Goal: Transaction & Acquisition: Book appointment/travel/reservation

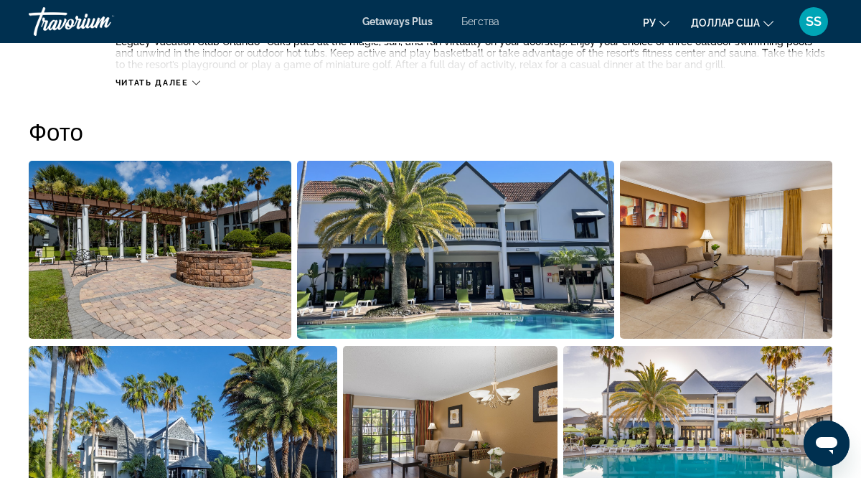
scroll to position [861, 0]
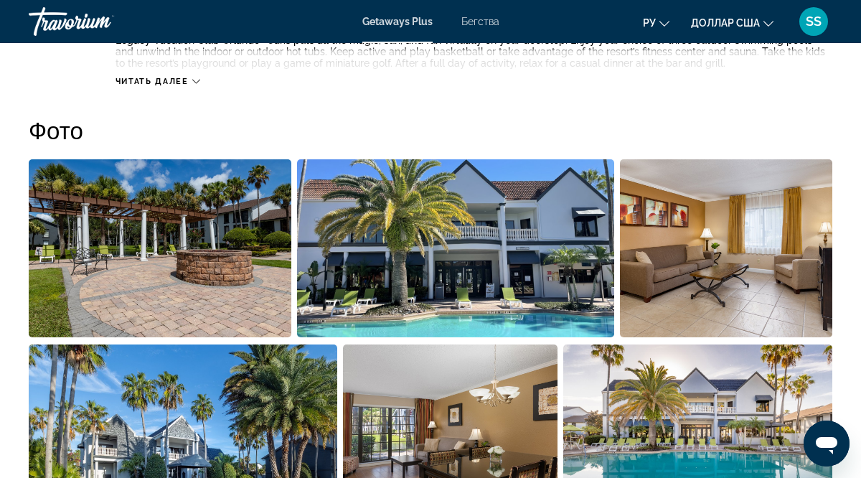
click at [136, 228] on img "Open full-screen image slider" at bounding box center [160, 248] width 263 height 178
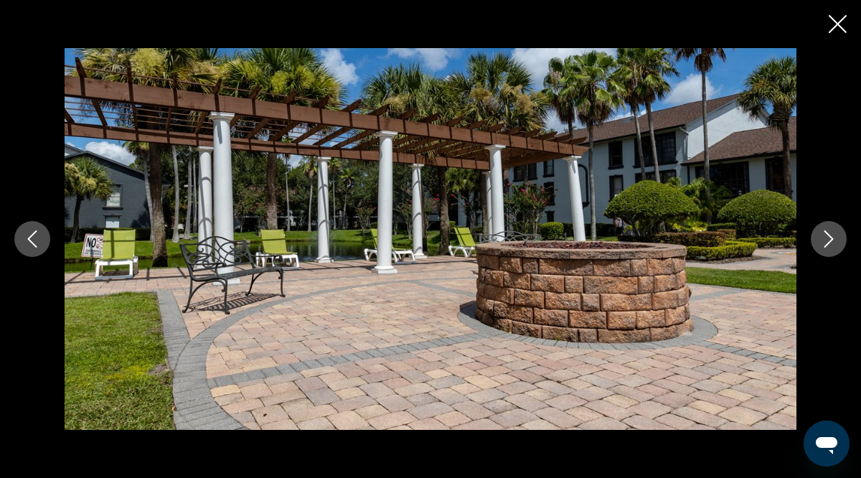
click at [833, 237] on icon "Next image" at bounding box center [828, 238] width 17 height 17
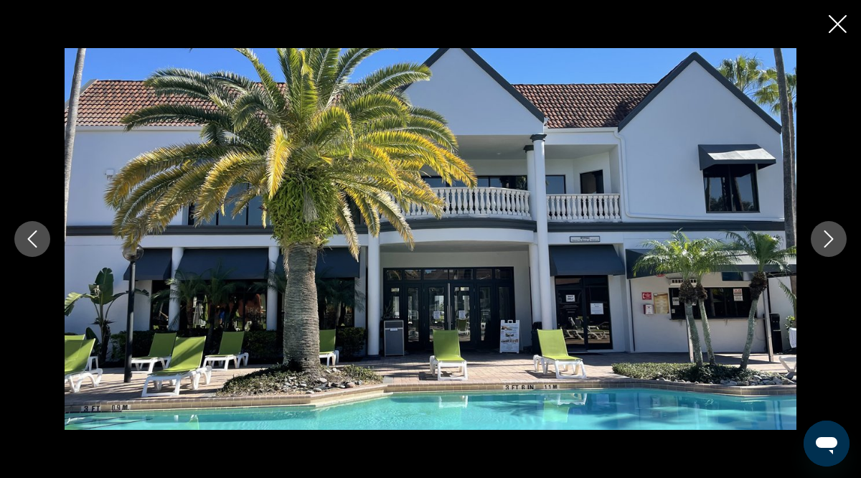
click at [833, 237] on icon "Next image" at bounding box center [828, 238] width 17 height 17
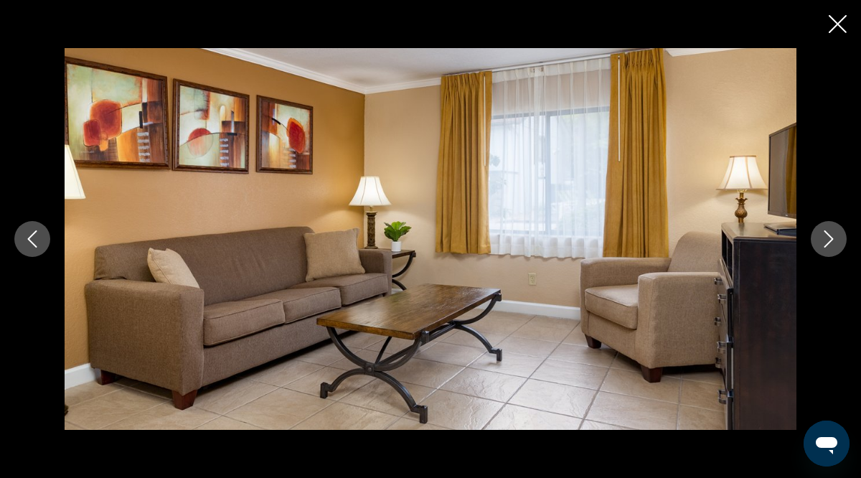
click at [833, 237] on icon "Next image" at bounding box center [828, 238] width 17 height 17
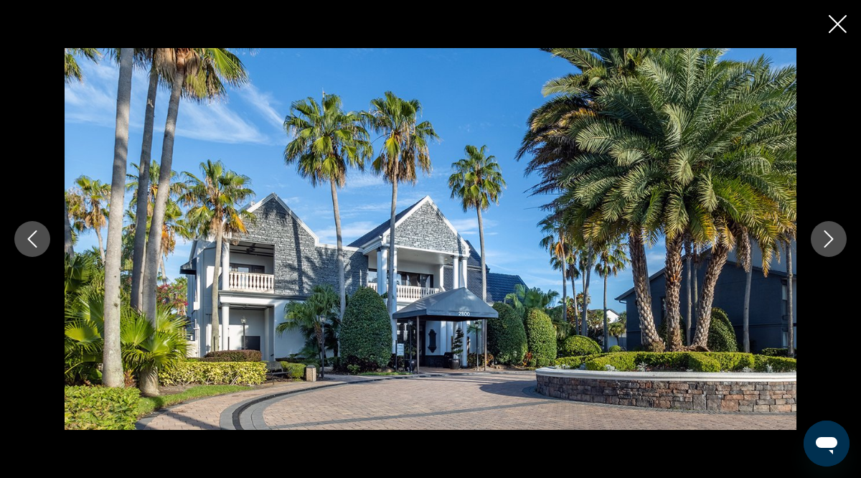
click at [833, 237] on icon "Next image" at bounding box center [828, 238] width 17 height 17
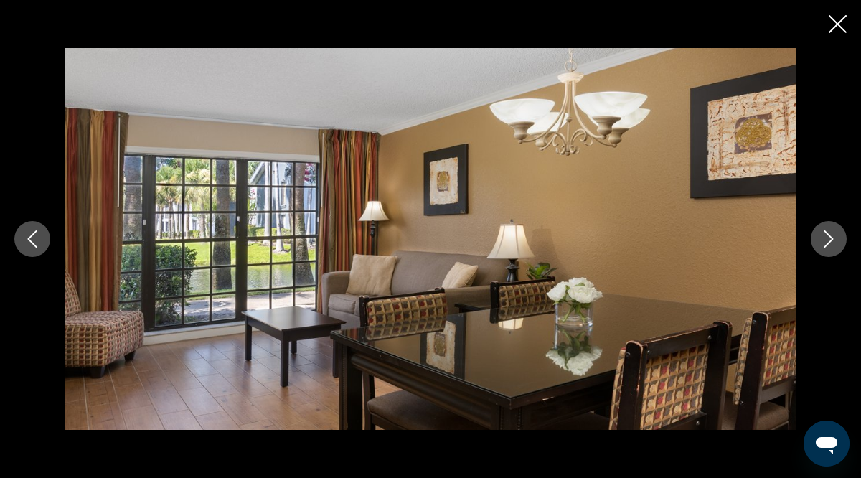
click at [833, 237] on icon "Next image" at bounding box center [828, 238] width 17 height 17
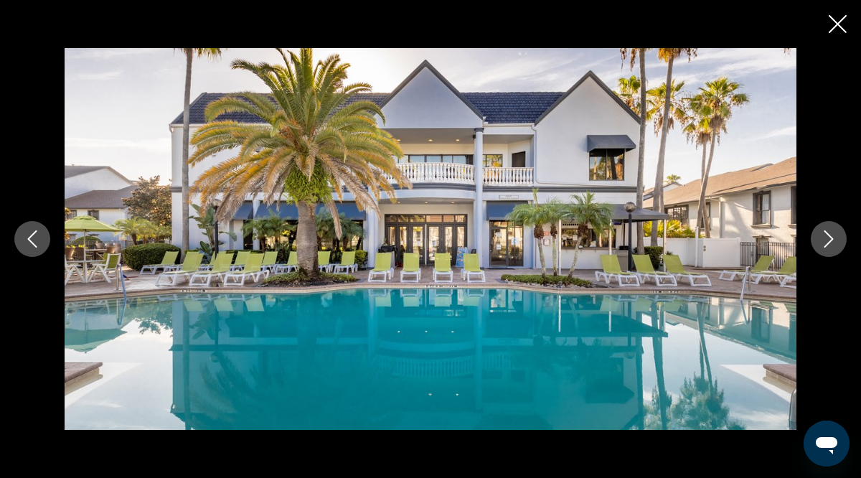
click at [833, 237] on icon "Next image" at bounding box center [828, 238] width 17 height 17
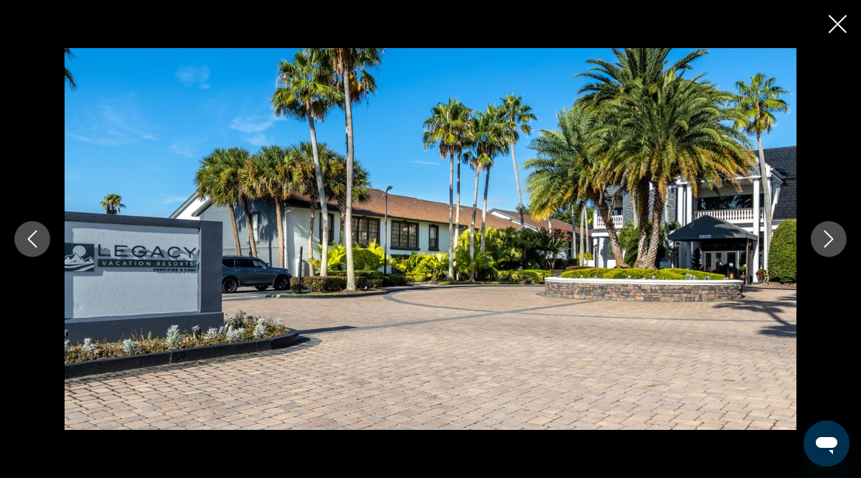
click at [833, 237] on icon "Next image" at bounding box center [828, 238] width 17 height 17
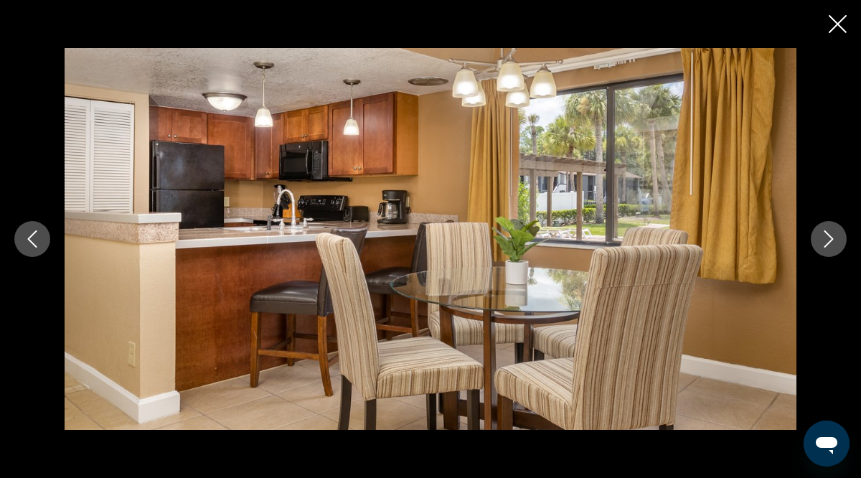
click at [833, 237] on icon "Next image" at bounding box center [828, 238] width 17 height 17
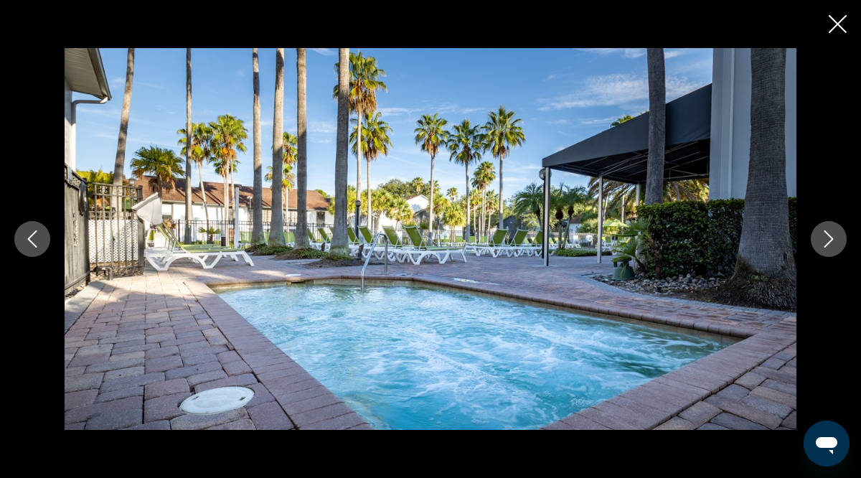
click at [833, 237] on icon "Next image" at bounding box center [828, 238] width 17 height 17
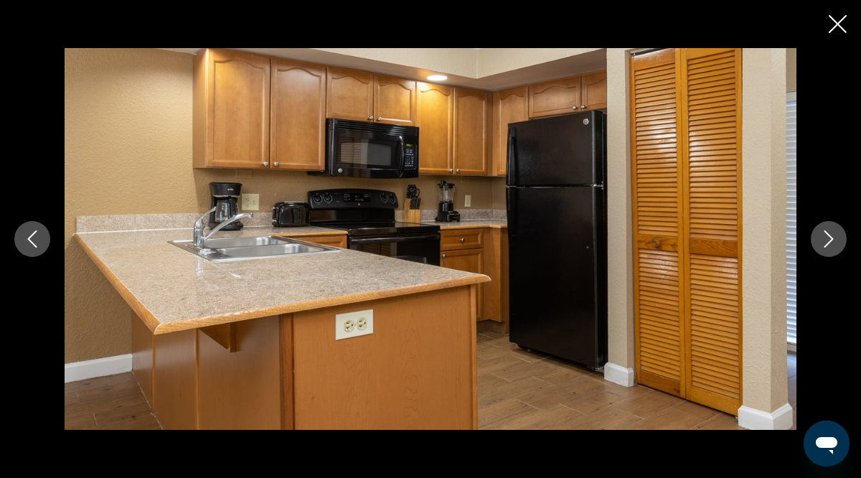
click at [833, 237] on icon "Next image" at bounding box center [828, 238] width 17 height 17
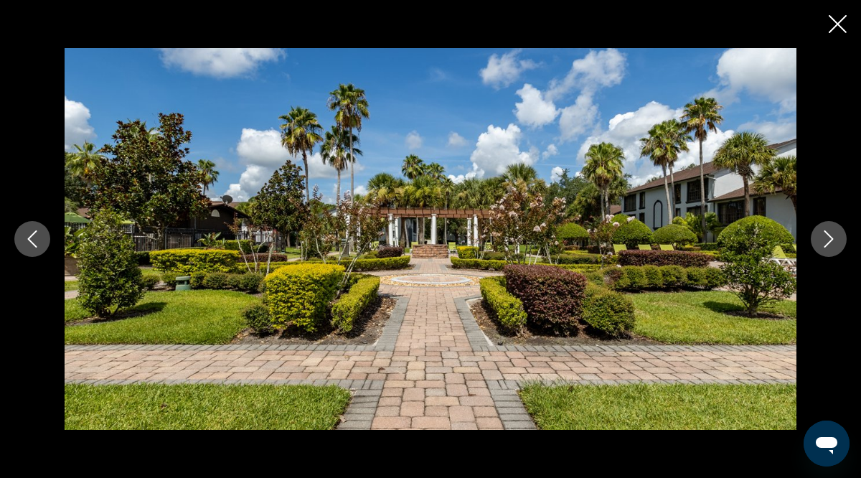
click at [833, 237] on icon "Next image" at bounding box center [828, 238] width 17 height 17
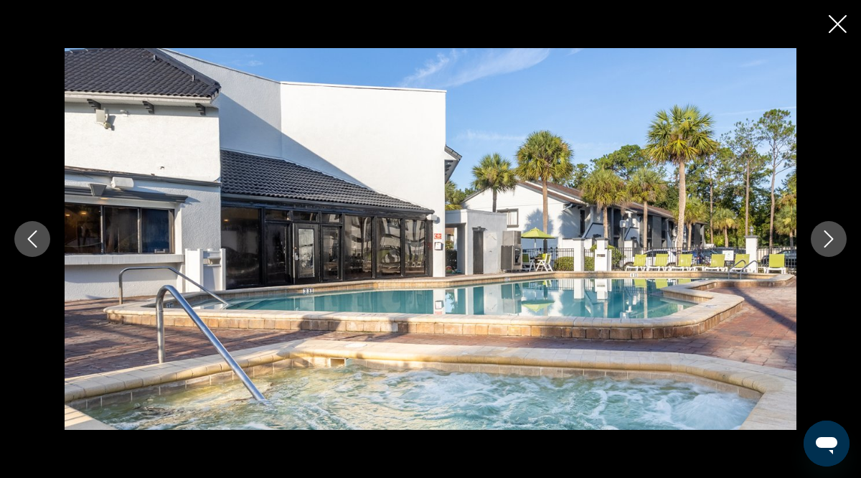
click at [833, 237] on icon "Next image" at bounding box center [828, 238] width 17 height 17
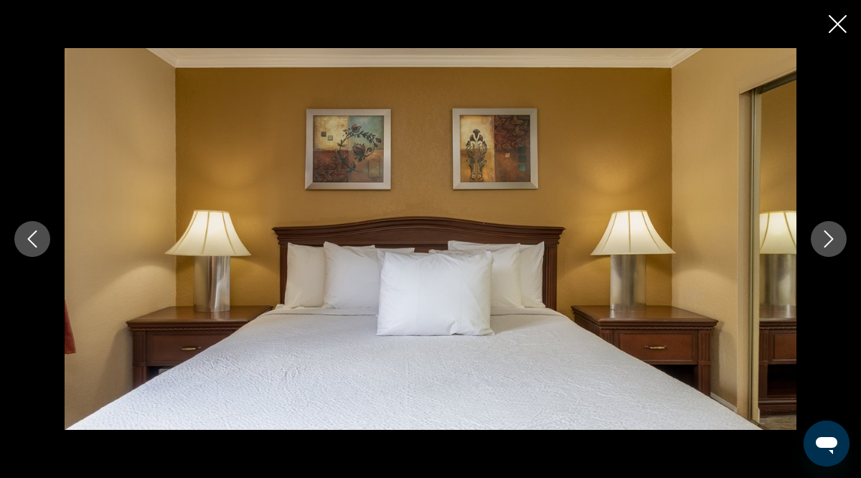
click at [833, 237] on icon "Next image" at bounding box center [828, 238] width 17 height 17
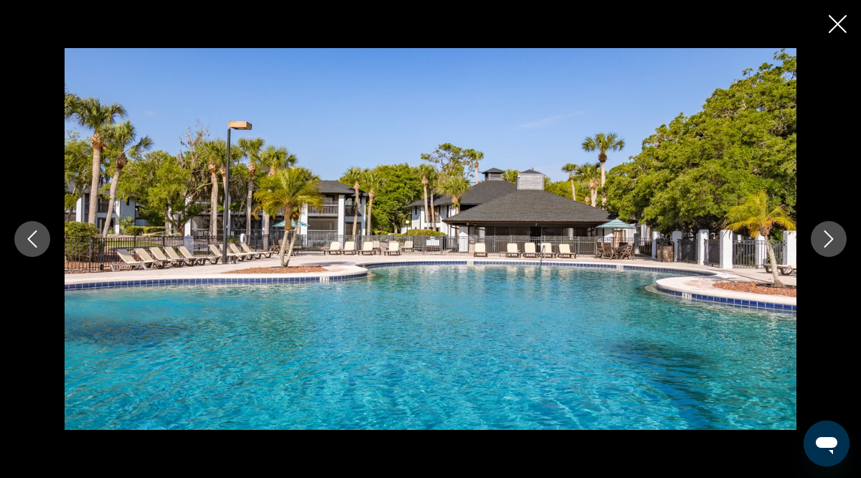
click at [833, 237] on icon "Next image" at bounding box center [828, 238] width 17 height 17
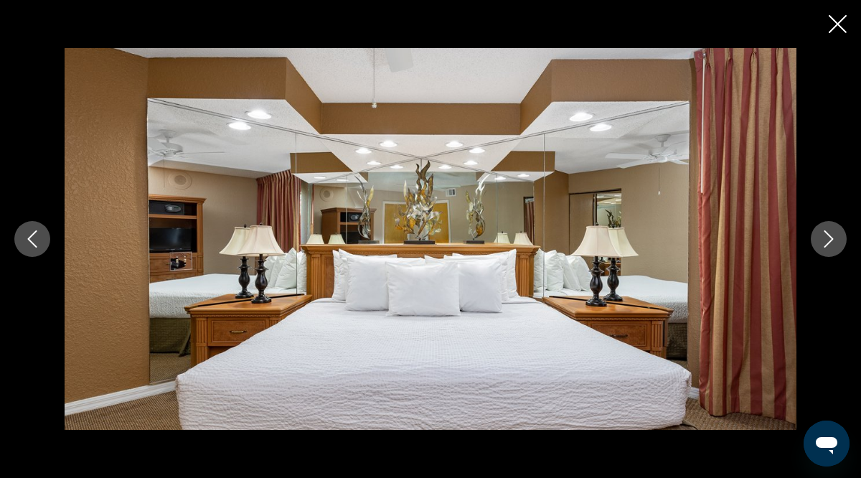
click at [833, 237] on icon "Next image" at bounding box center [828, 238] width 17 height 17
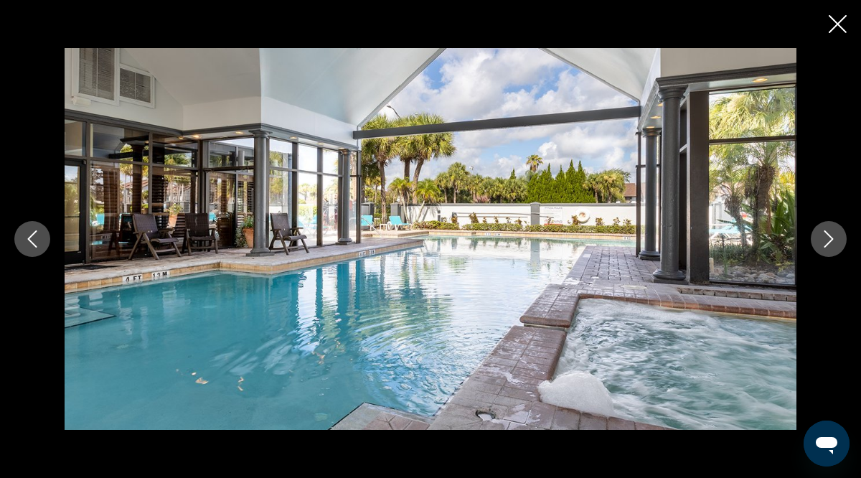
click at [833, 237] on icon "Next image" at bounding box center [828, 238] width 17 height 17
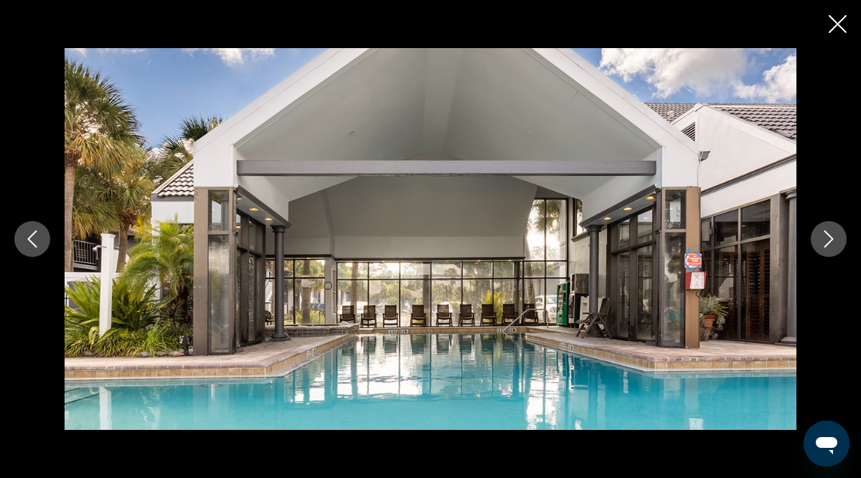
click at [833, 237] on icon "Next image" at bounding box center [828, 238] width 17 height 17
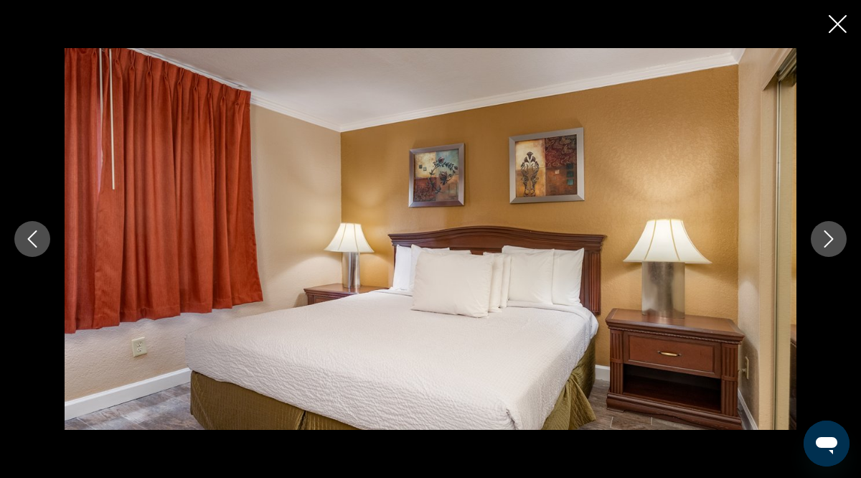
click at [833, 237] on icon "Next image" at bounding box center [828, 238] width 17 height 17
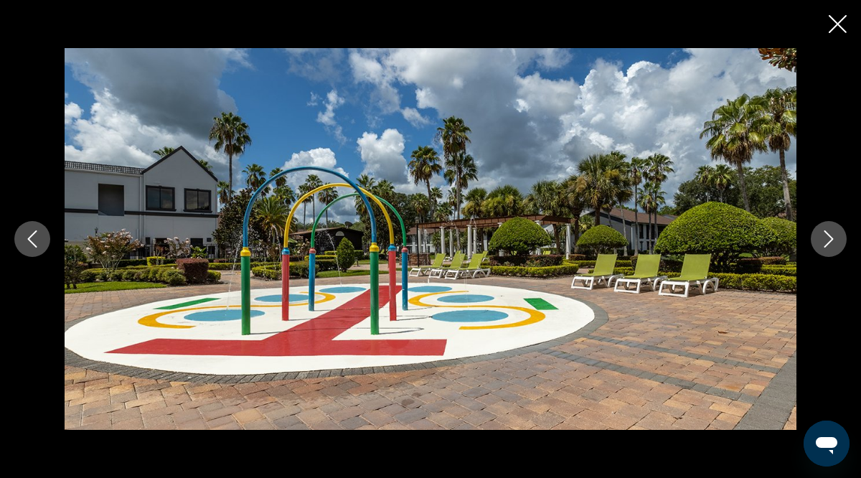
click at [833, 237] on icon "Next image" at bounding box center [828, 238] width 17 height 17
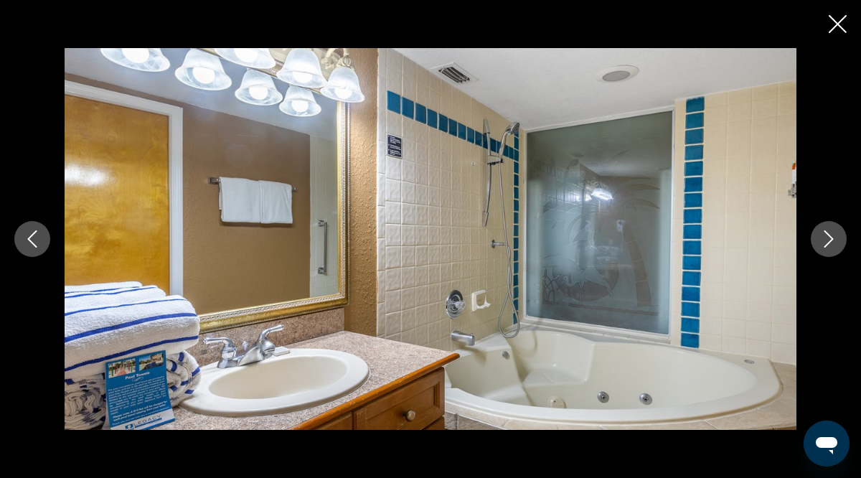
click at [830, 238] on icon "Next image" at bounding box center [828, 238] width 17 height 17
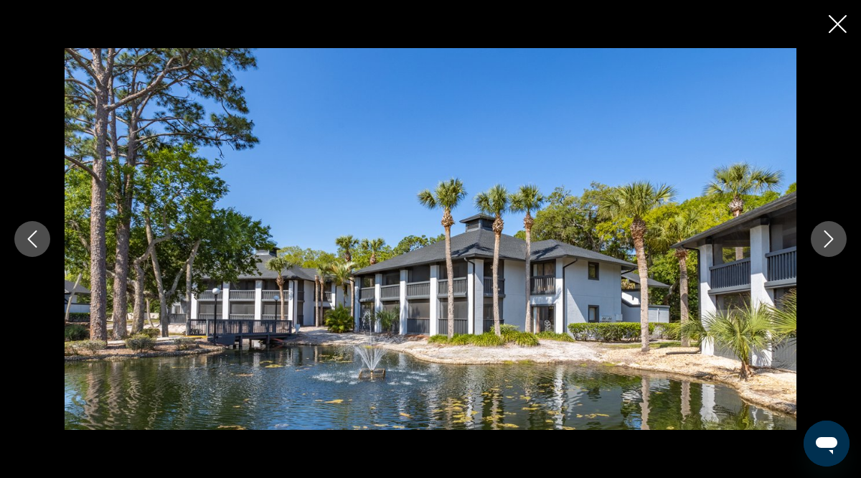
click at [830, 238] on icon "Next image" at bounding box center [828, 238] width 17 height 17
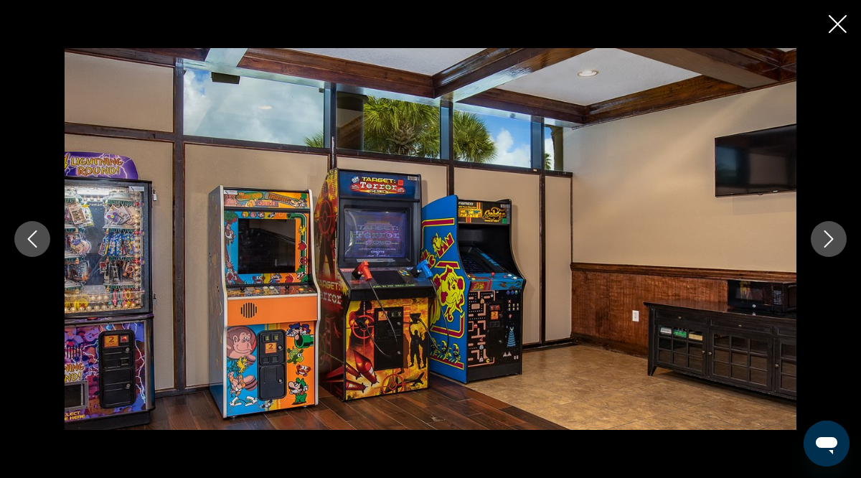
click at [830, 238] on icon "Next image" at bounding box center [828, 238] width 17 height 17
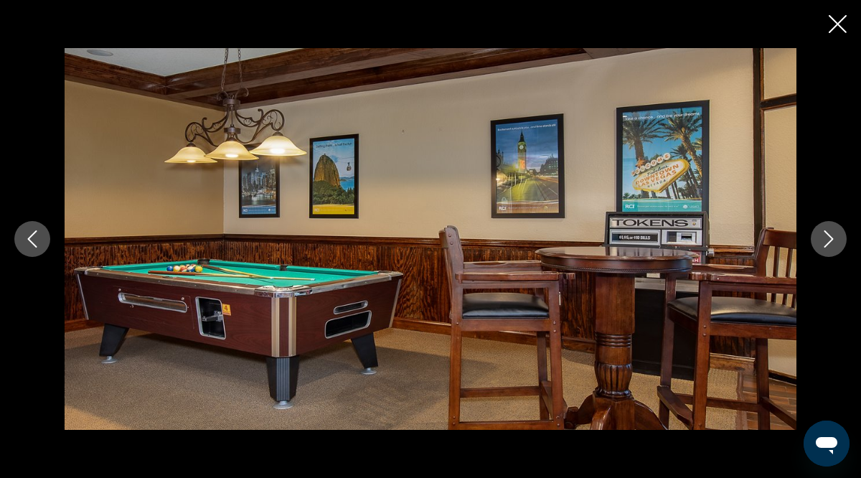
click at [830, 238] on icon "Next image" at bounding box center [828, 238] width 17 height 17
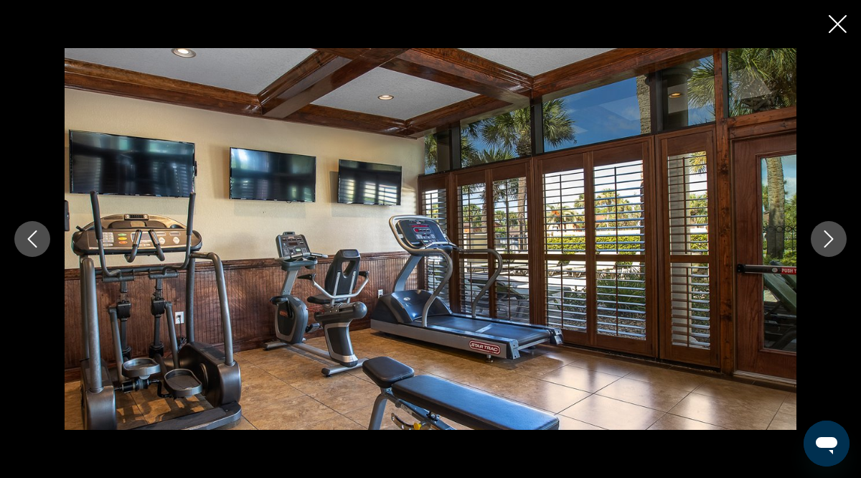
click at [830, 238] on icon "Next image" at bounding box center [828, 238] width 17 height 17
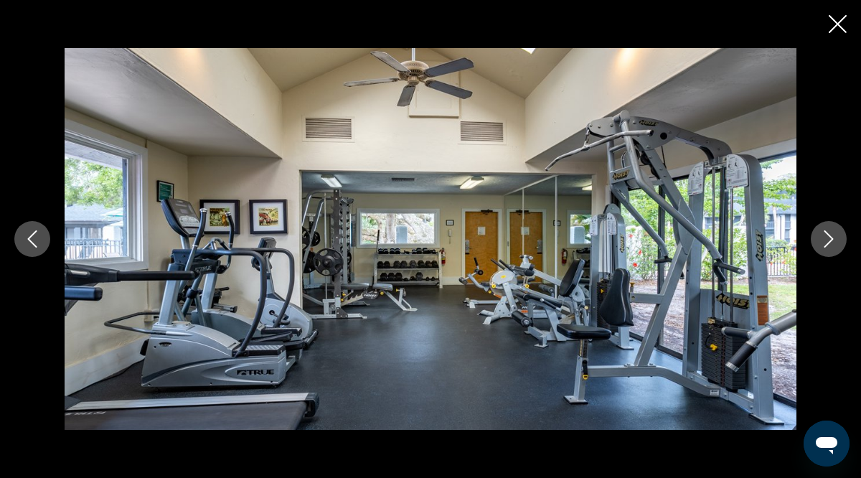
click at [830, 238] on icon "Next image" at bounding box center [828, 238] width 17 height 17
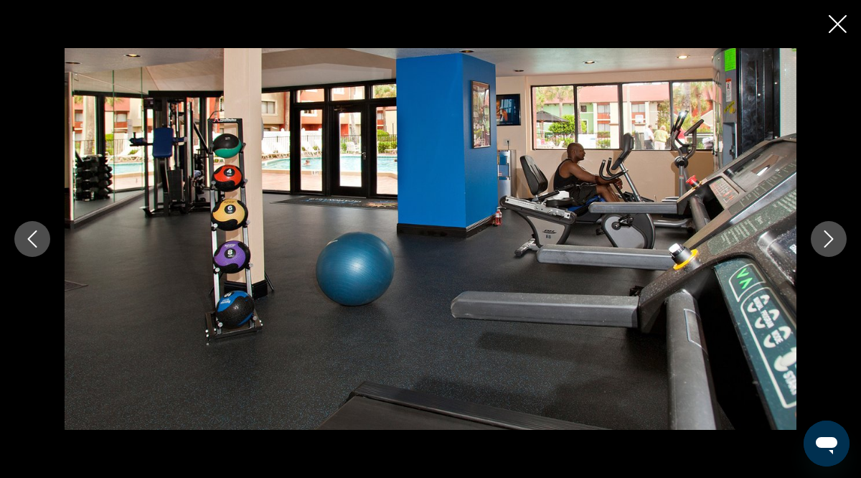
click at [830, 238] on icon "Next image" at bounding box center [828, 238] width 17 height 17
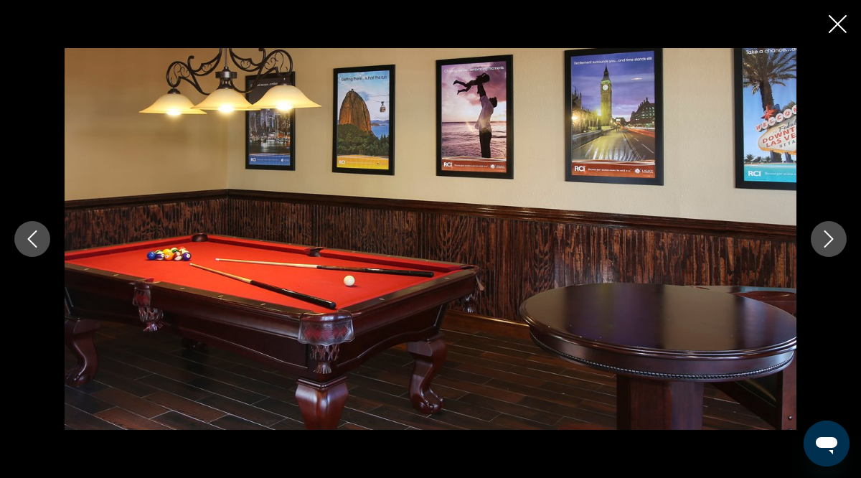
click at [830, 238] on icon "Next image" at bounding box center [828, 238] width 17 height 17
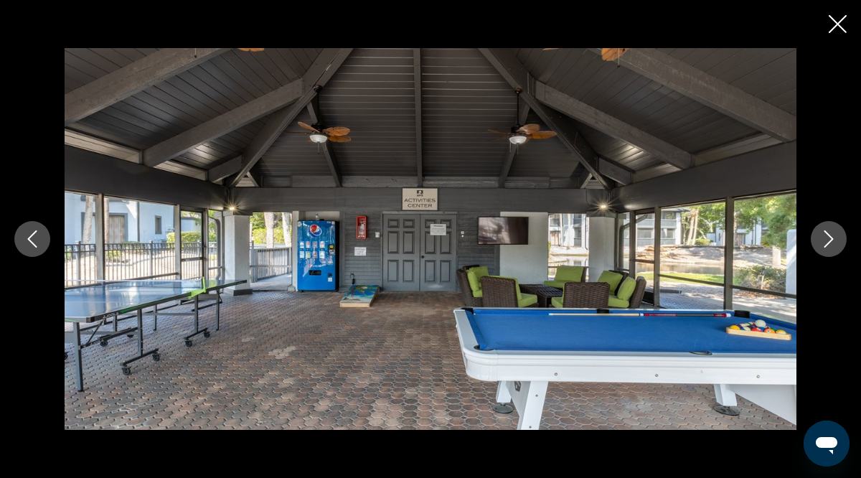
click at [830, 238] on icon "Next image" at bounding box center [828, 238] width 17 height 17
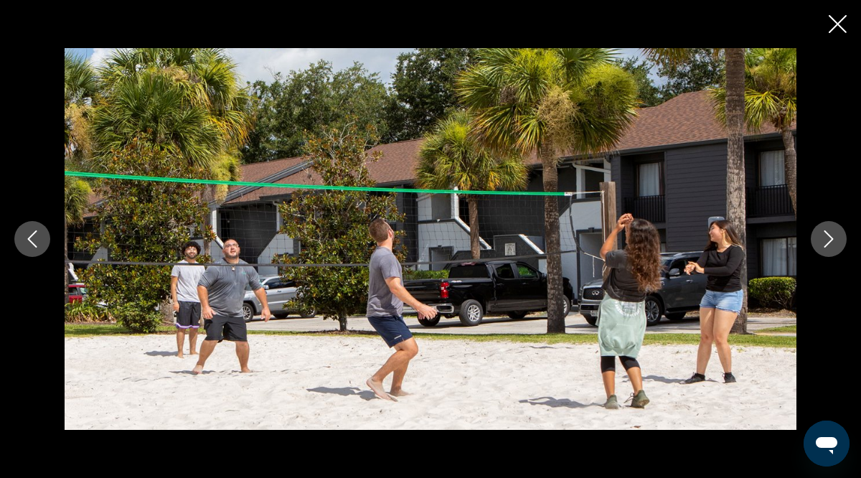
click at [830, 238] on icon "Next image" at bounding box center [828, 238] width 17 height 17
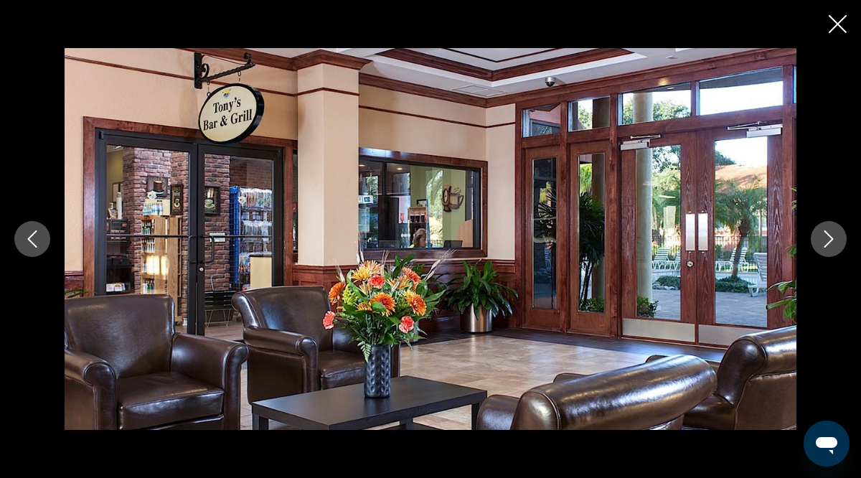
click at [830, 238] on icon "Next image" at bounding box center [828, 238] width 17 height 17
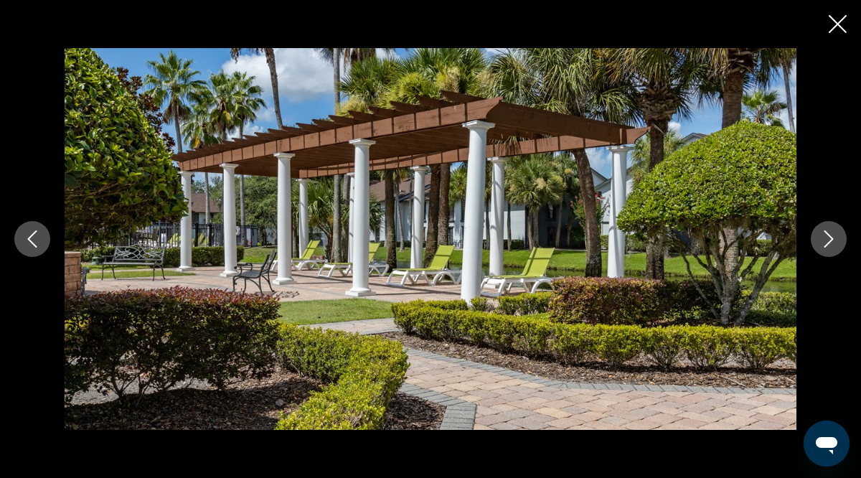
scroll to position [1626, 0]
click at [838, 27] on icon "Close slideshow" at bounding box center [838, 24] width 18 height 18
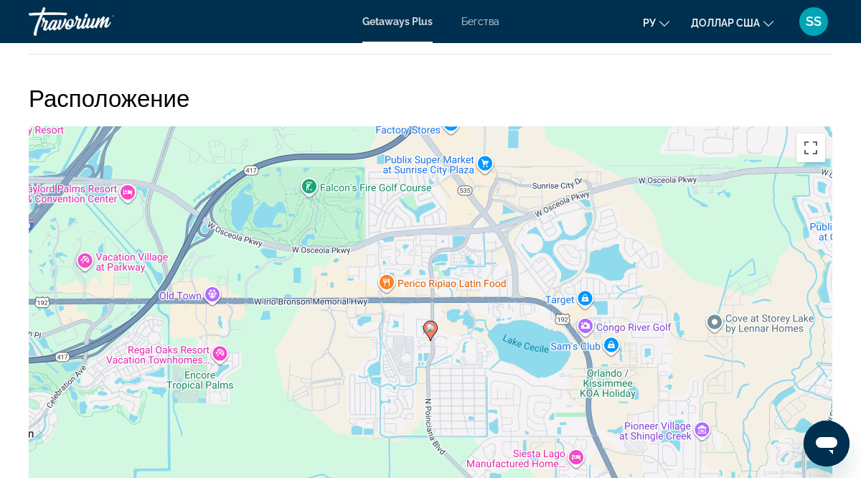
scroll to position [2396, 0]
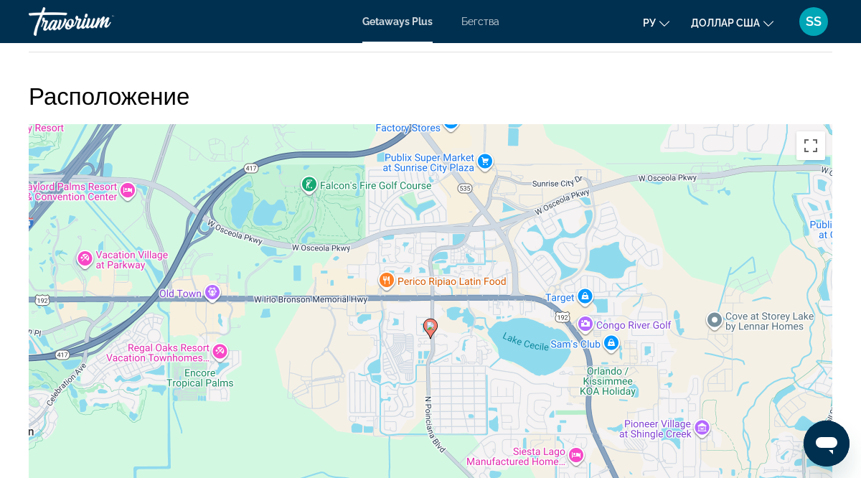
click at [434, 324] on image "Основное содержание" at bounding box center [430, 326] width 9 height 9
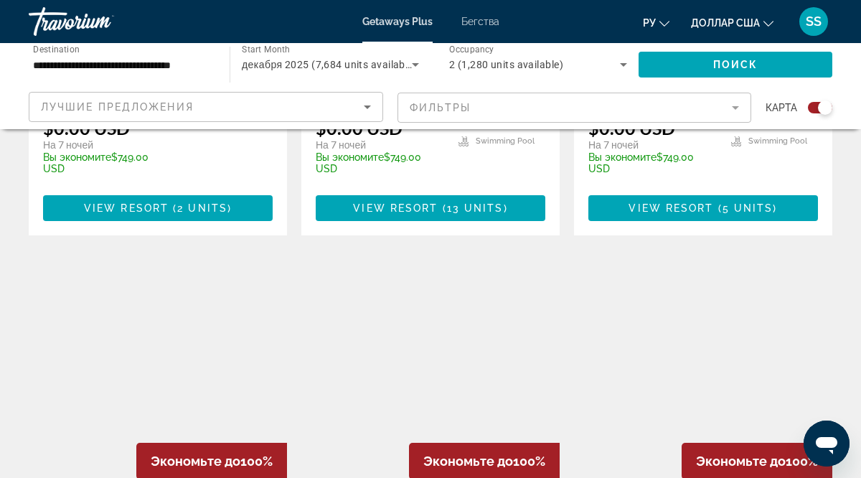
scroll to position [908, 0]
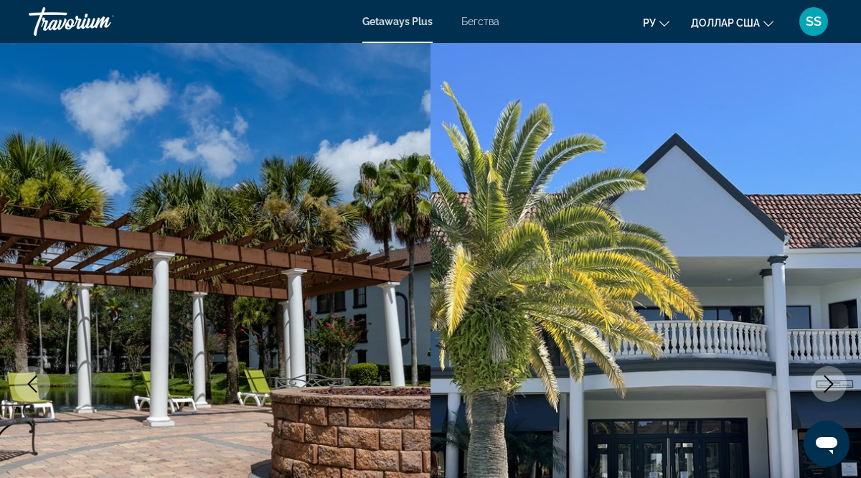
click at [827, 382] on icon "Next image" at bounding box center [828, 383] width 17 height 17
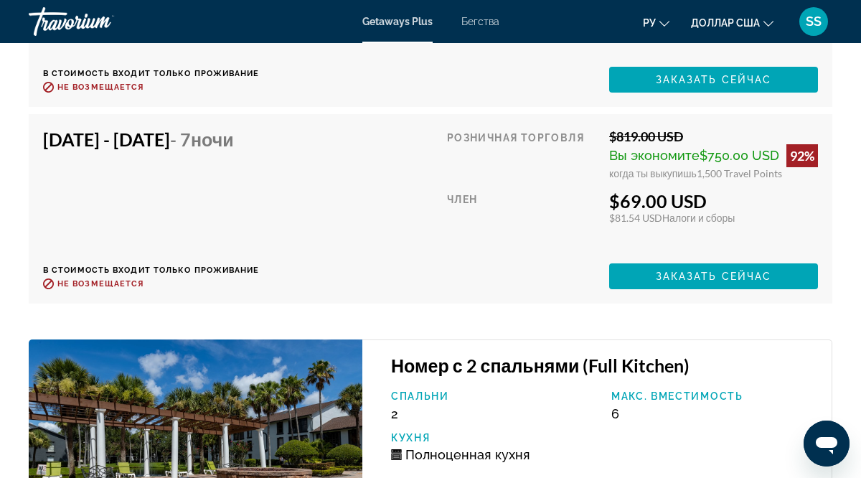
scroll to position [3885, 0]
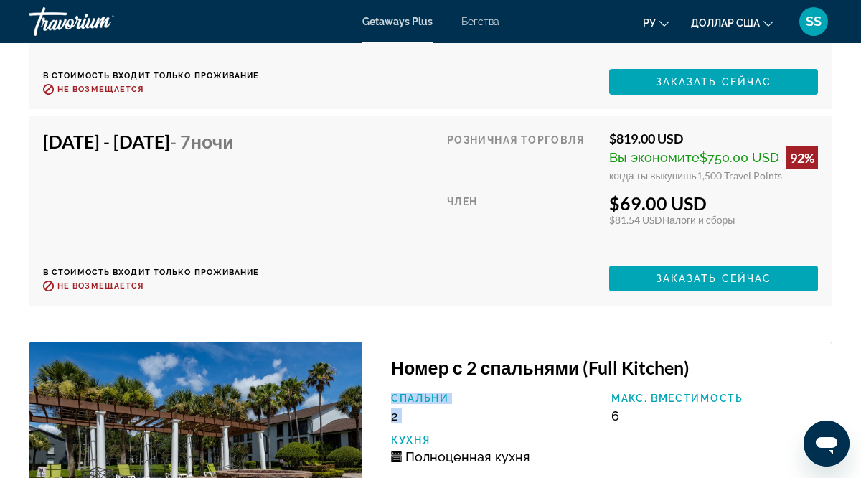
drag, startPoint x: 823, startPoint y: 376, endPoint x: 826, endPoint y: 387, distance: 11.1
click at [826, 387] on div "Номер с 2 спальнями (Full Kitchen) Спальни 2 Макс. вместимость 6 Кухня Полноцен…" at bounding box center [597, 469] width 470 height 254
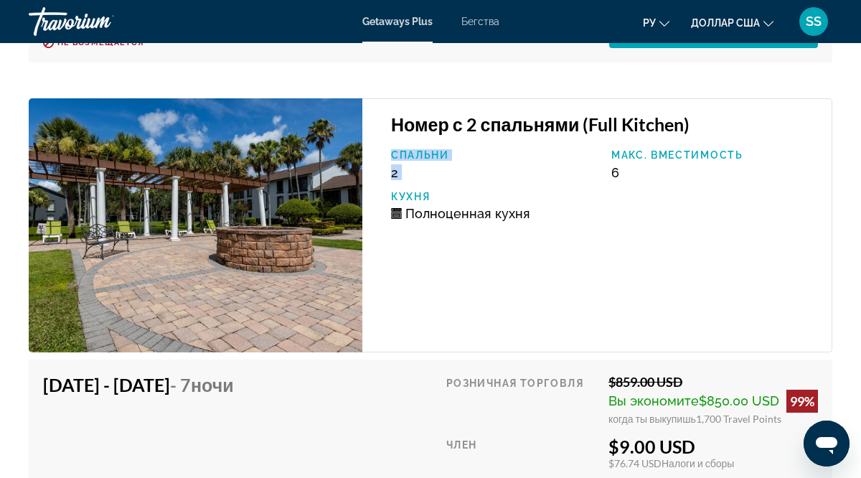
scroll to position [4129, 0]
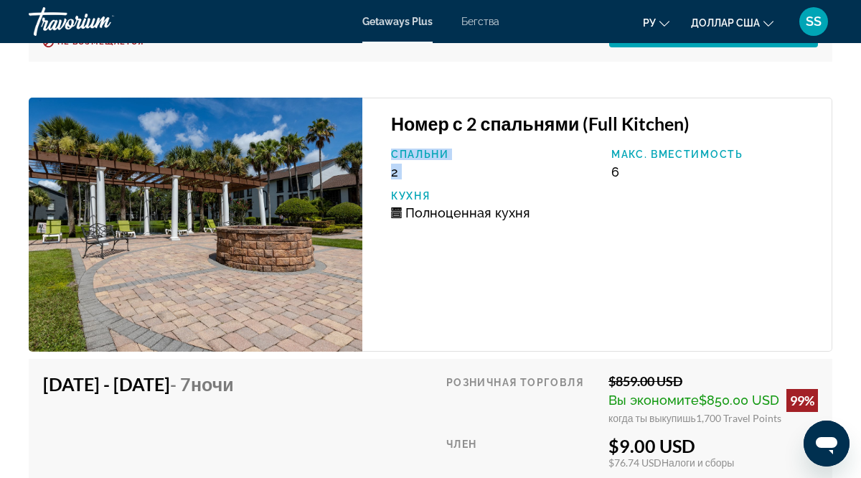
drag, startPoint x: 826, startPoint y: 384, endPoint x: 817, endPoint y: 352, distance: 33.6
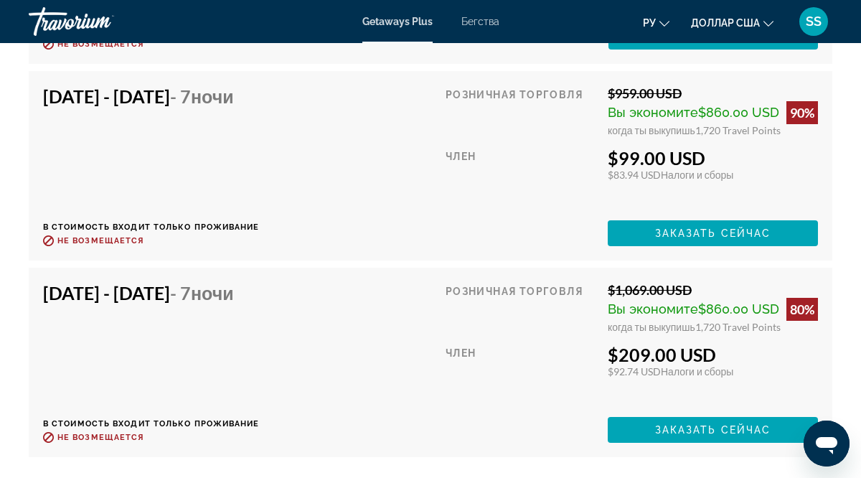
scroll to position [4613, 0]
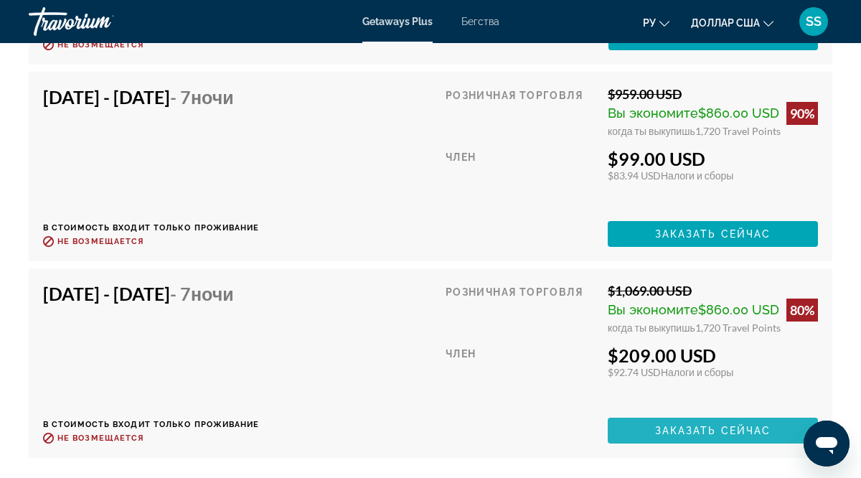
click at [696, 428] on span "Заказать сейчас" at bounding box center [713, 430] width 116 height 11
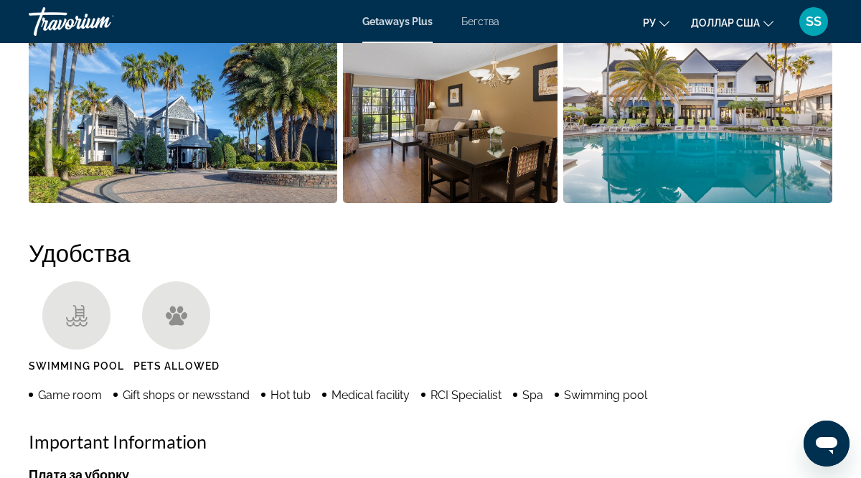
scroll to position [1125, 0]
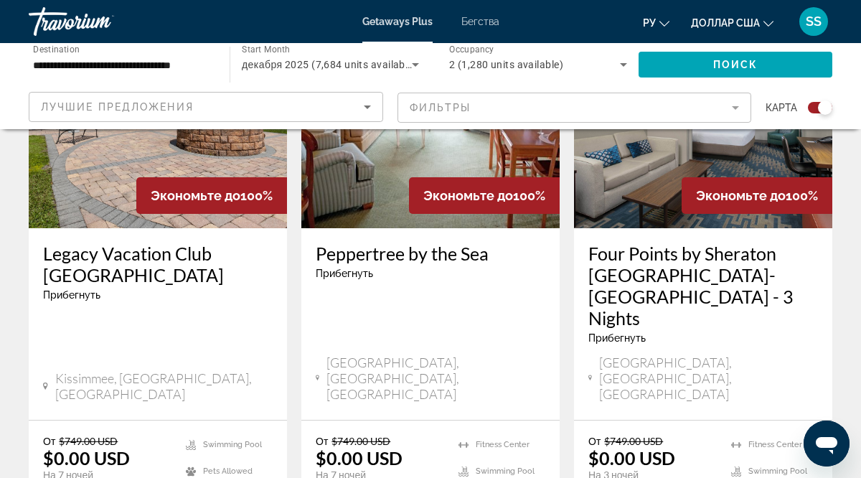
scroll to position [1762, 0]
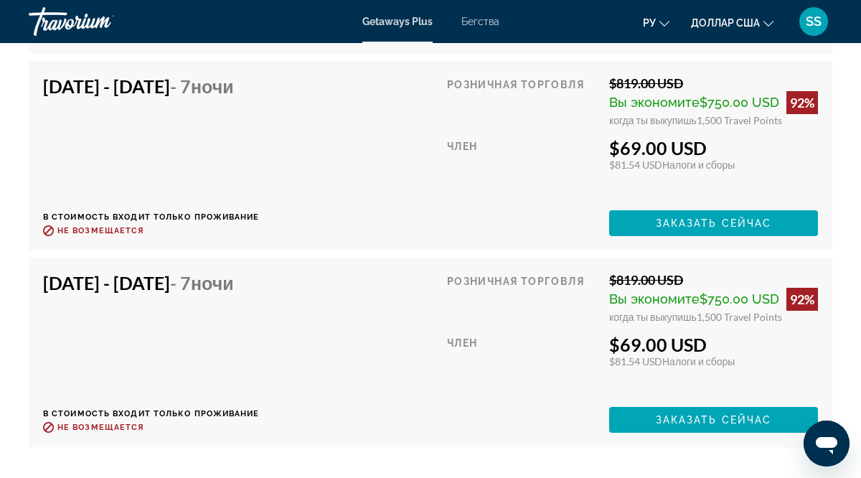
scroll to position [3755, 0]
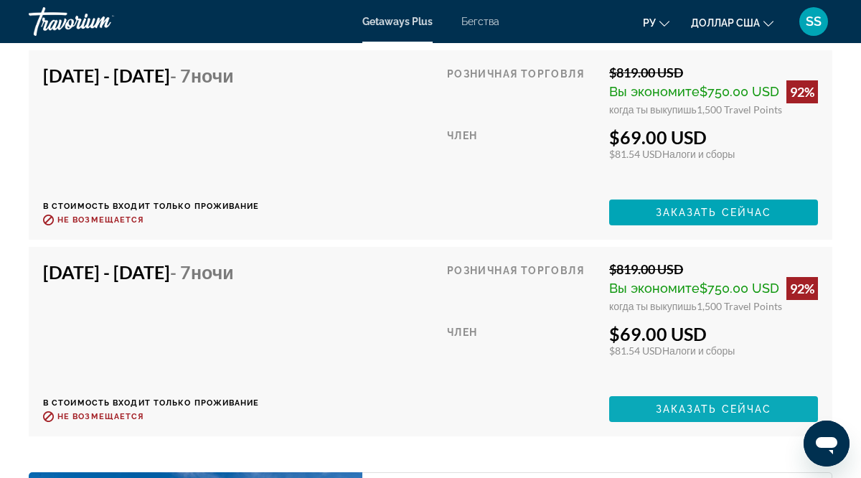
click at [702, 411] on span "Заказать сейчас" at bounding box center [714, 408] width 116 height 11
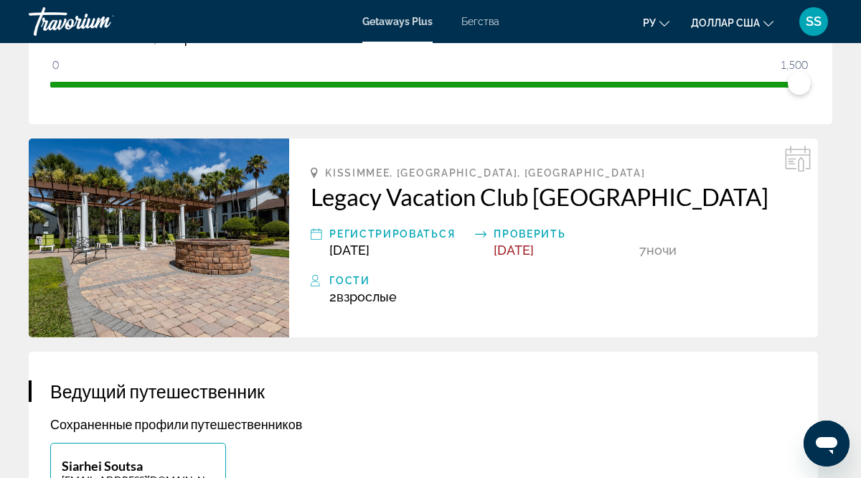
scroll to position [314, 0]
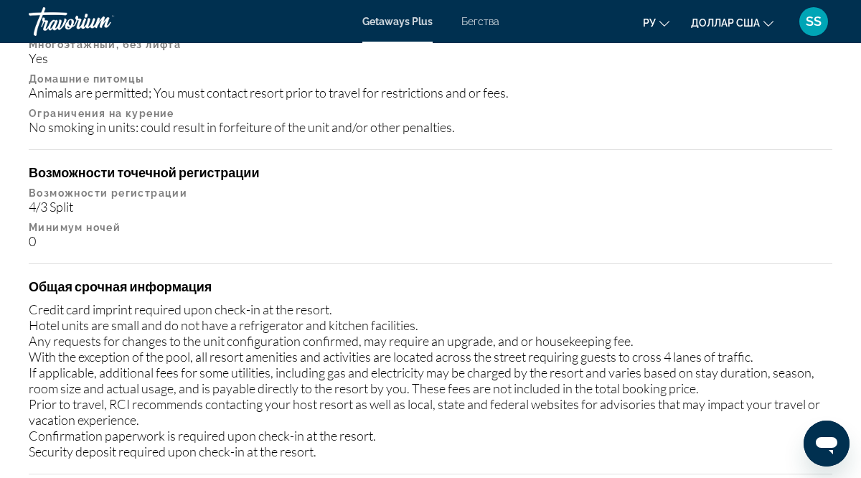
scroll to position [1975, 0]
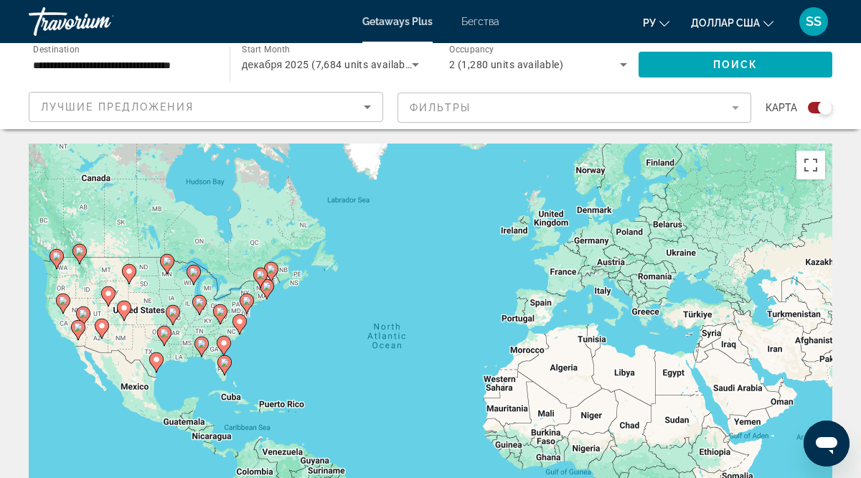
click at [411, 271] on div "To activate drag with keyboard, press Alt + Enter. Once in keyboard drag state,…" at bounding box center [431, 359] width 804 height 431
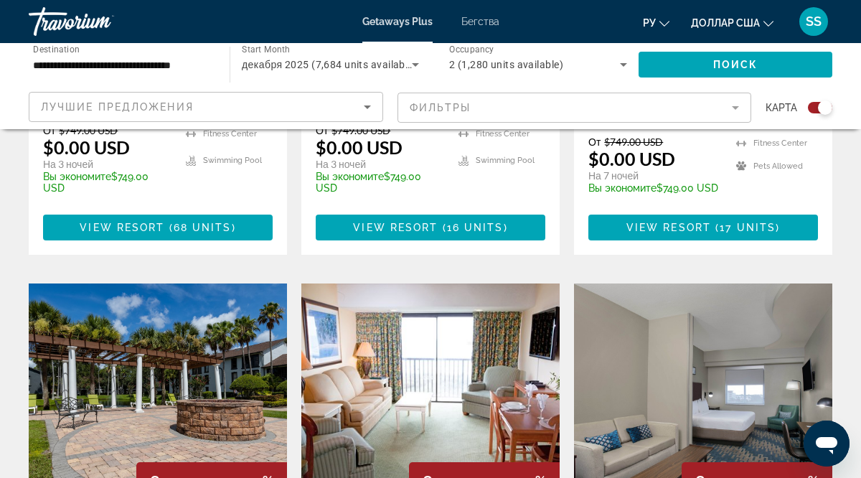
scroll to position [1476, 0]
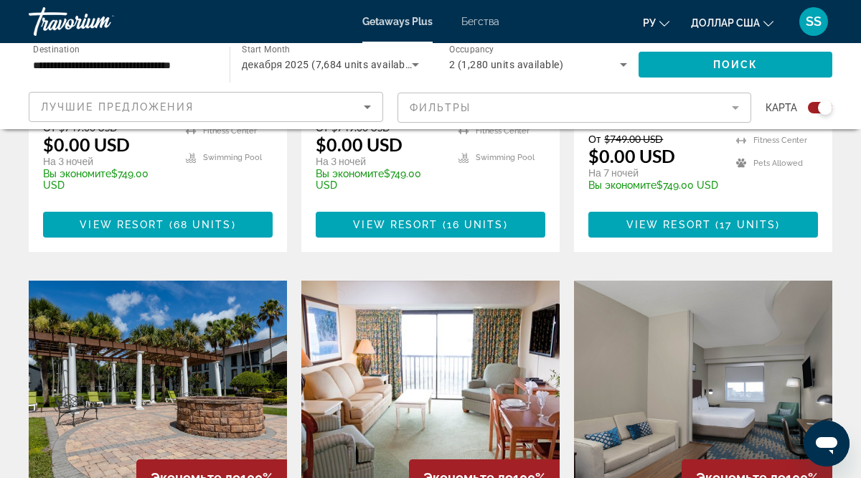
click at [179, 281] on img "Основное содержание" at bounding box center [158, 396] width 258 height 230
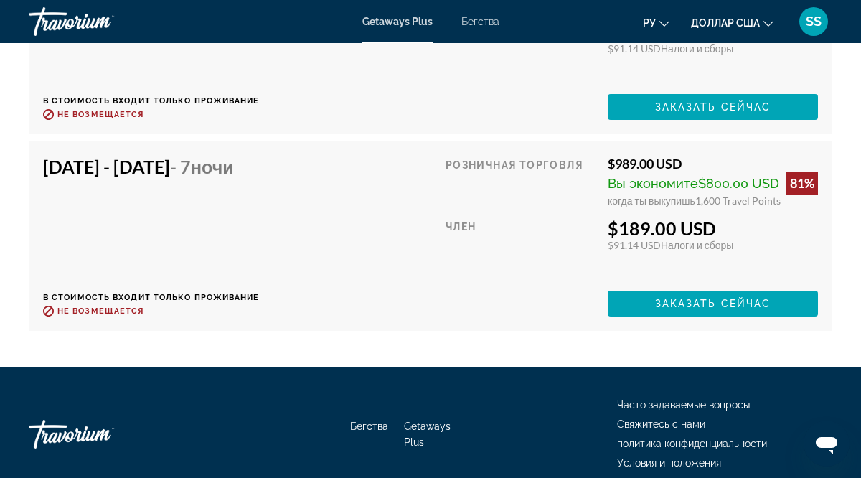
scroll to position [5220, 0]
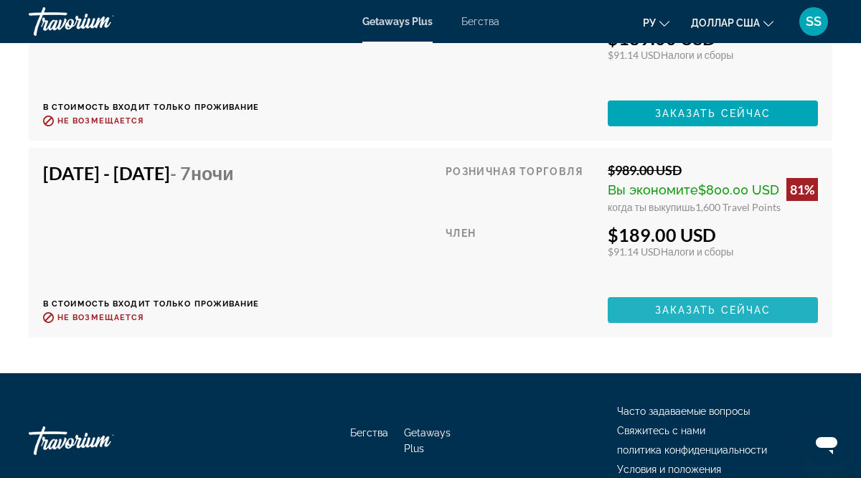
click at [677, 309] on span "Заказать сейчас" at bounding box center [713, 309] width 116 height 11
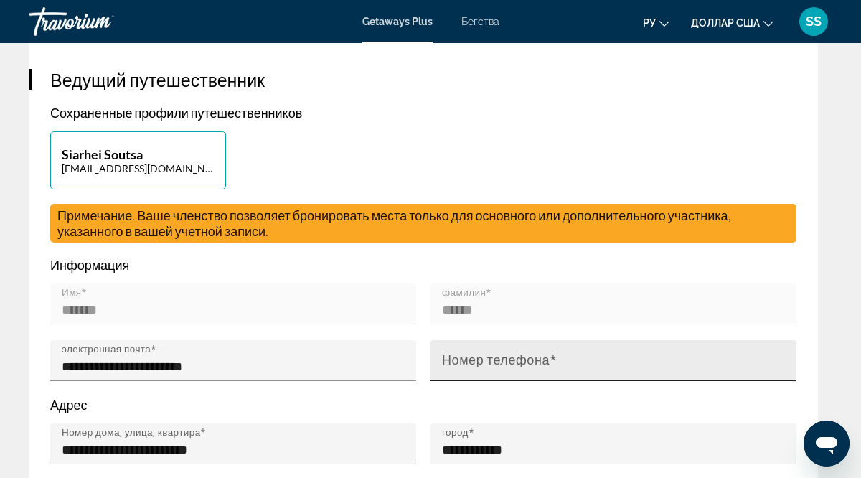
scroll to position [632, 0]
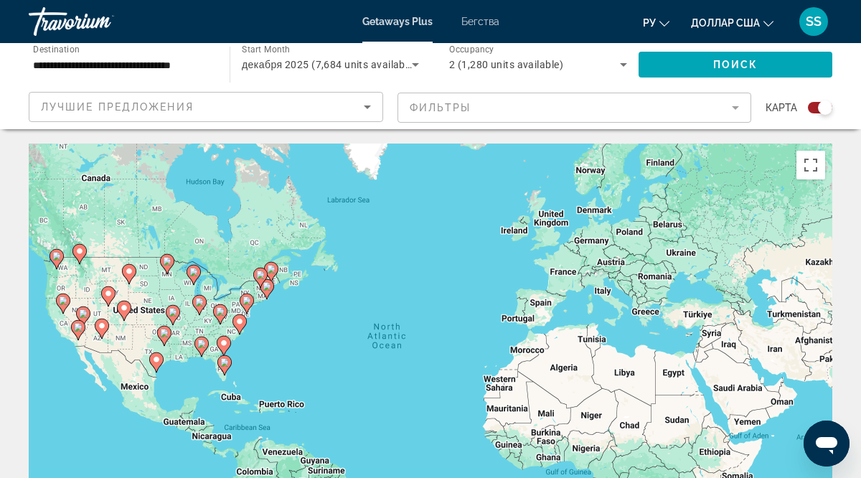
click at [391, 326] on div "To activate drag with keyboard, press Alt + Enter. Once in keyboard drag state,…" at bounding box center [431, 359] width 804 height 431
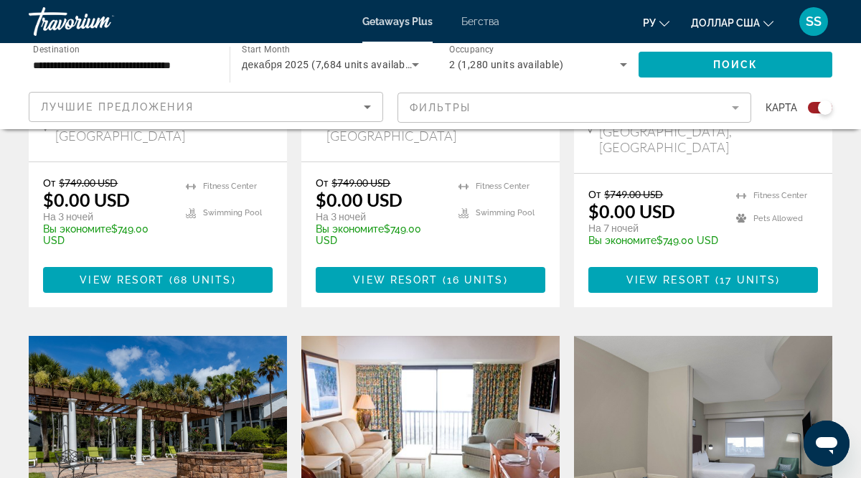
scroll to position [1430, 0]
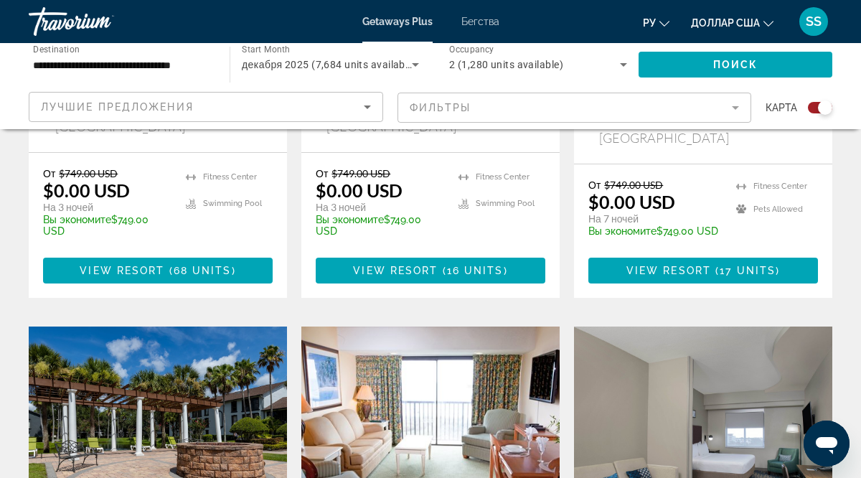
click at [207, 327] on img "Основное содержание" at bounding box center [158, 442] width 258 height 230
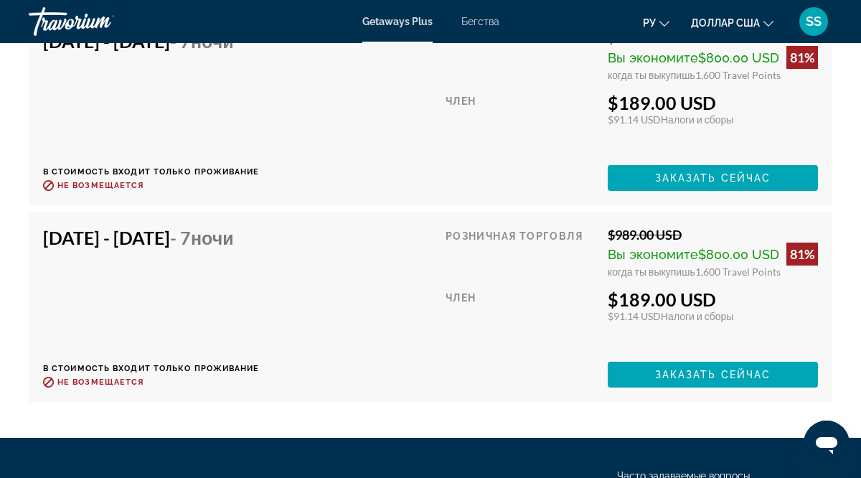
scroll to position [5154, 0]
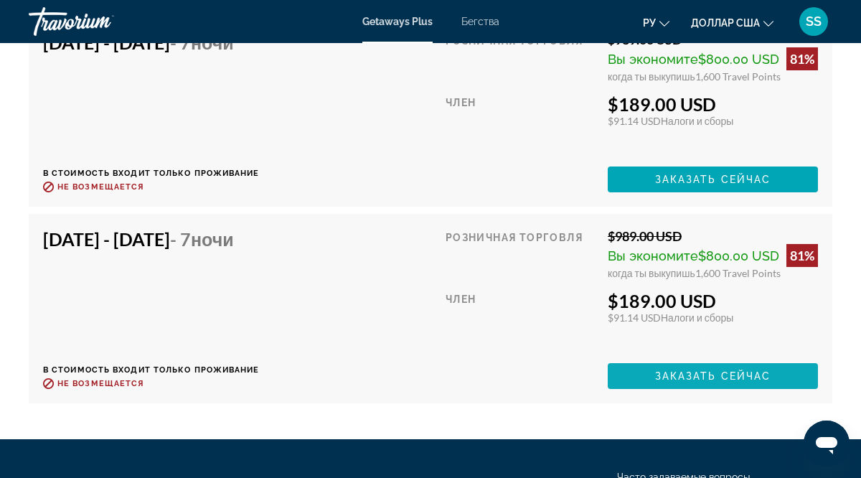
click at [680, 370] on span "Заказать сейчас" at bounding box center [713, 375] width 116 height 11
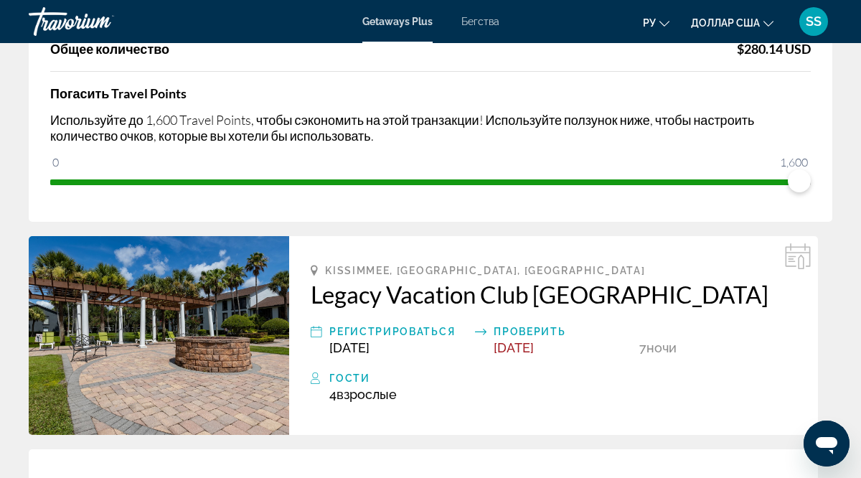
scroll to position [207, 0]
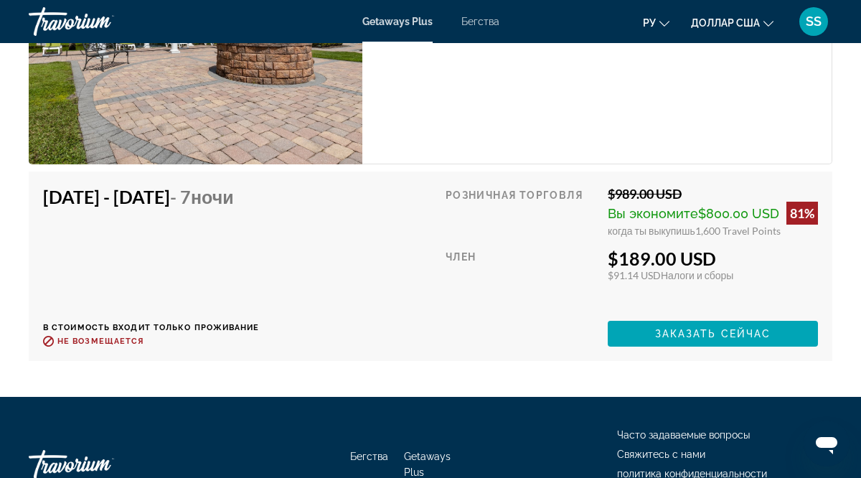
scroll to position [4996, 0]
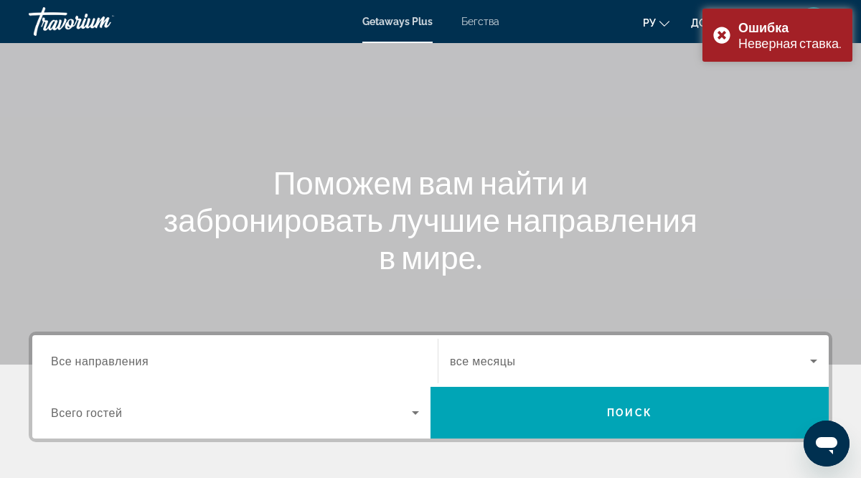
scroll to position [72, 0]
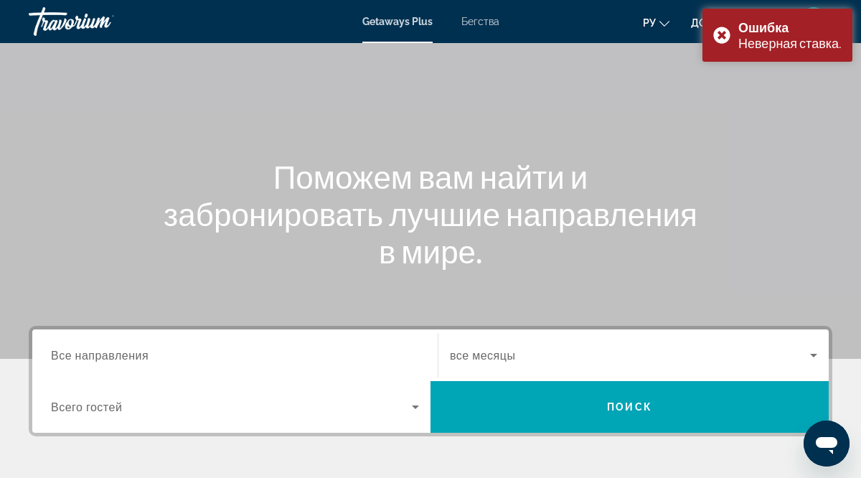
click at [146, 360] on span "Все направления" at bounding box center [100, 355] width 98 height 14
click at [146, 360] on input "Destination Все направления" at bounding box center [235, 355] width 368 height 17
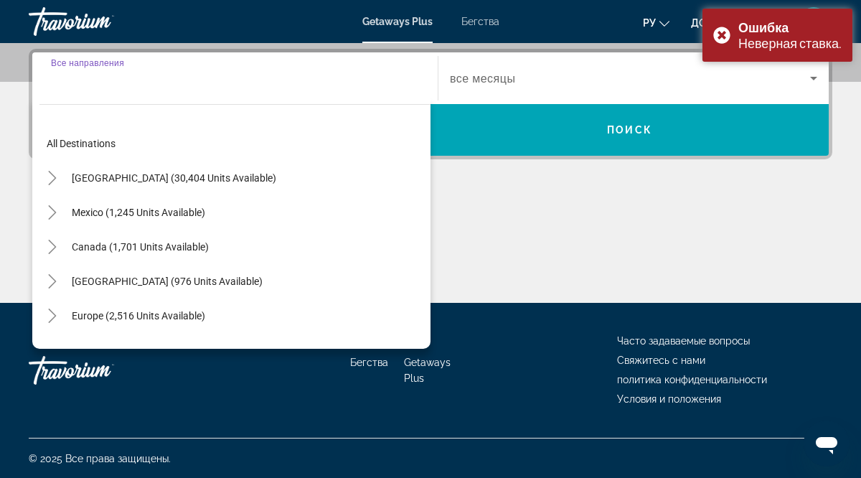
scroll to position [350, 0]
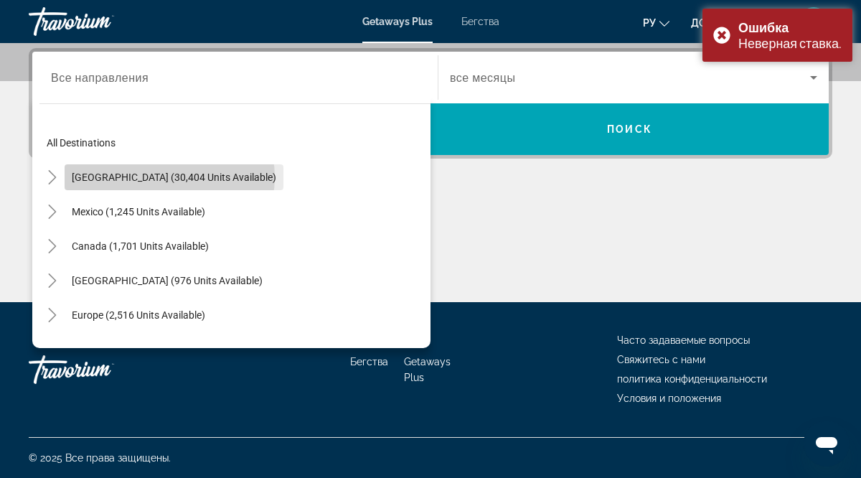
click at [169, 177] on span "[GEOGRAPHIC_DATA] (30,404 units available)" at bounding box center [174, 177] width 205 height 11
type input "**********"
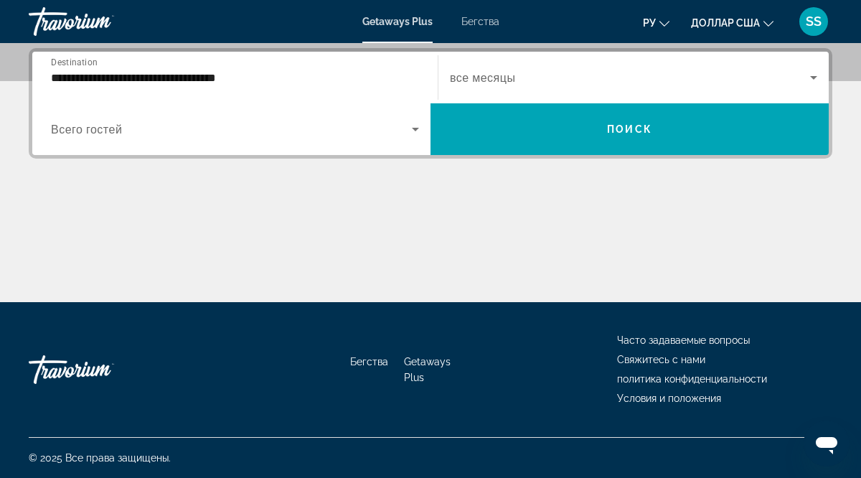
click at [469, 78] on span "все месяцы" at bounding box center [482, 78] width 65 height 14
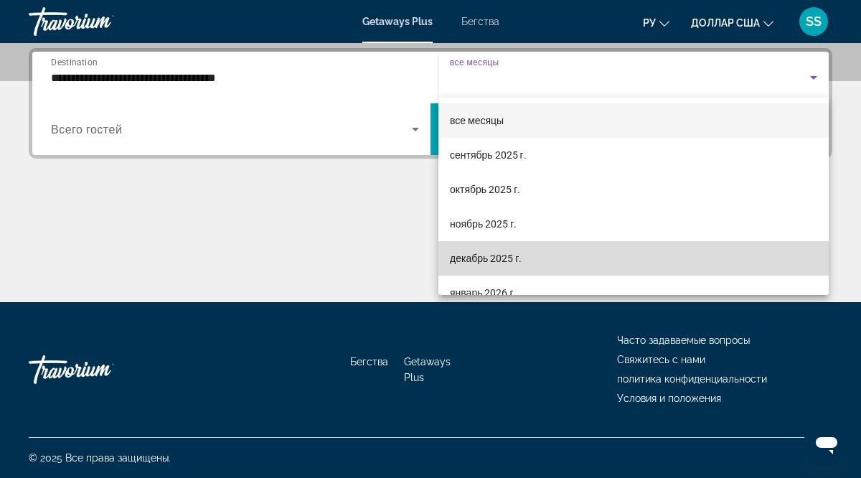
click at [498, 256] on font "декабрь 2025 г." at bounding box center [486, 258] width 72 height 11
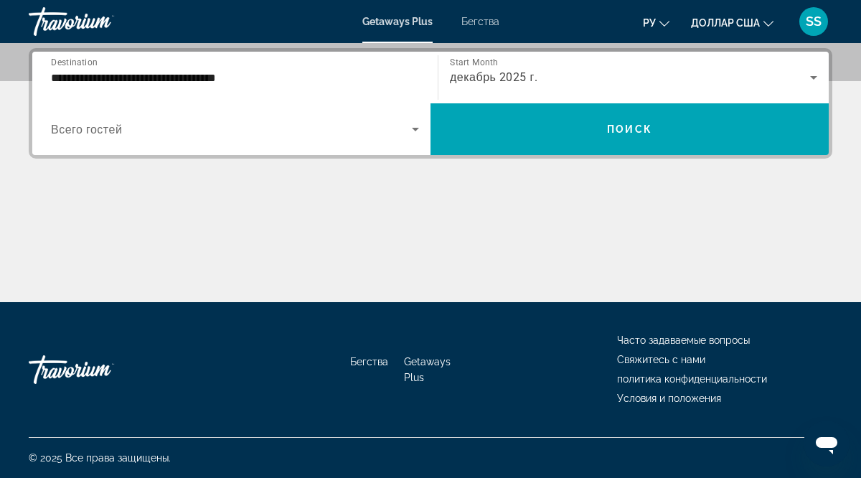
click at [85, 132] on span "Всего гостей" at bounding box center [86, 130] width 71 height 14
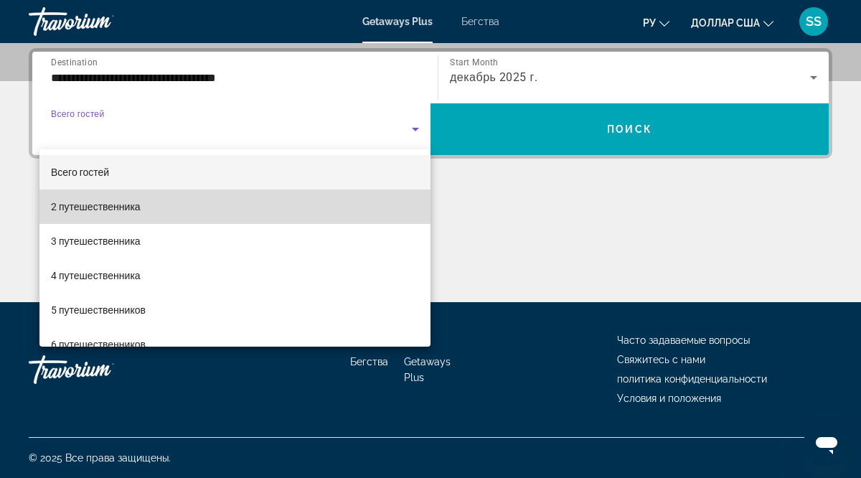
click at [118, 207] on font "2 путешественника" at bounding box center [96, 206] width 90 height 11
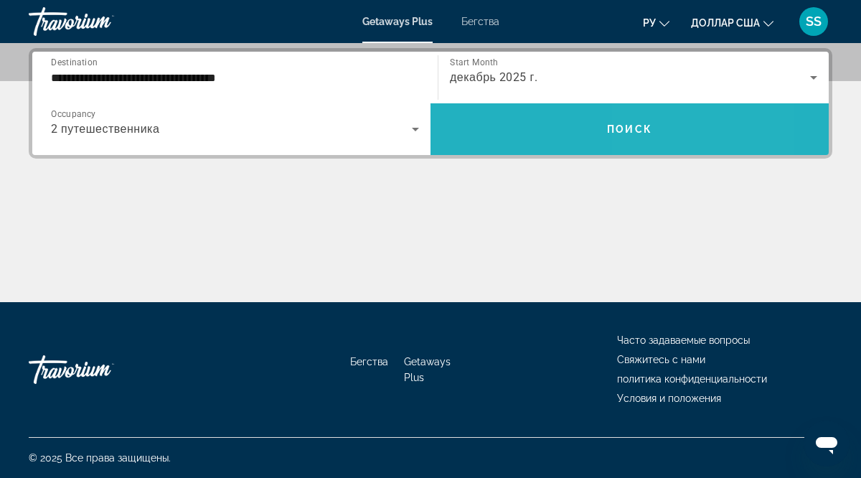
click at [658, 131] on span "Search widget" at bounding box center [630, 129] width 398 height 34
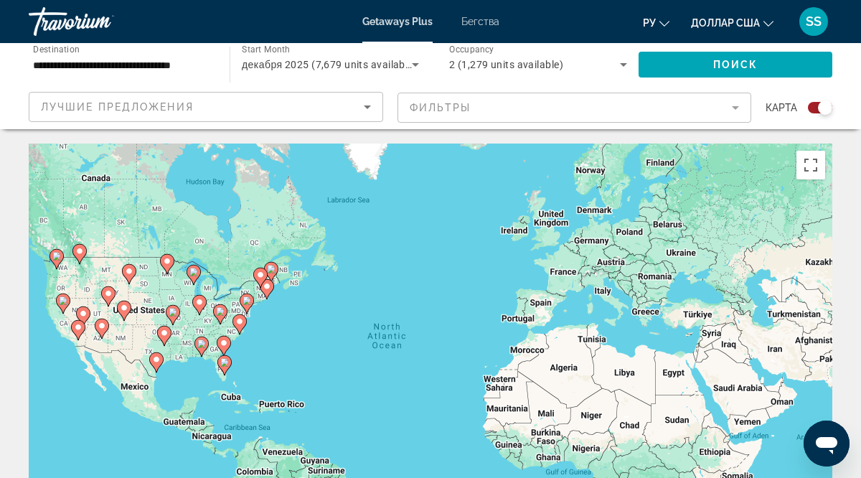
click at [472, 266] on div "To activate drag with keyboard, press Alt + Enter. Once in keyboard drag state,…" at bounding box center [431, 359] width 804 height 431
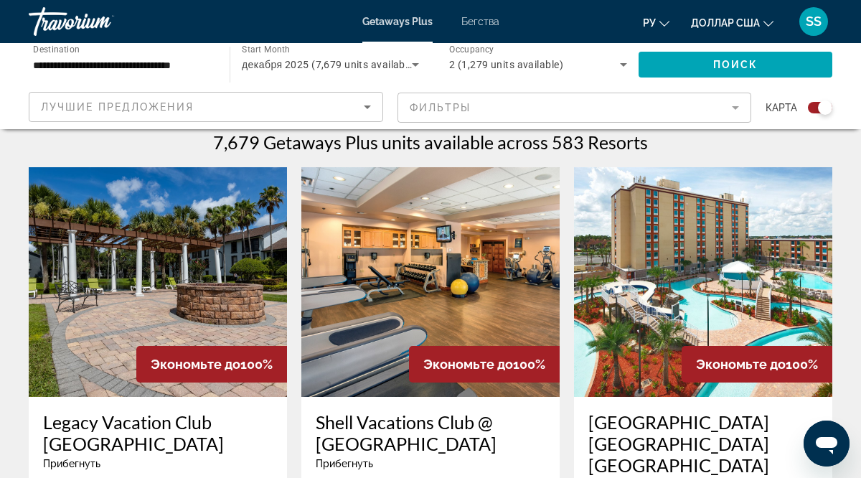
scroll to position [455, 0]
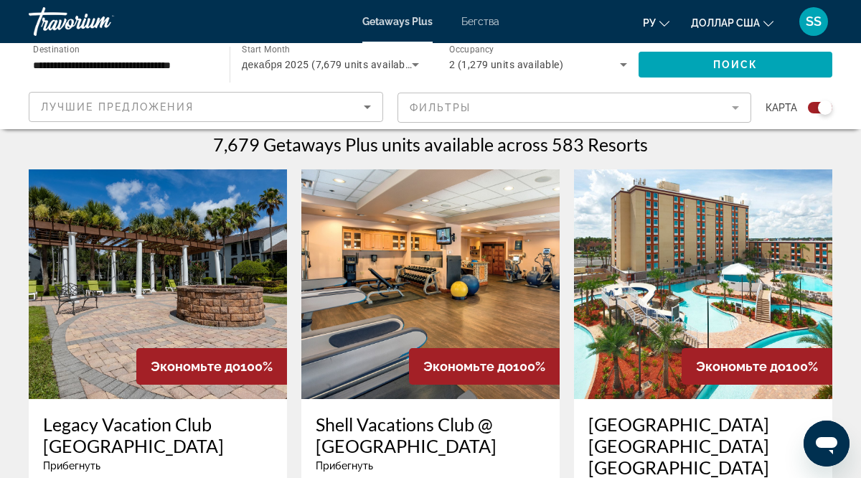
click at [193, 267] on img "Основное содержание" at bounding box center [158, 284] width 258 height 230
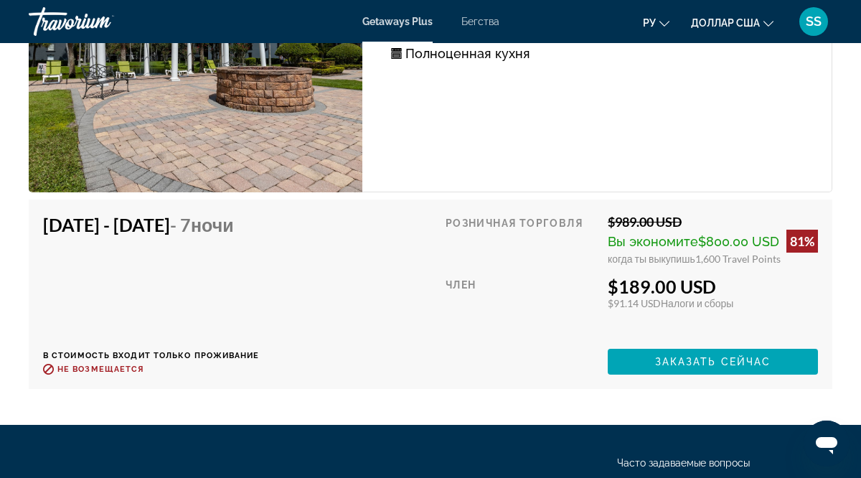
scroll to position [4973, 0]
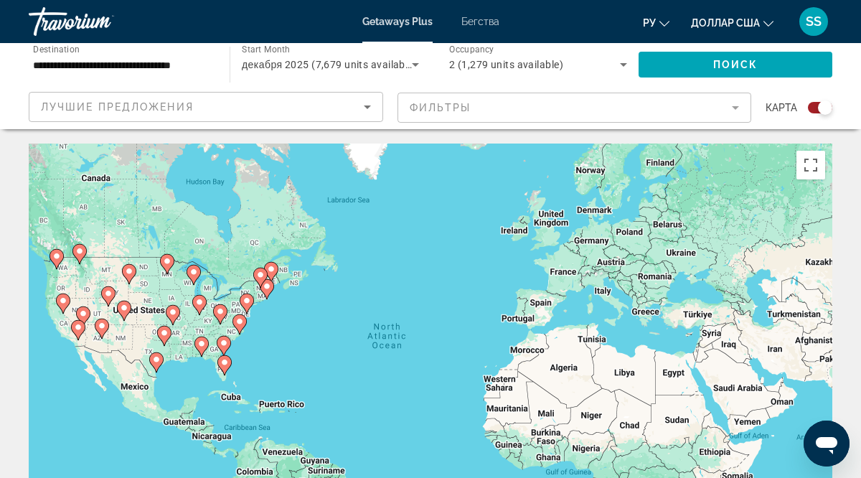
scroll to position [6, 0]
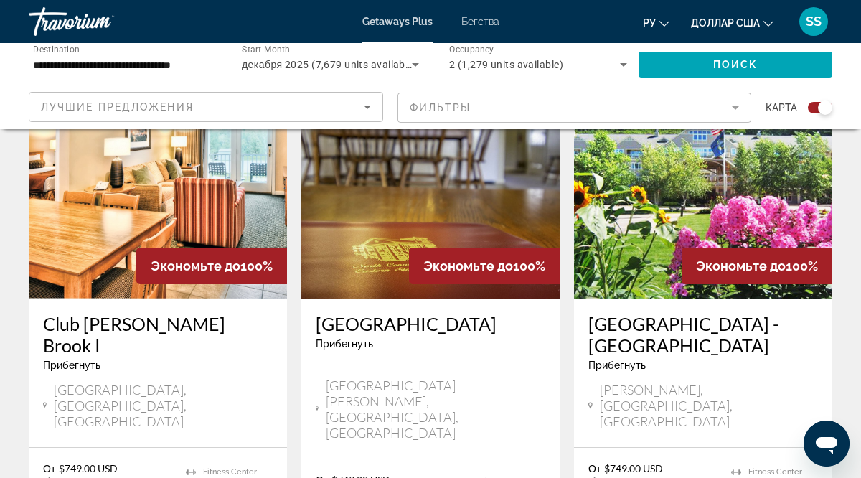
scroll to position [2287, 0]
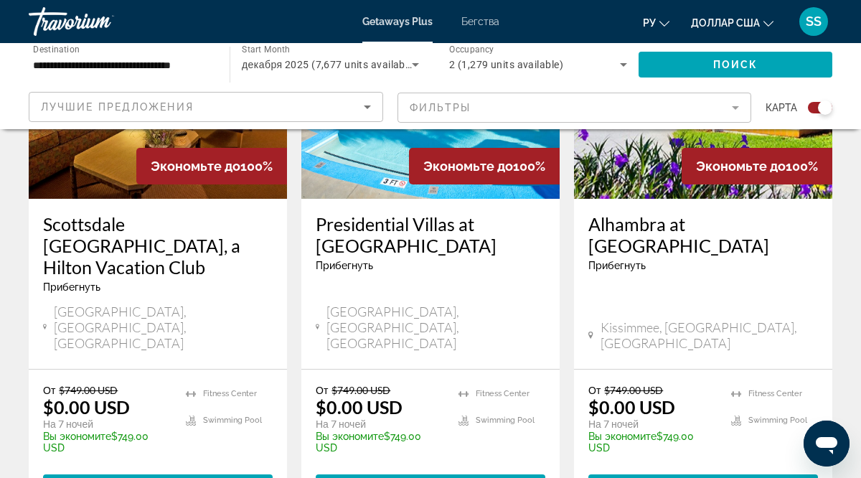
scroll to position [656, 0]
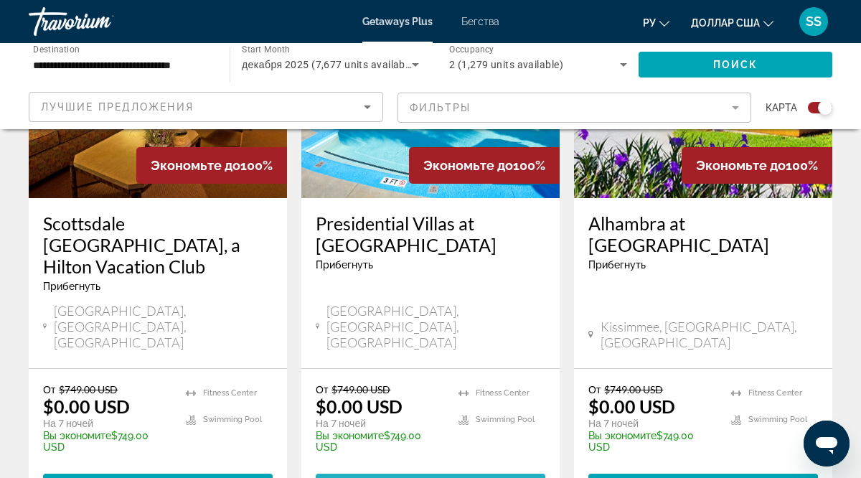
click at [408, 469] on span "Основное содержание" at bounding box center [431, 486] width 230 height 34
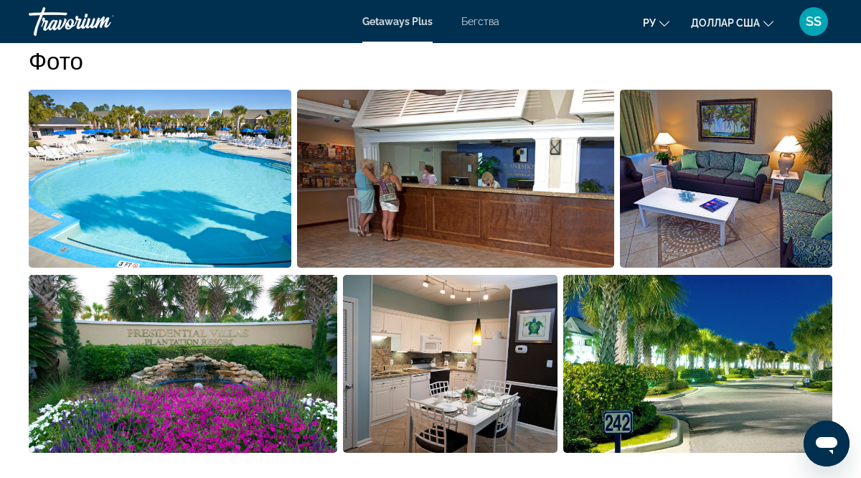
scroll to position [951, 0]
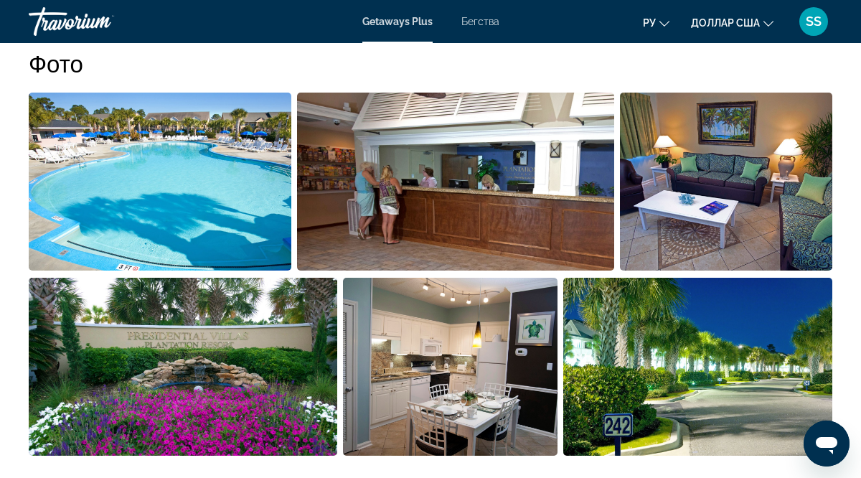
click at [217, 130] on img "Open full-screen image slider" at bounding box center [160, 182] width 263 height 178
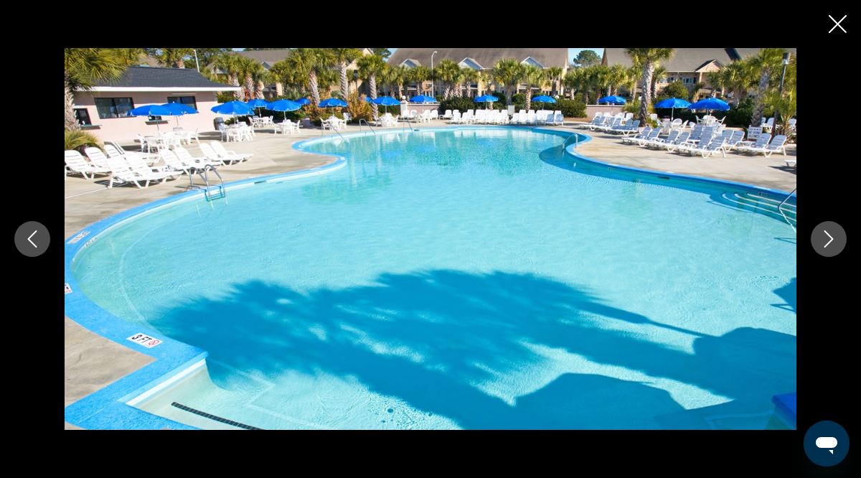
click at [830, 240] on icon "Next image" at bounding box center [829, 238] width 9 height 17
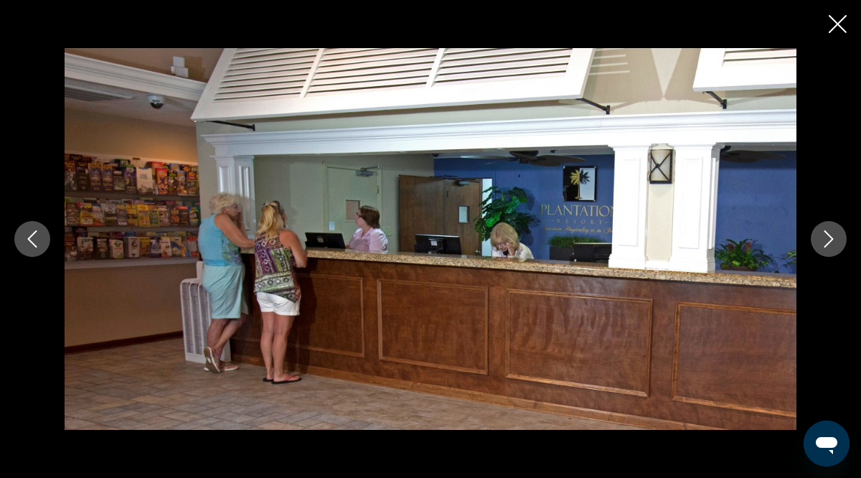
click at [830, 240] on icon "Next image" at bounding box center [829, 238] width 9 height 17
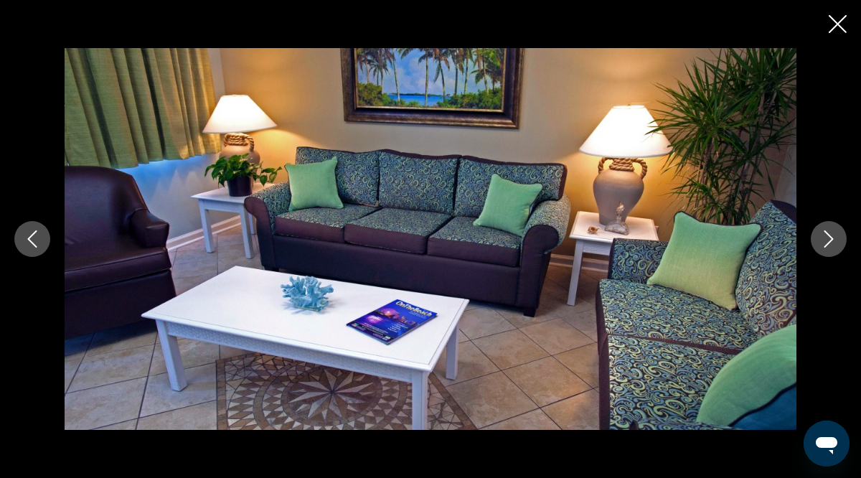
click at [830, 240] on icon "Next image" at bounding box center [829, 238] width 9 height 17
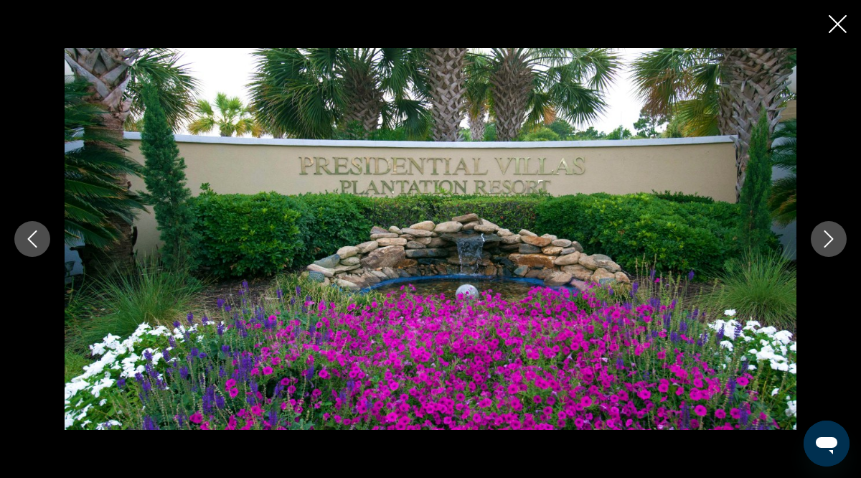
click at [830, 240] on icon "Next image" at bounding box center [829, 238] width 9 height 17
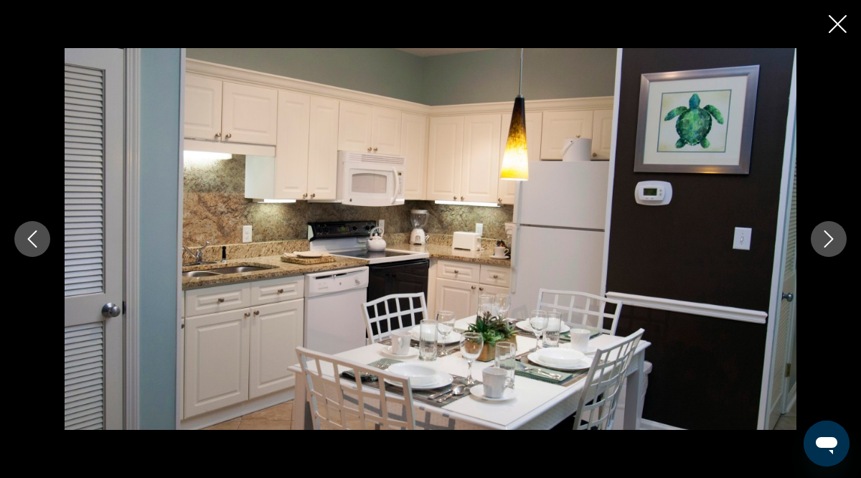
click at [830, 240] on icon "Next image" at bounding box center [829, 238] width 9 height 17
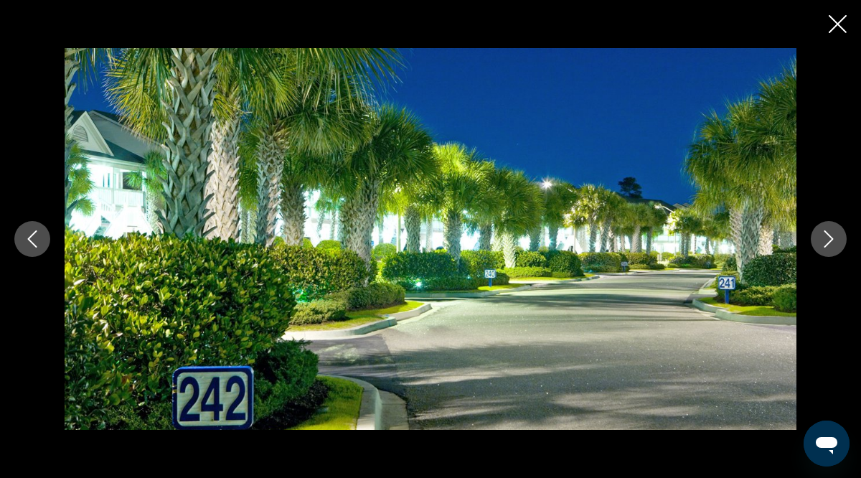
click at [830, 240] on icon "Next image" at bounding box center [829, 238] width 9 height 17
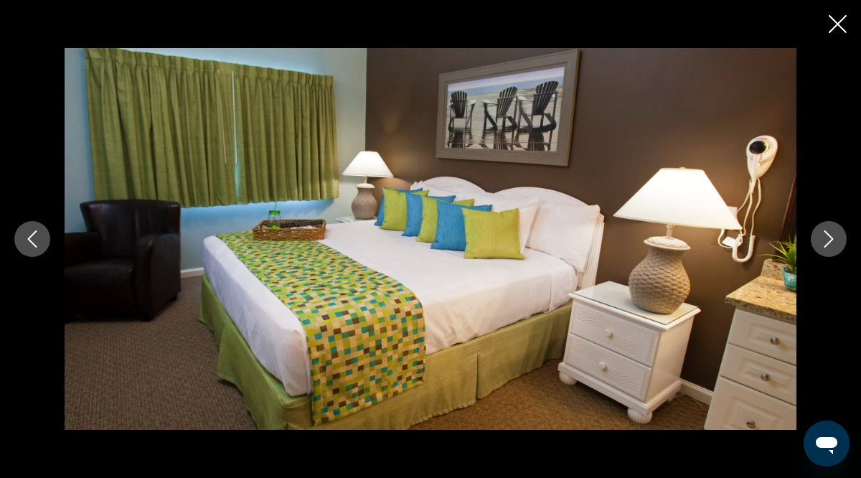
click at [830, 240] on icon "Next image" at bounding box center [829, 238] width 9 height 17
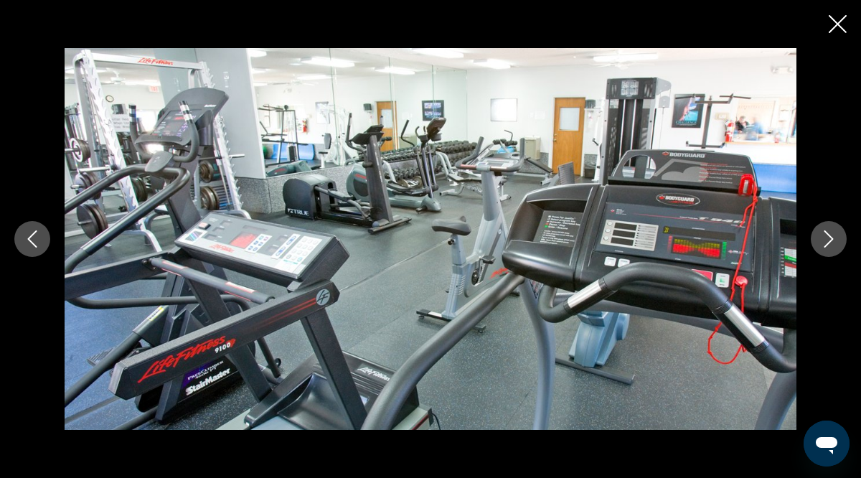
click at [830, 240] on icon "Next image" at bounding box center [829, 238] width 9 height 17
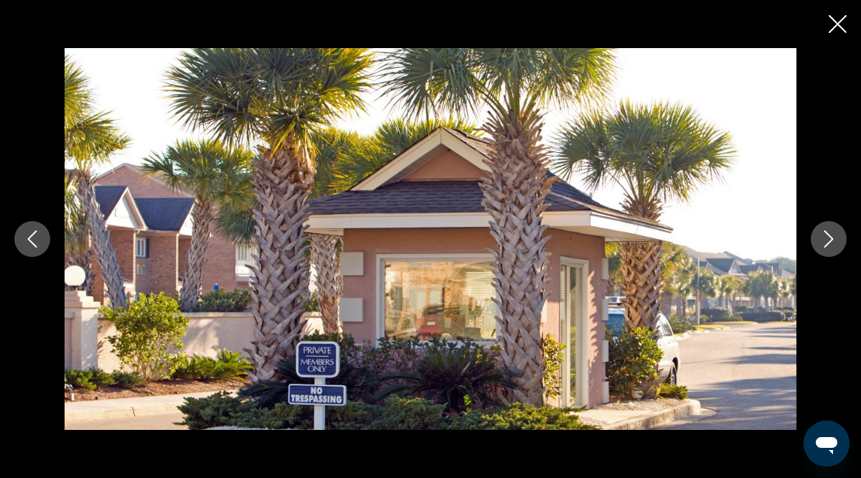
click at [830, 240] on icon "Next image" at bounding box center [829, 238] width 9 height 17
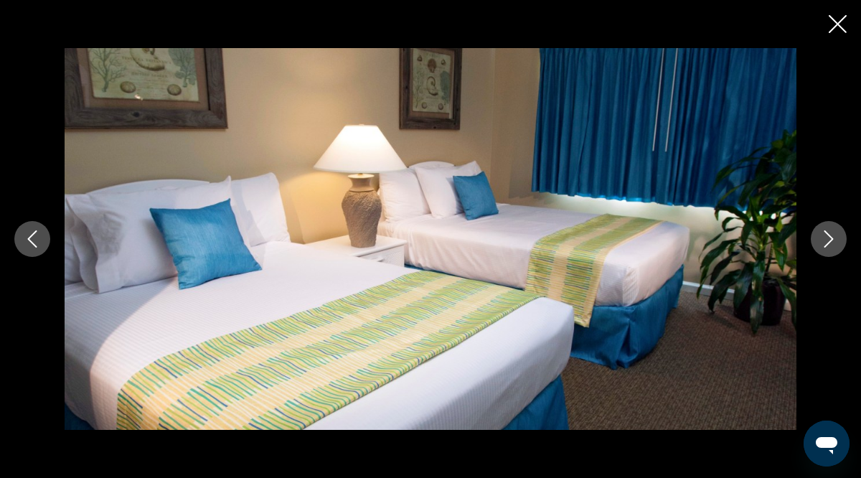
click at [830, 240] on icon "Next image" at bounding box center [829, 238] width 9 height 17
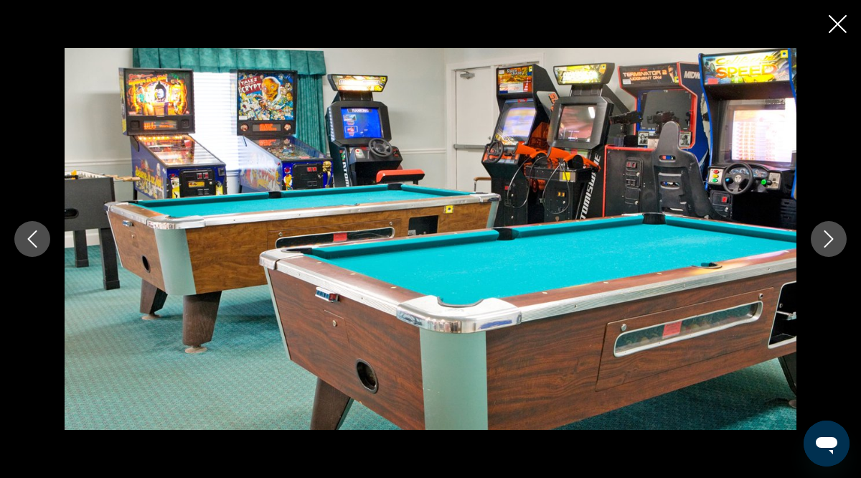
click at [830, 240] on icon "Next image" at bounding box center [829, 238] width 9 height 17
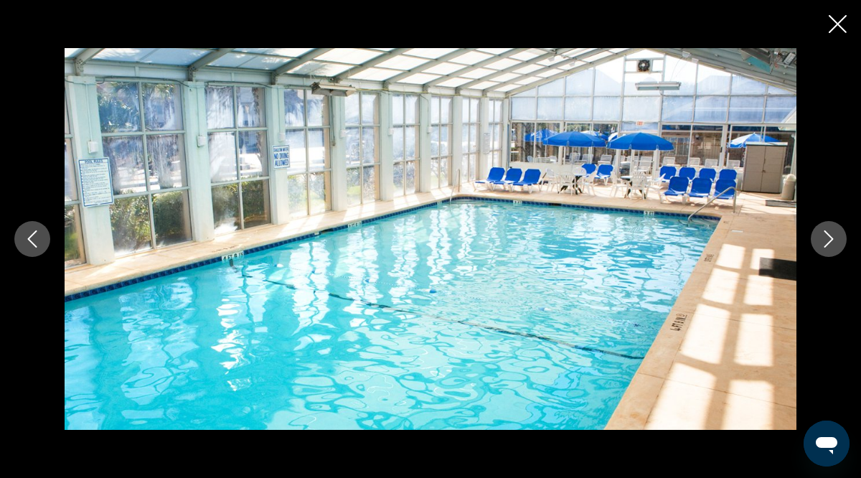
click at [830, 240] on icon "Next image" at bounding box center [829, 238] width 9 height 17
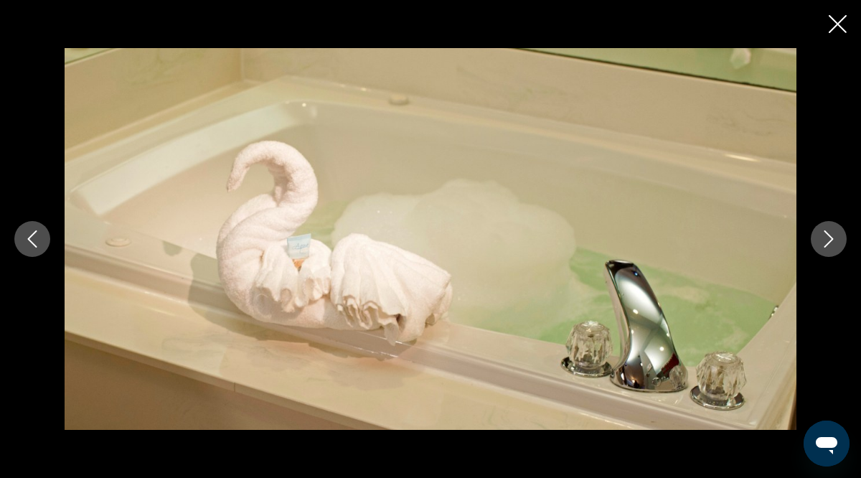
click at [830, 240] on icon "Next image" at bounding box center [829, 238] width 9 height 17
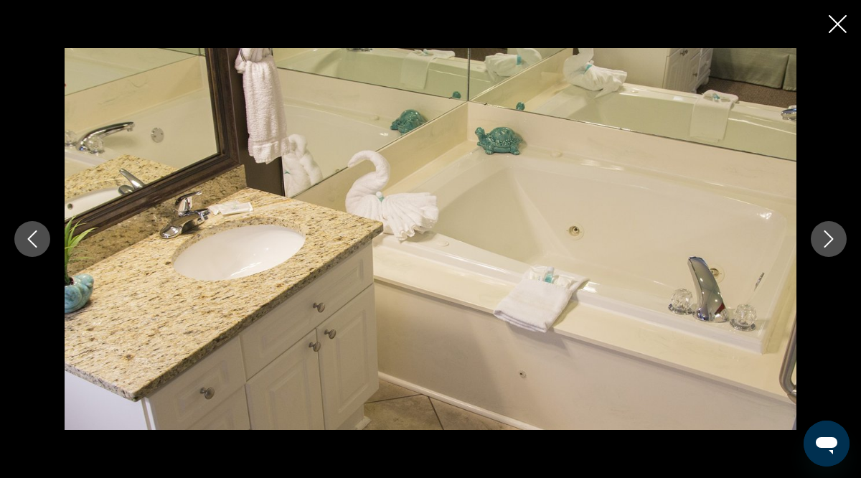
click at [830, 240] on icon "Next image" at bounding box center [829, 238] width 9 height 17
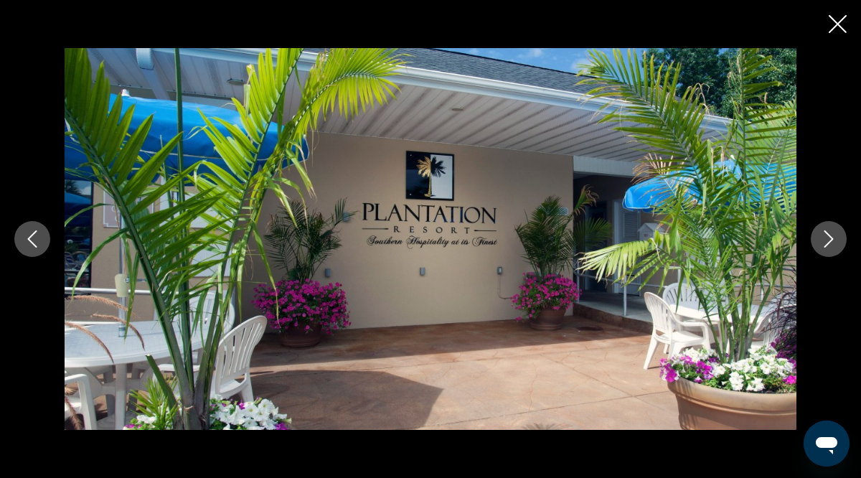
click at [830, 240] on icon "Next image" at bounding box center [829, 238] width 9 height 17
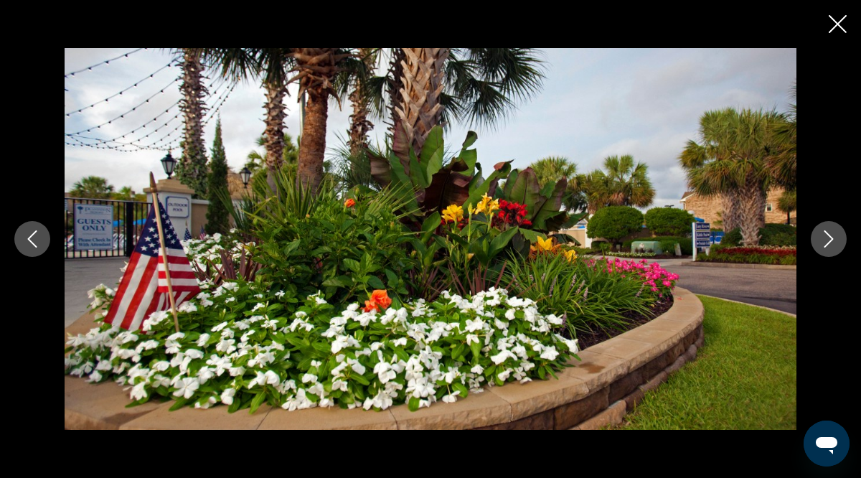
scroll to position [1202, 0]
click at [701, 280] on img "Основное содержание" at bounding box center [431, 239] width 732 height 383
click at [837, 26] on icon "Close slideshow" at bounding box center [838, 24] width 18 height 18
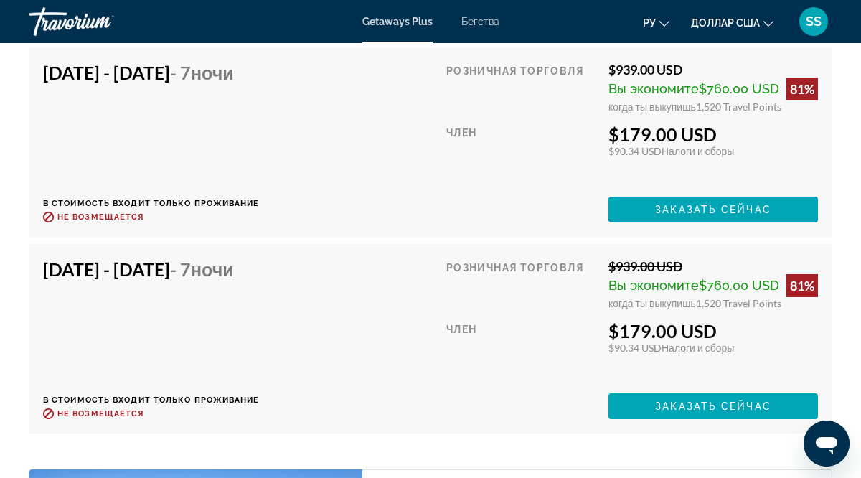
scroll to position [5471, 0]
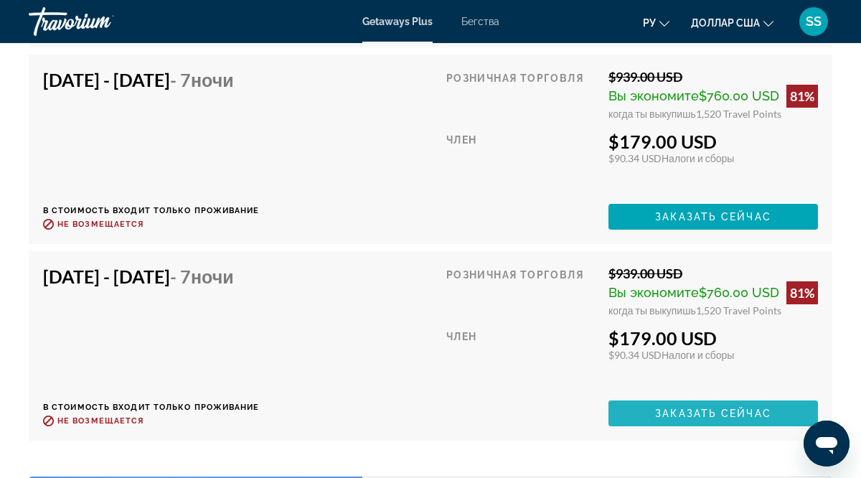
click at [706, 412] on span "Заказать сейчас" at bounding box center [713, 413] width 116 height 11
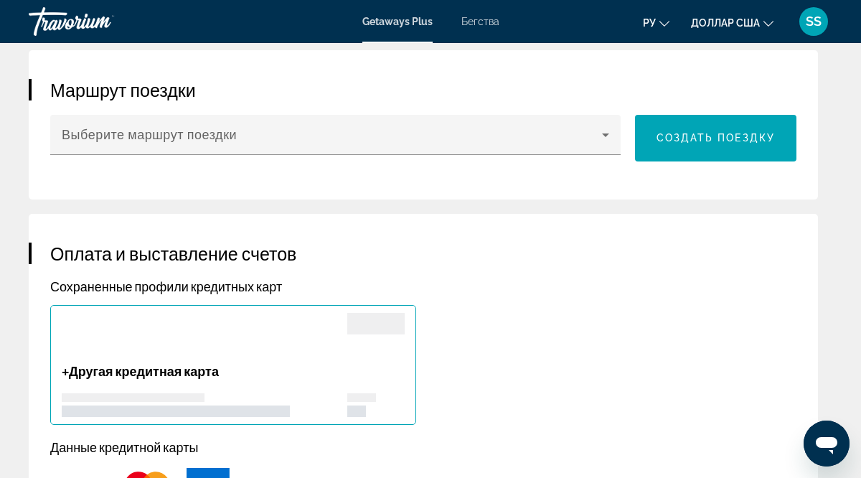
scroll to position [1194, 0]
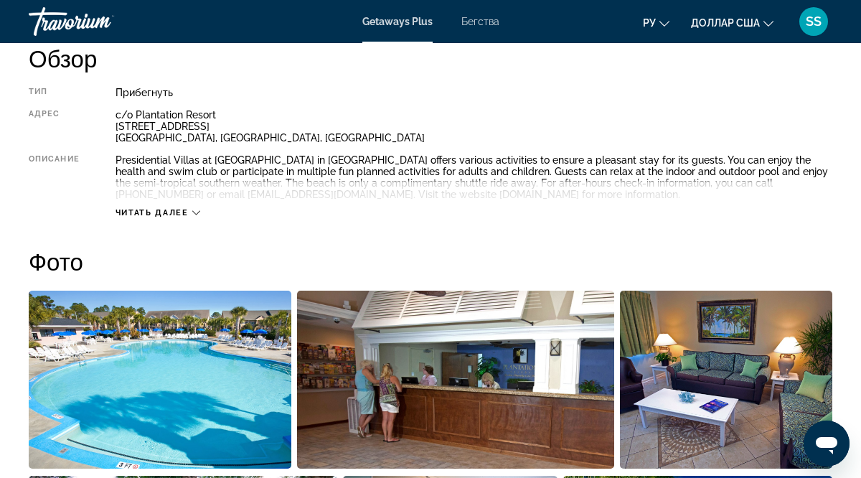
scroll to position [480, 0]
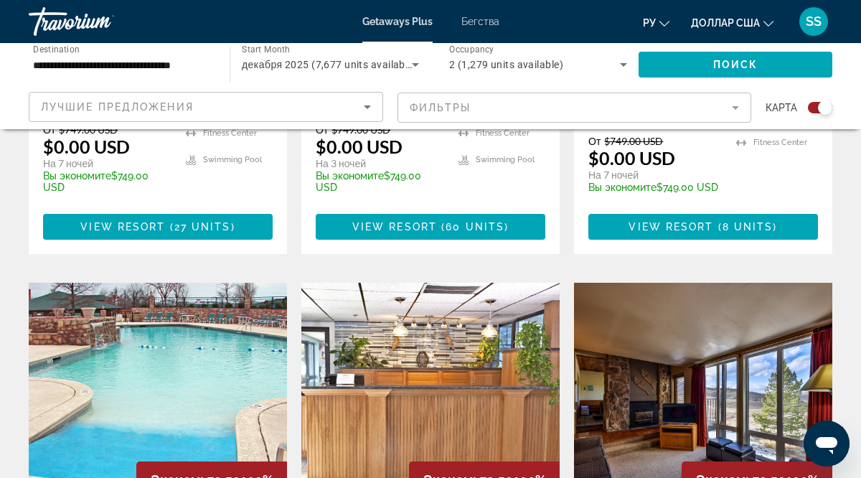
scroll to position [2088, 0]
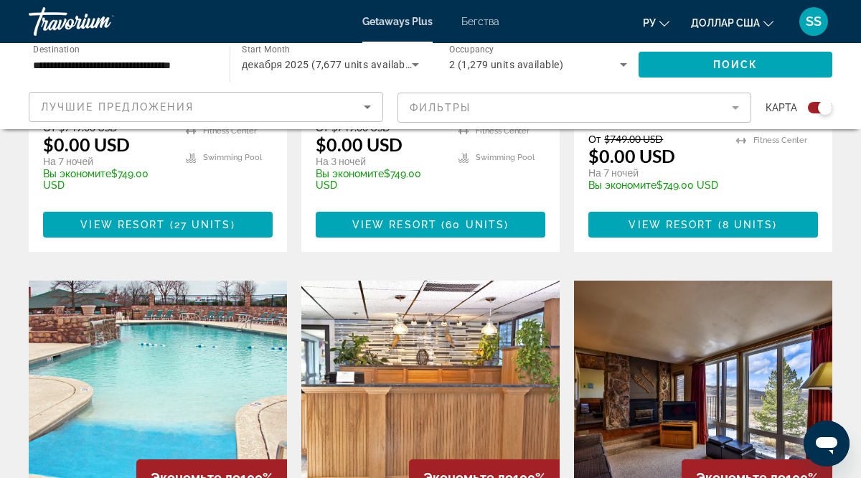
click at [678, 281] on img "Основное содержание" at bounding box center [703, 396] width 258 height 230
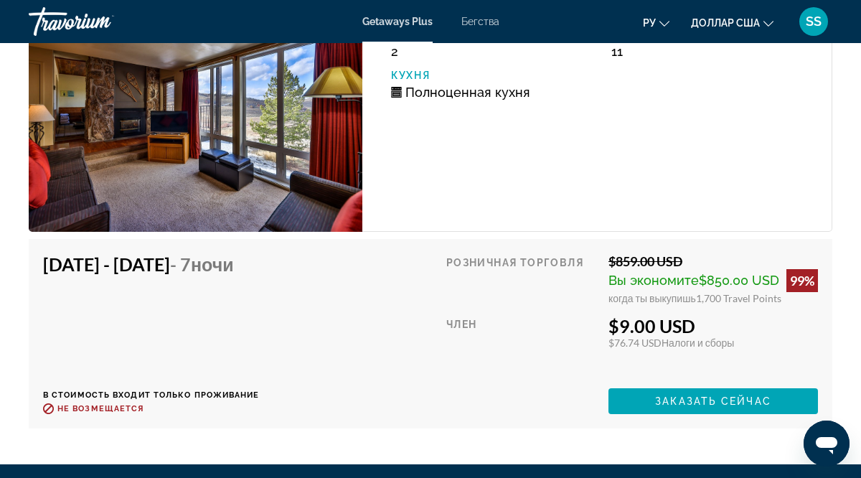
scroll to position [4886, 0]
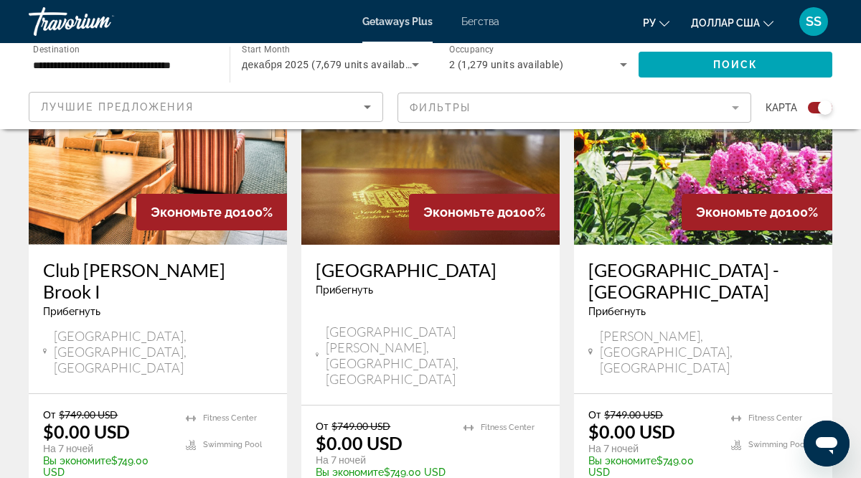
scroll to position [2342, 0]
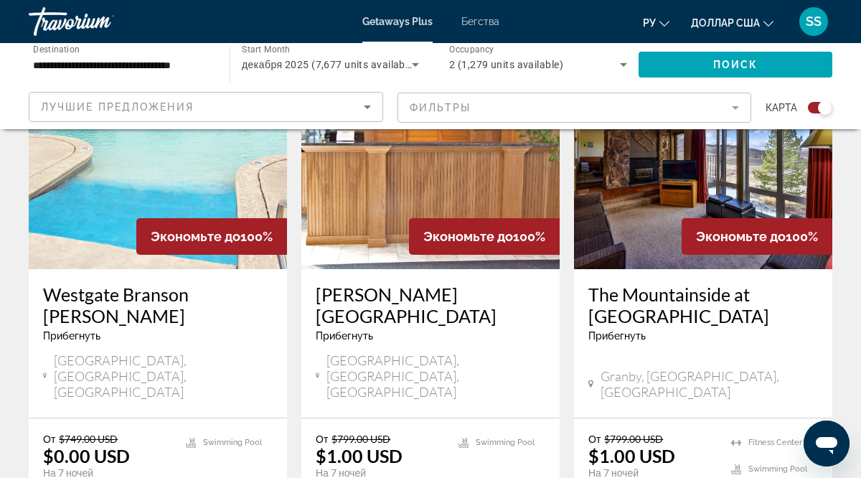
scroll to position [2327, 0]
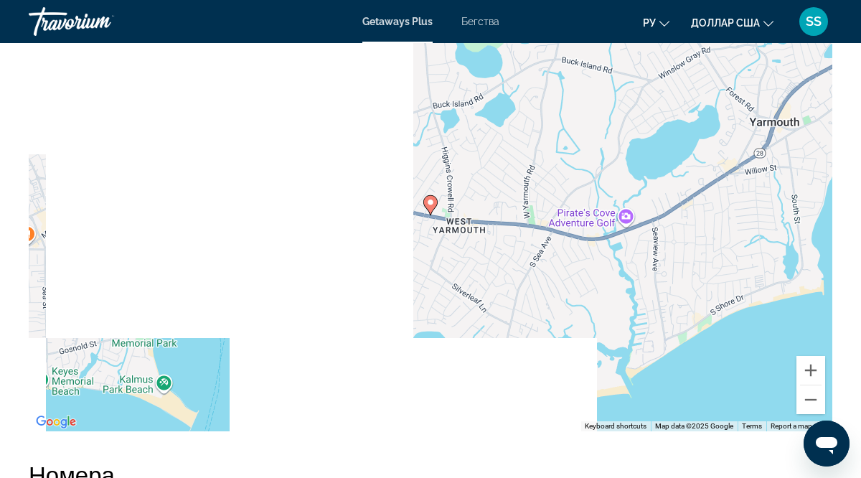
scroll to position [2217, 0]
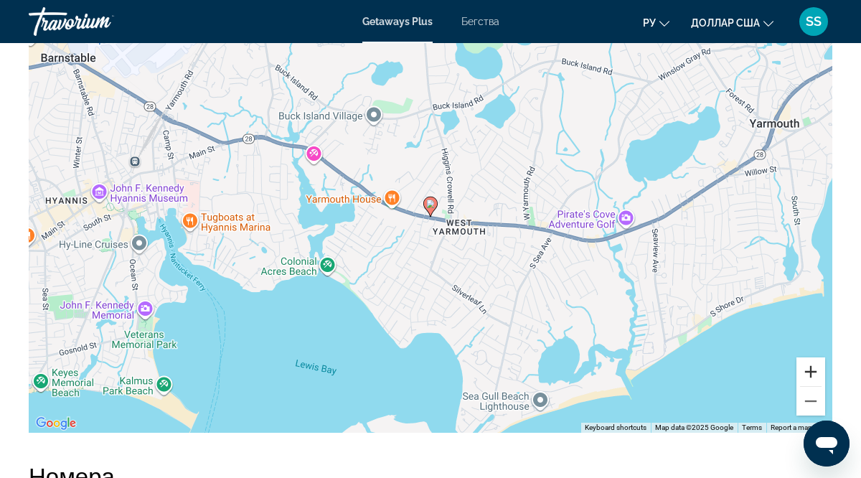
click at [813, 372] on button "Zoom in" at bounding box center [811, 371] width 29 height 29
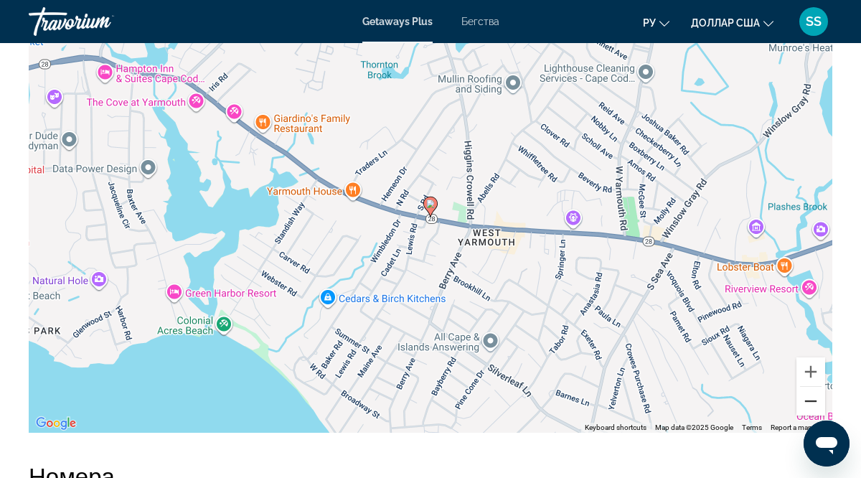
click at [814, 404] on button "Zoom out" at bounding box center [811, 401] width 29 height 29
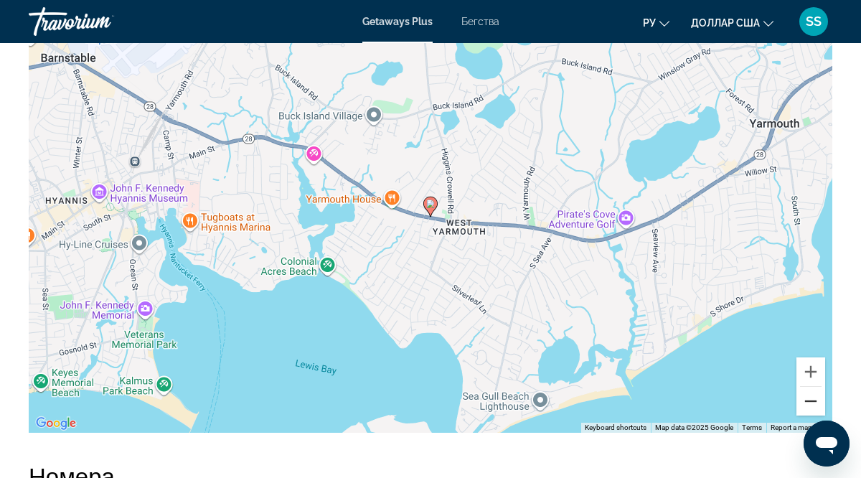
click at [814, 404] on button "Zoom out" at bounding box center [811, 401] width 29 height 29
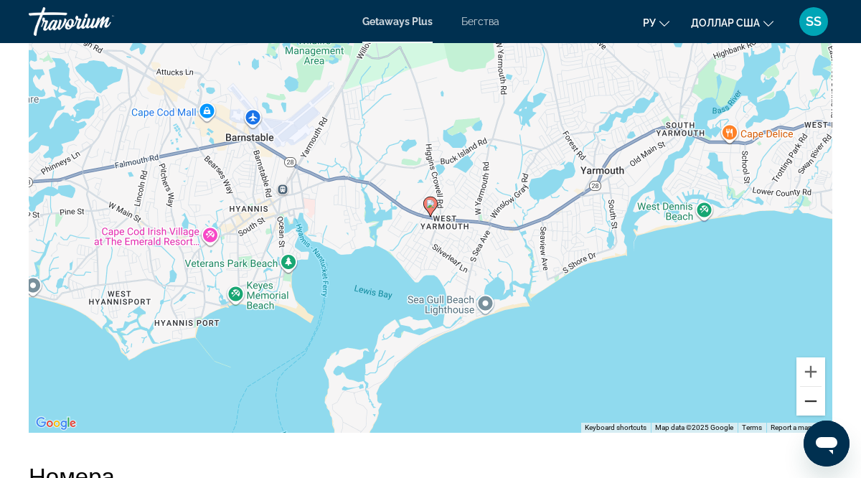
click at [814, 404] on button "Zoom out" at bounding box center [811, 401] width 29 height 29
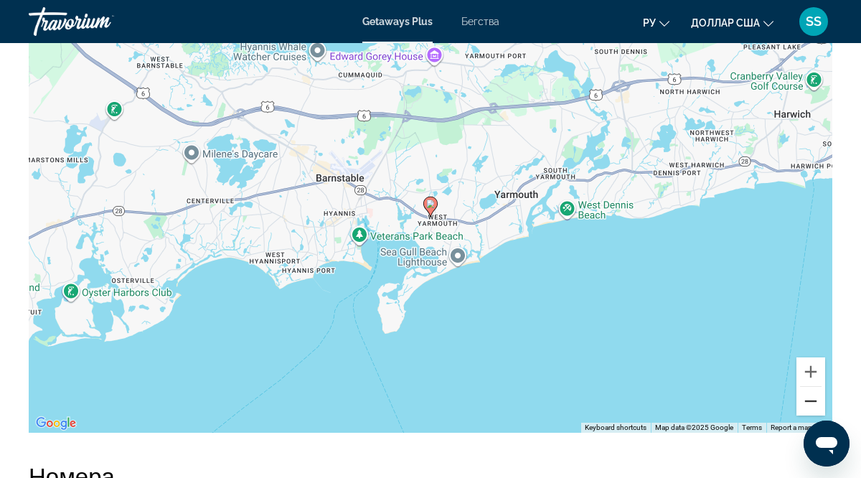
click at [814, 404] on button "Zoom out" at bounding box center [811, 401] width 29 height 29
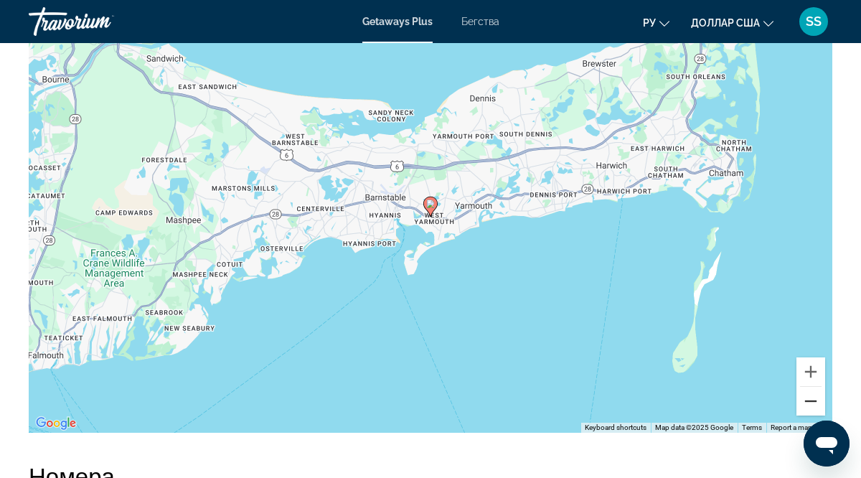
click at [817, 398] on button "Zoom out" at bounding box center [811, 401] width 29 height 29
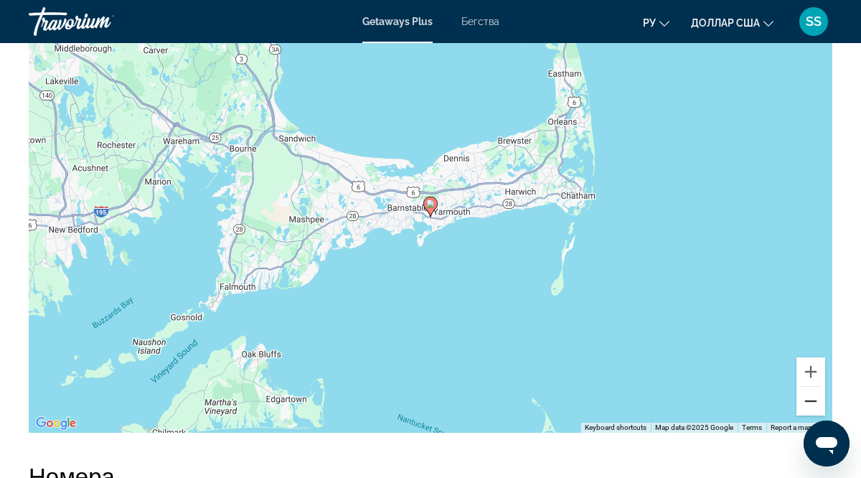
click at [817, 398] on button "Zoom out" at bounding box center [811, 401] width 29 height 29
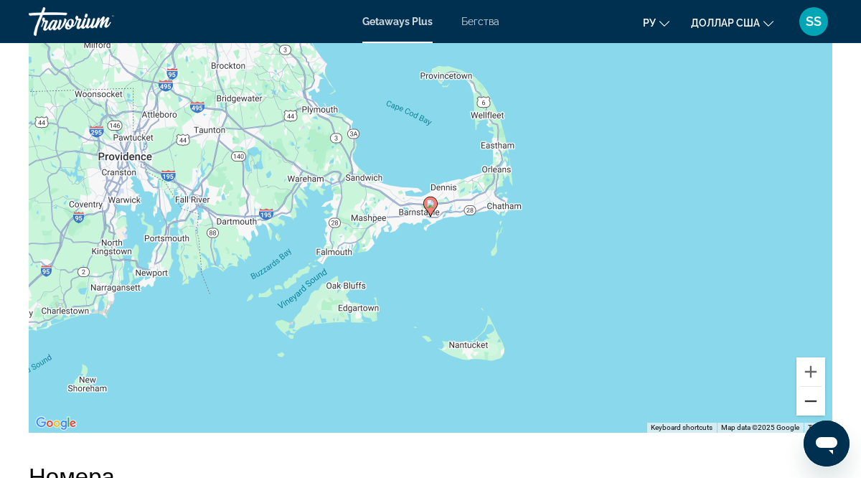
click at [817, 398] on button "Zoom out" at bounding box center [811, 401] width 29 height 29
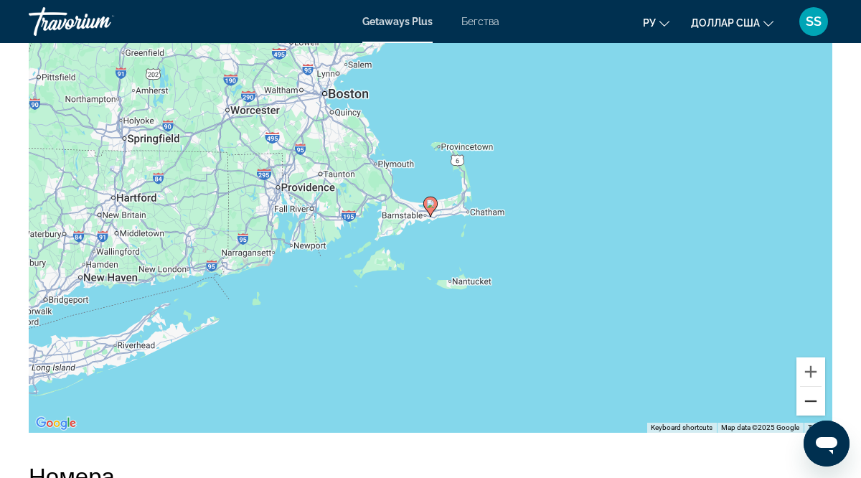
click at [817, 398] on button "Zoom out" at bounding box center [811, 401] width 29 height 29
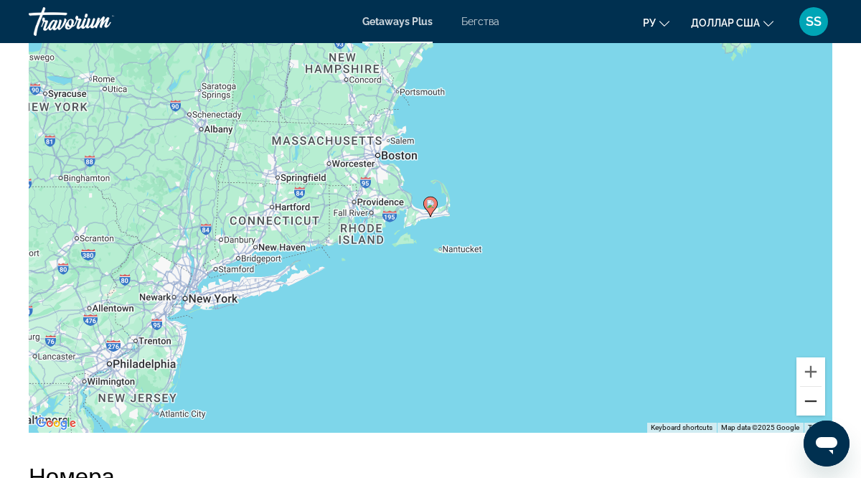
click at [817, 398] on button "Zoom out" at bounding box center [811, 401] width 29 height 29
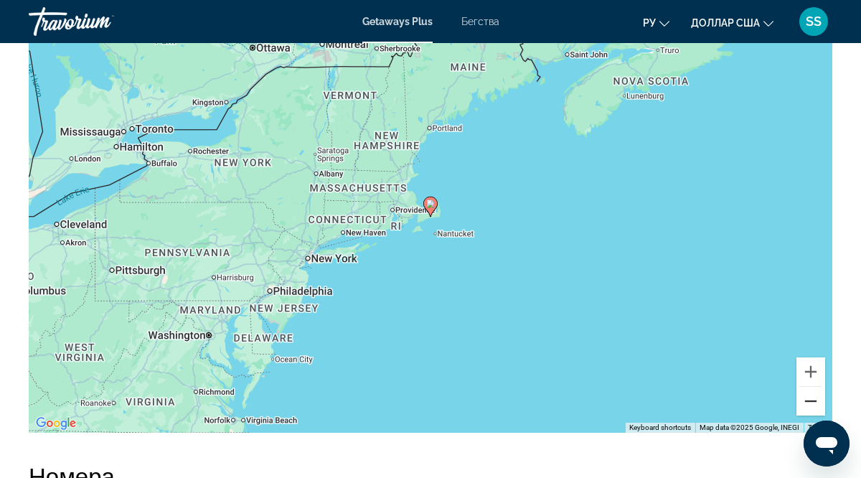
click at [817, 398] on button "Zoom out" at bounding box center [811, 401] width 29 height 29
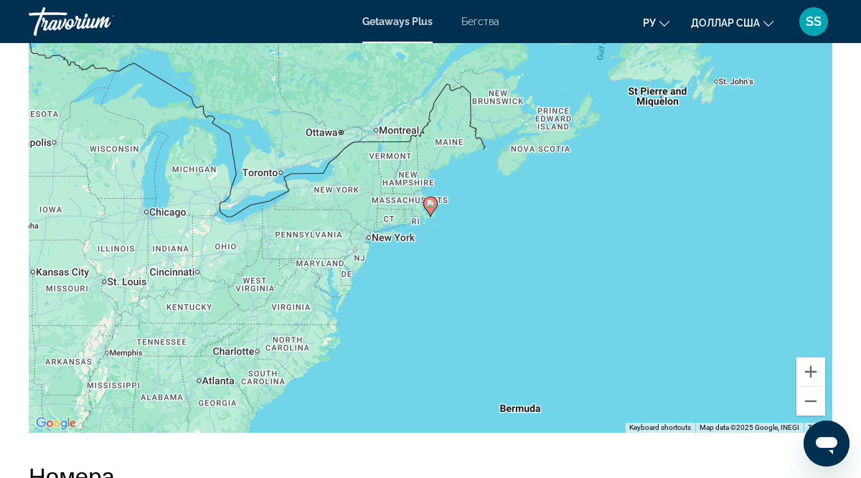
click at [431, 204] on image "Основное содержание" at bounding box center [430, 204] width 9 height 9
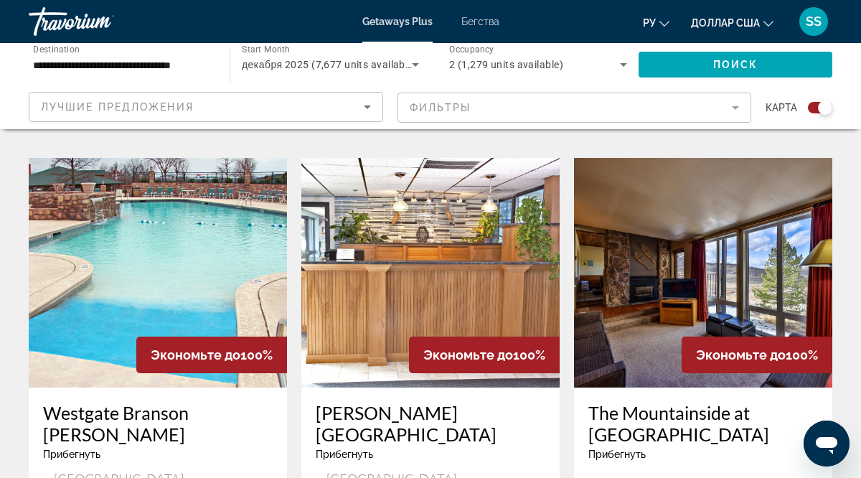
scroll to position [2209, 0]
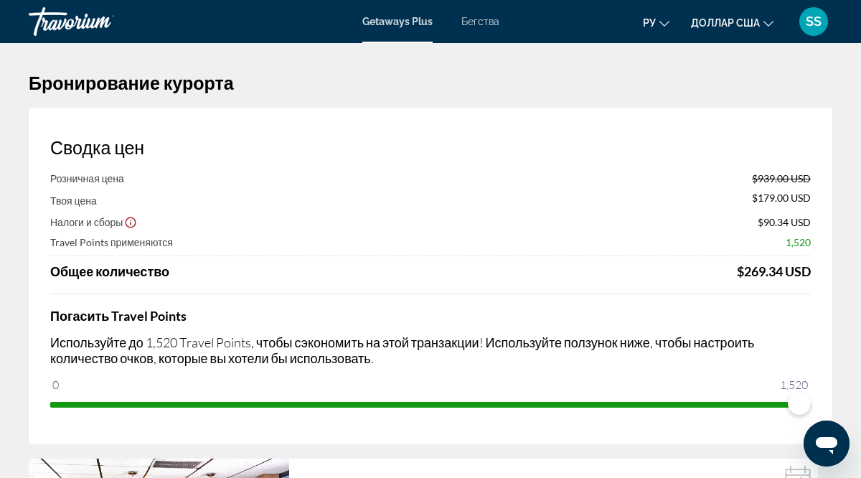
scroll to position [6, 0]
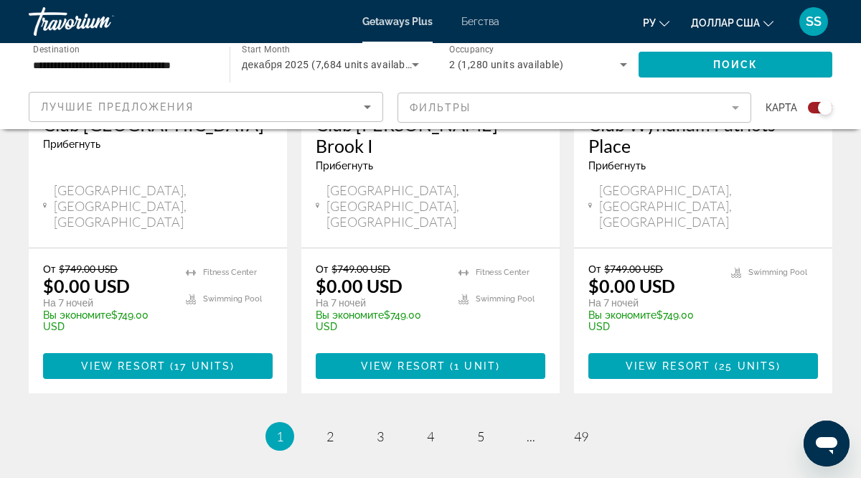
scroll to position [2486, 0]
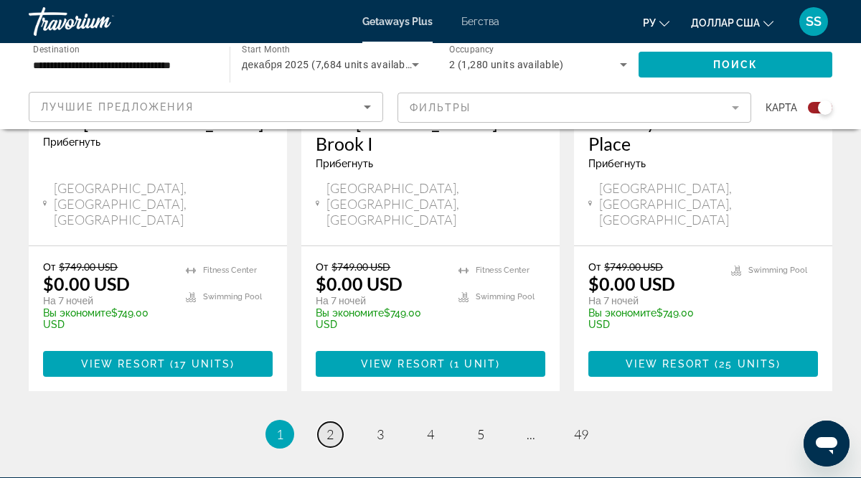
click at [332, 426] on span "2" at bounding box center [330, 434] width 7 height 16
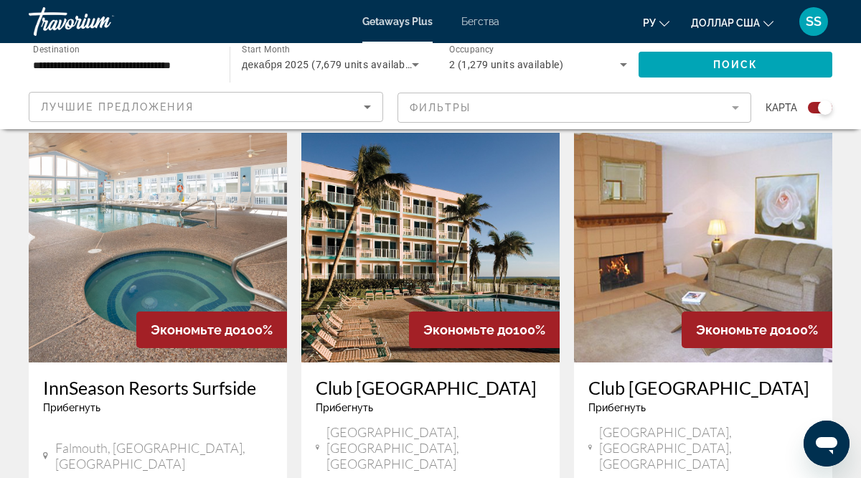
scroll to position [1064, 0]
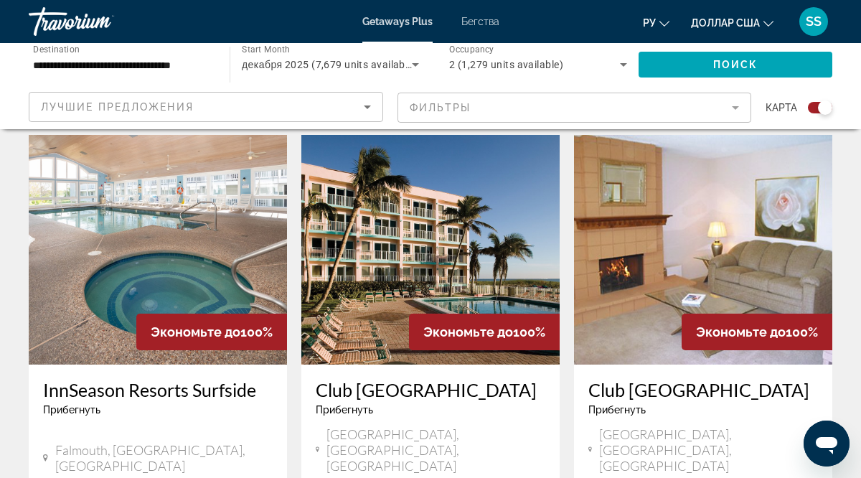
click at [419, 225] on img "Основное содержание" at bounding box center [430, 250] width 258 height 230
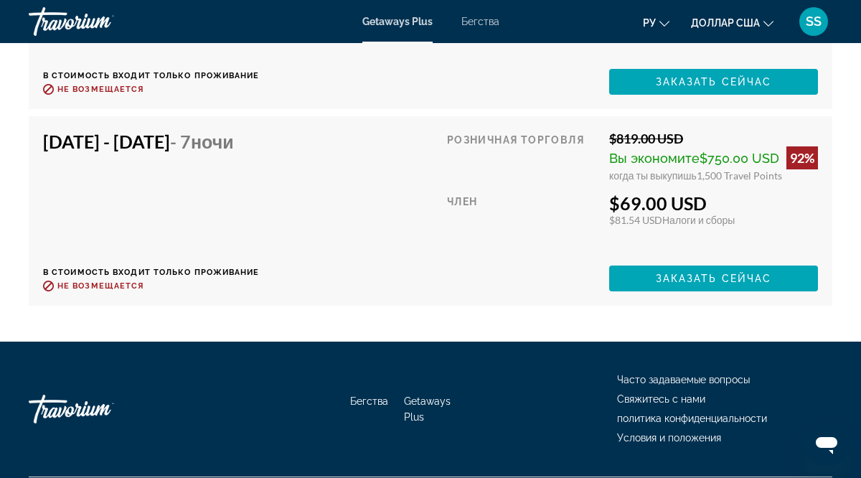
scroll to position [4781, 0]
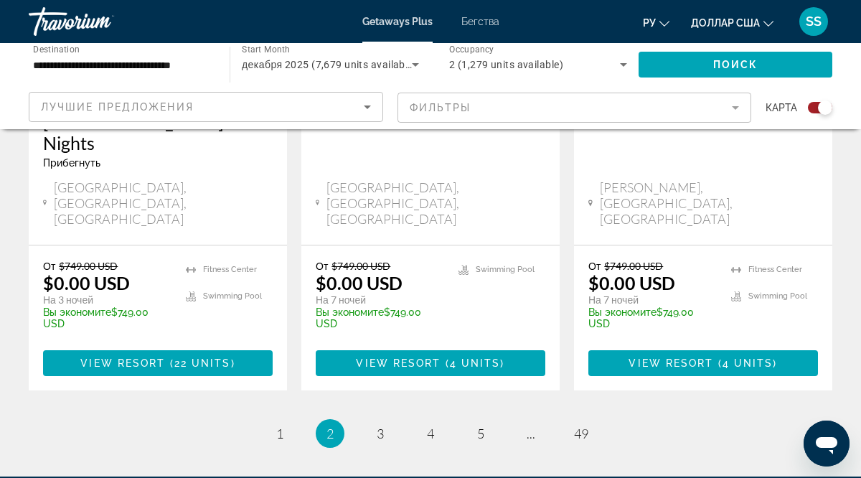
scroll to position [2465, 0]
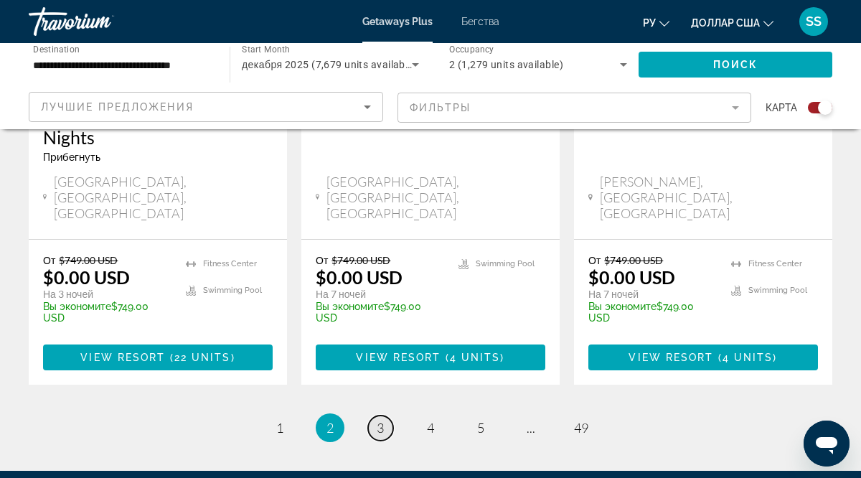
click at [377, 420] on span "3" at bounding box center [380, 428] width 7 height 16
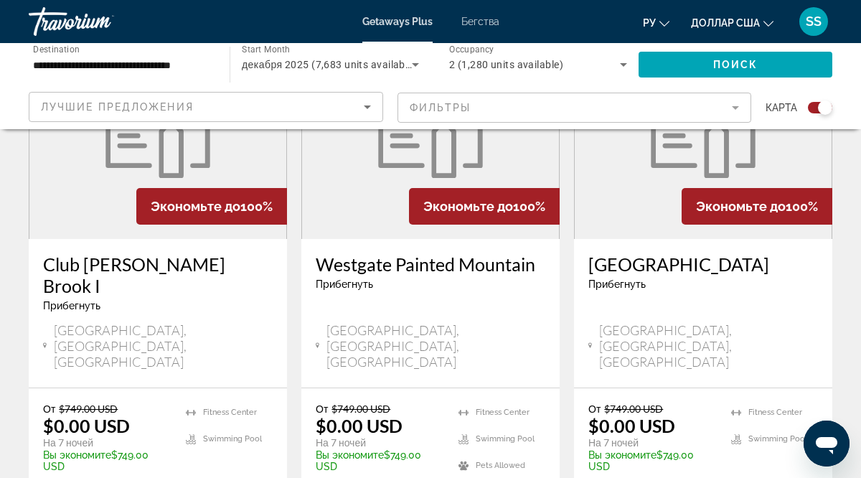
scroll to position [1188, 0]
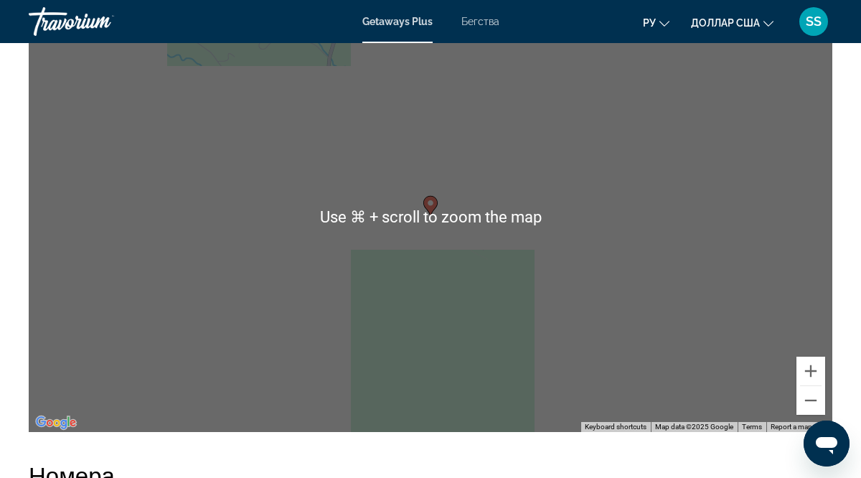
scroll to position [2297, 0]
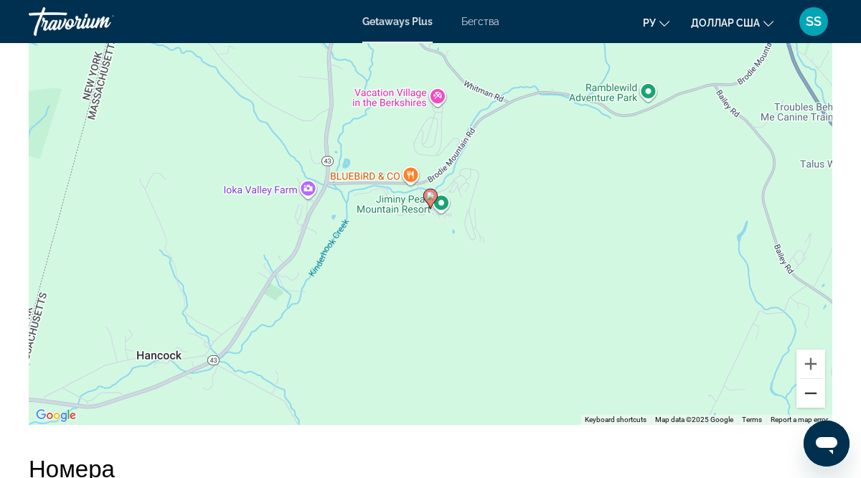
click at [812, 395] on button "Zoom out" at bounding box center [811, 393] width 29 height 29
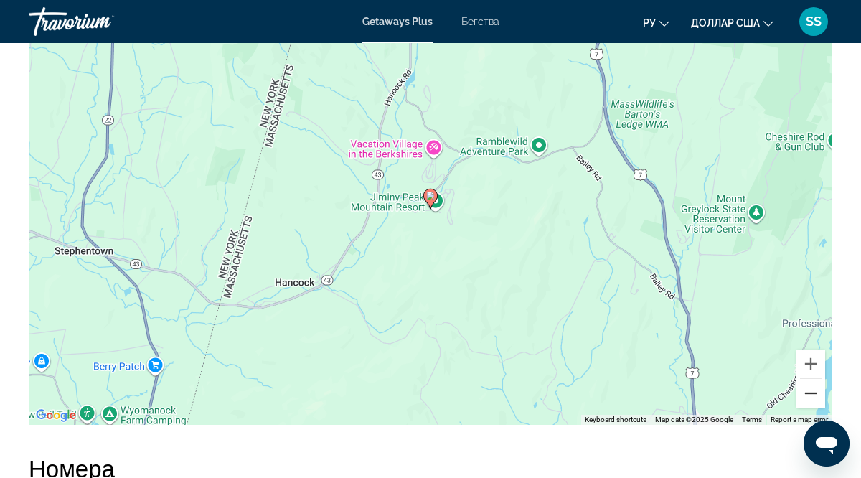
click at [812, 395] on button "Zoom out" at bounding box center [811, 393] width 29 height 29
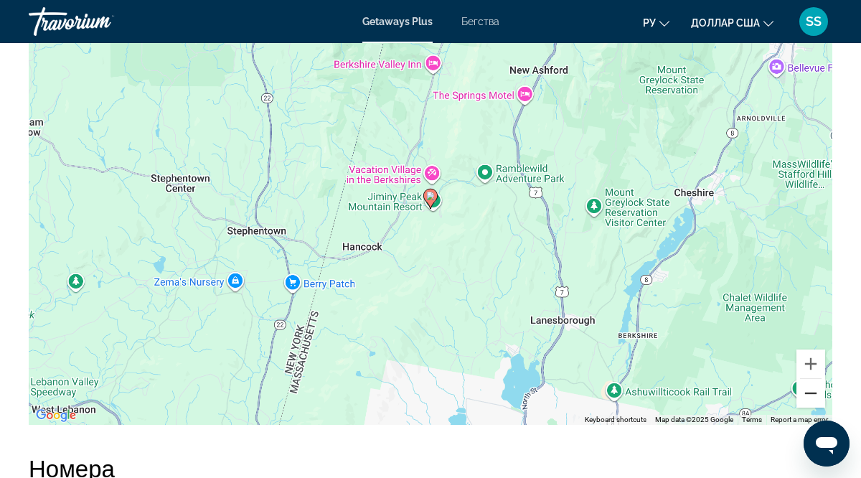
click at [812, 395] on button "Zoom out" at bounding box center [811, 393] width 29 height 29
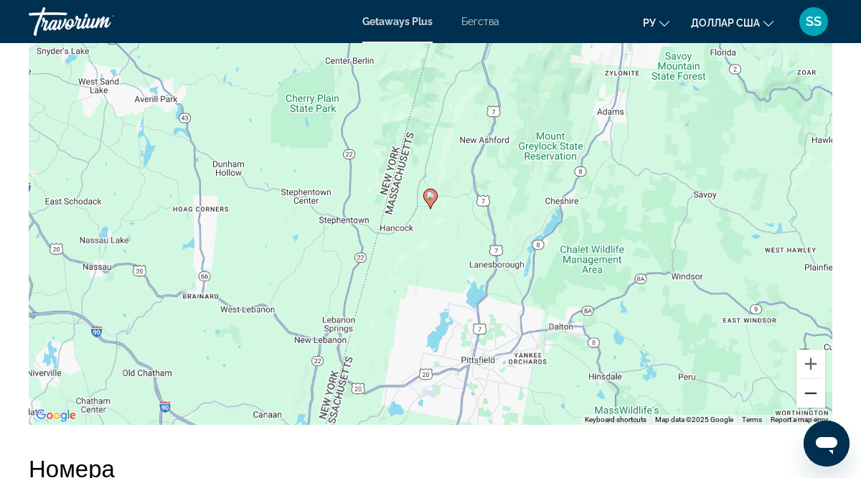
click at [812, 395] on button "Zoom out" at bounding box center [811, 393] width 29 height 29
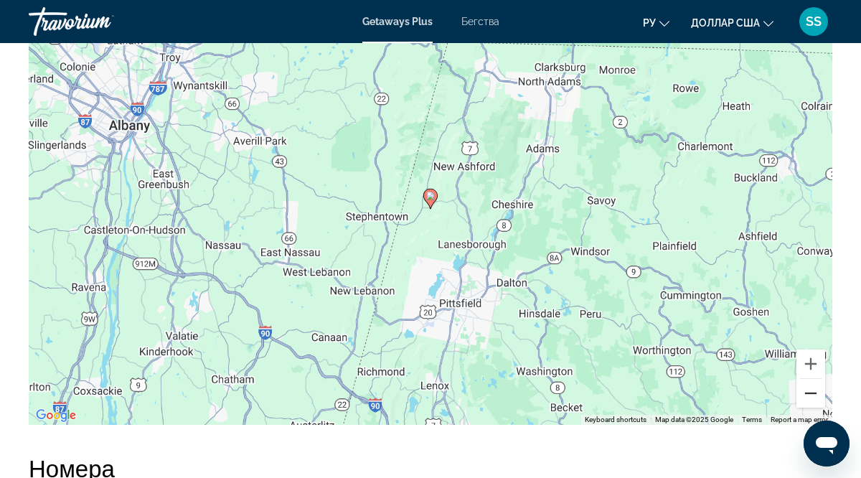
click at [812, 395] on button "Zoom out" at bounding box center [811, 393] width 29 height 29
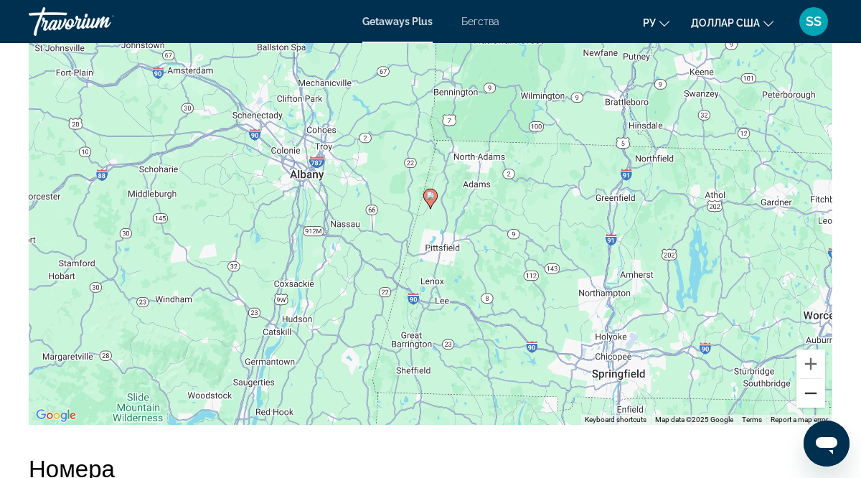
click at [812, 395] on button "Zoom out" at bounding box center [811, 393] width 29 height 29
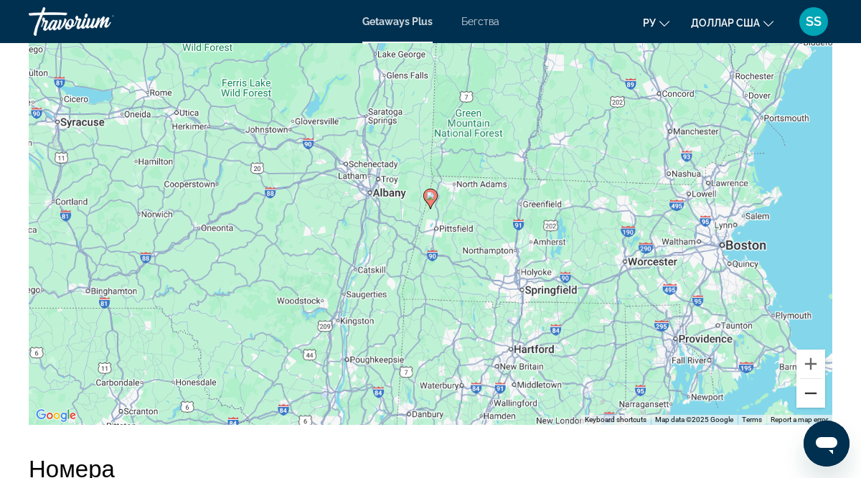
click at [812, 395] on button "Zoom out" at bounding box center [811, 393] width 29 height 29
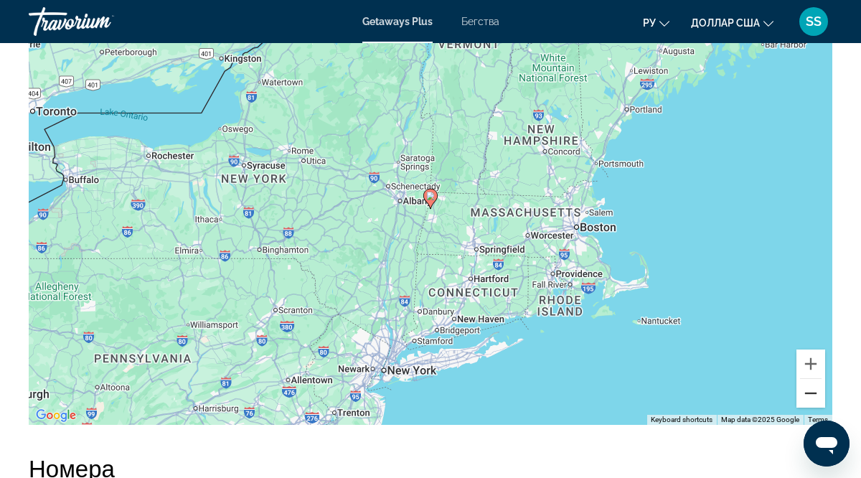
click at [812, 395] on button "Zoom out" at bounding box center [811, 393] width 29 height 29
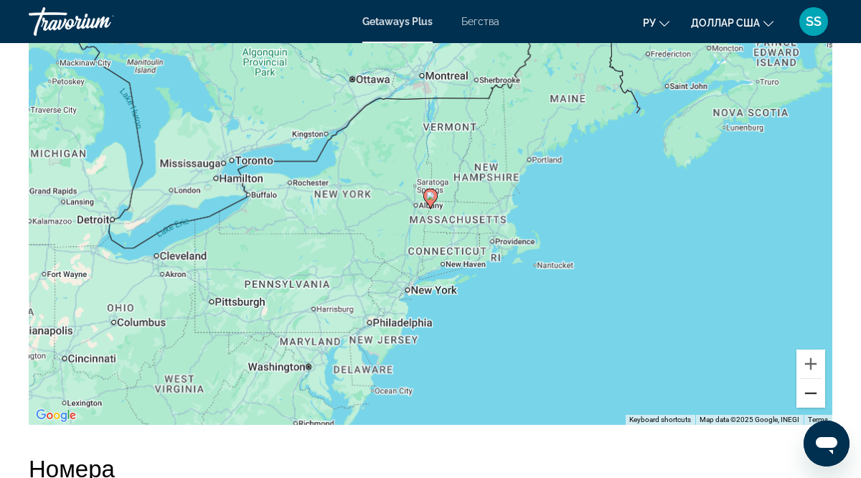
click at [812, 395] on button "Zoom out" at bounding box center [811, 393] width 29 height 29
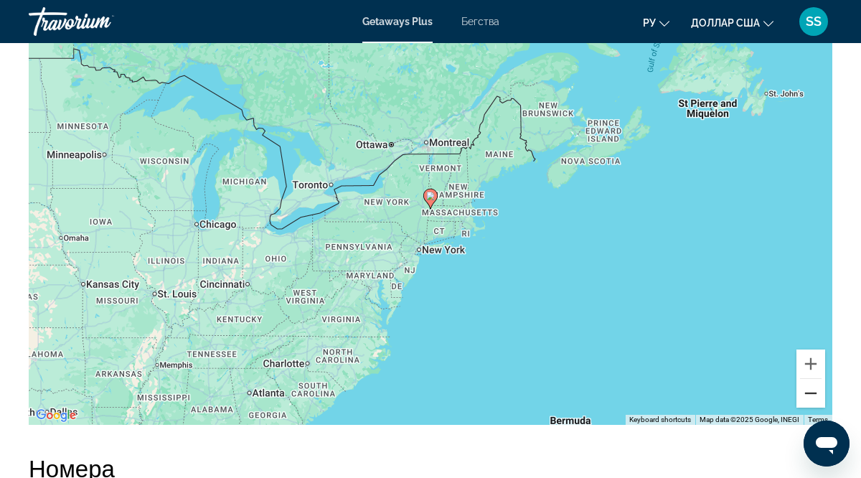
click at [812, 395] on button "Zoom out" at bounding box center [811, 393] width 29 height 29
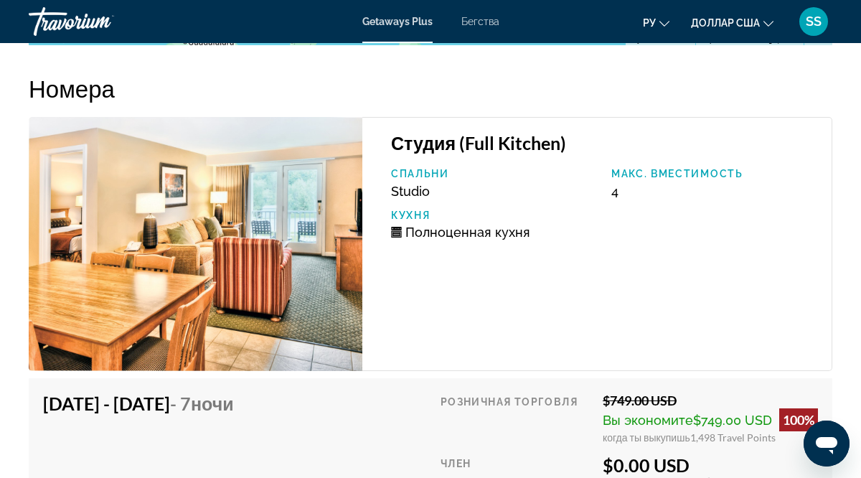
scroll to position [2676, 0]
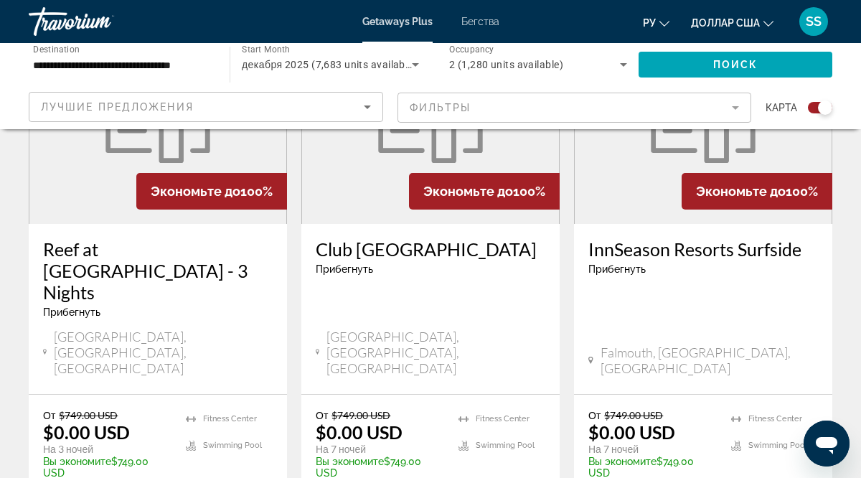
scroll to position [625, 0]
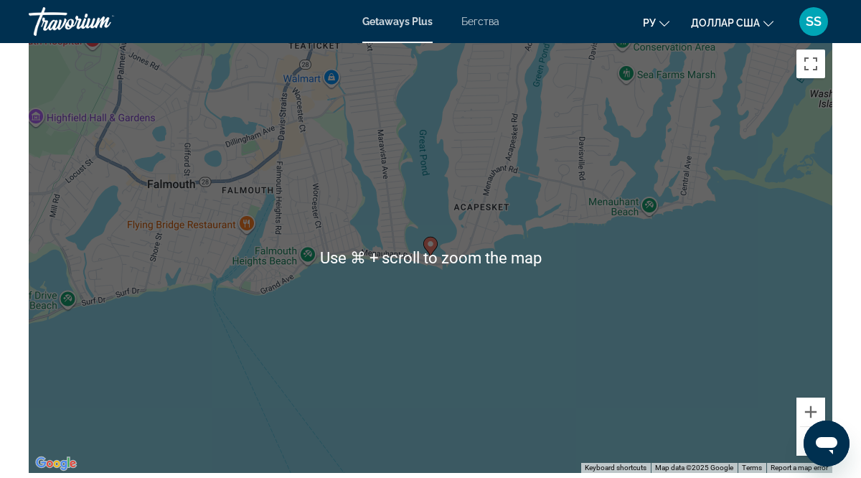
scroll to position [2336, 0]
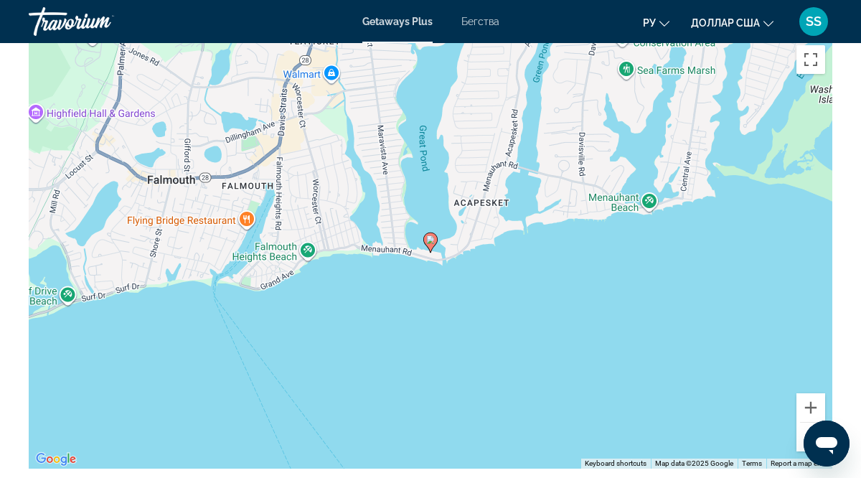
click at [810, 424] on button "Zoom out" at bounding box center [811, 437] width 29 height 29
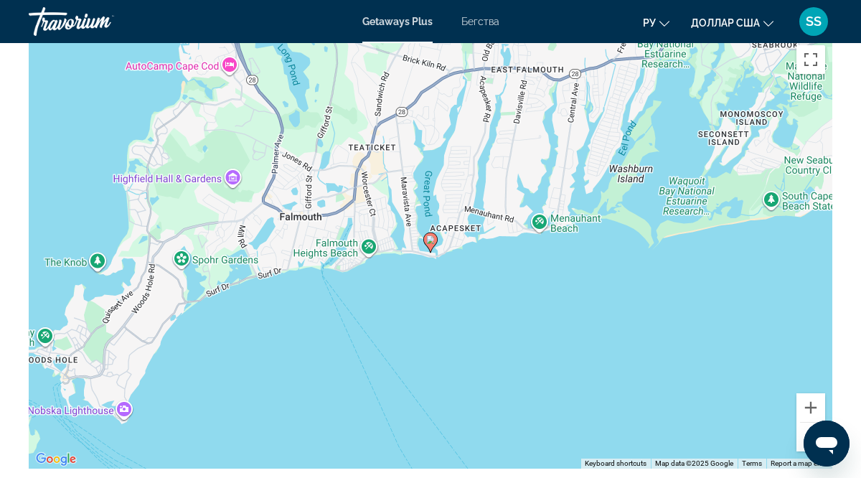
click at [810, 424] on button "Zoom out" at bounding box center [811, 437] width 29 height 29
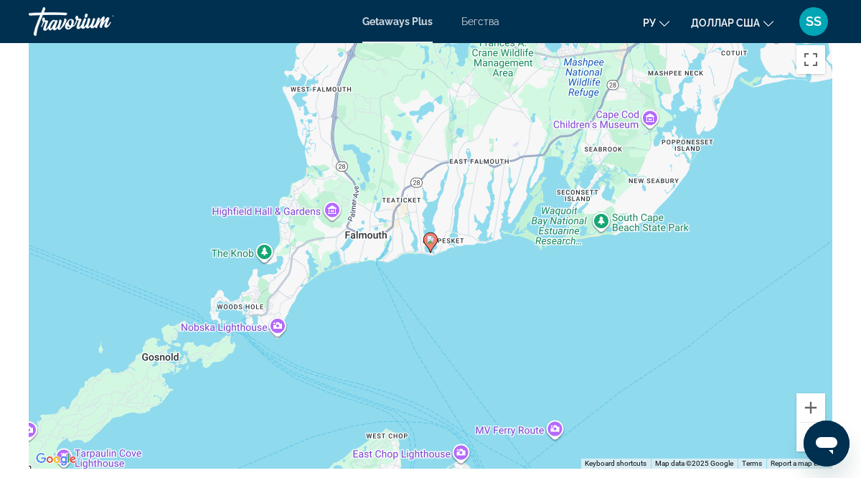
click at [810, 424] on button "Zoom out" at bounding box center [811, 437] width 29 height 29
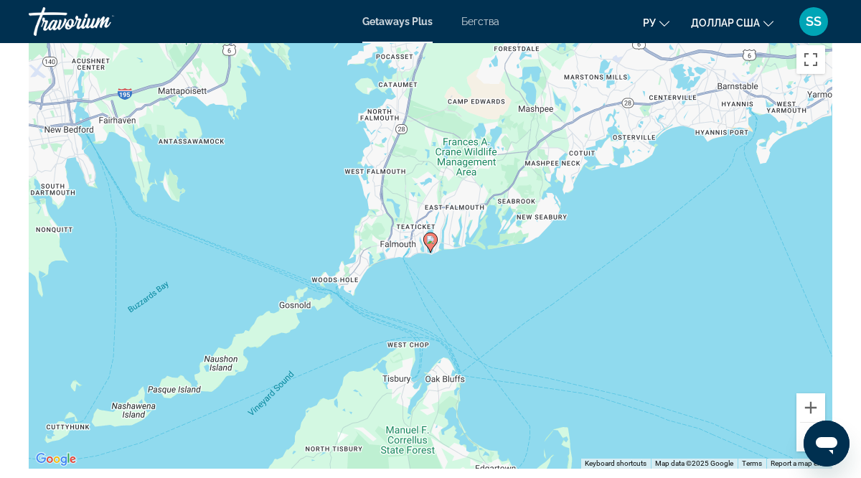
click at [810, 424] on button "Zoom out" at bounding box center [811, 437] width 29 height 29
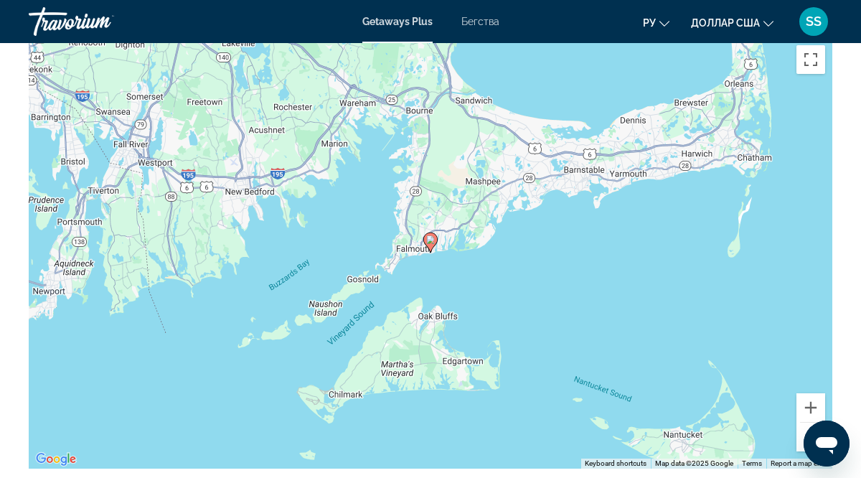
click at [810, 424] on button "Zoom out" at bounding box center [811, 437] width 29 height 29
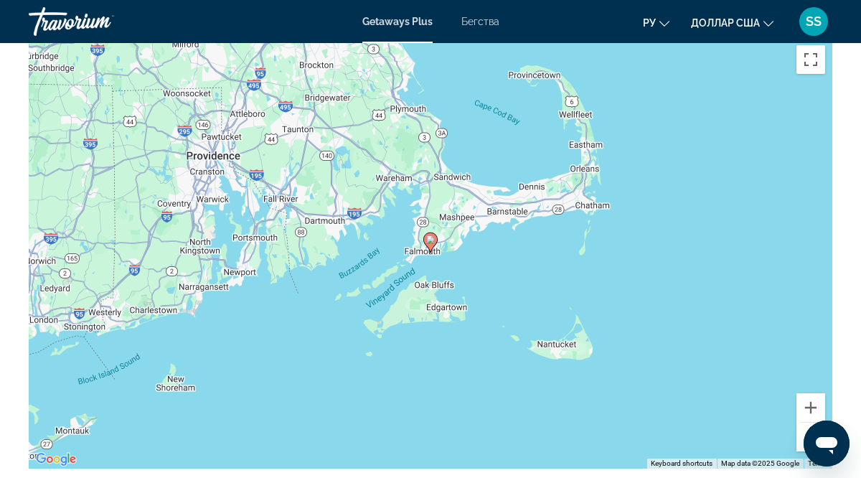
click at [810, 424] on button "Zoom out" at bounding box center [811, 437] width 29 height 29
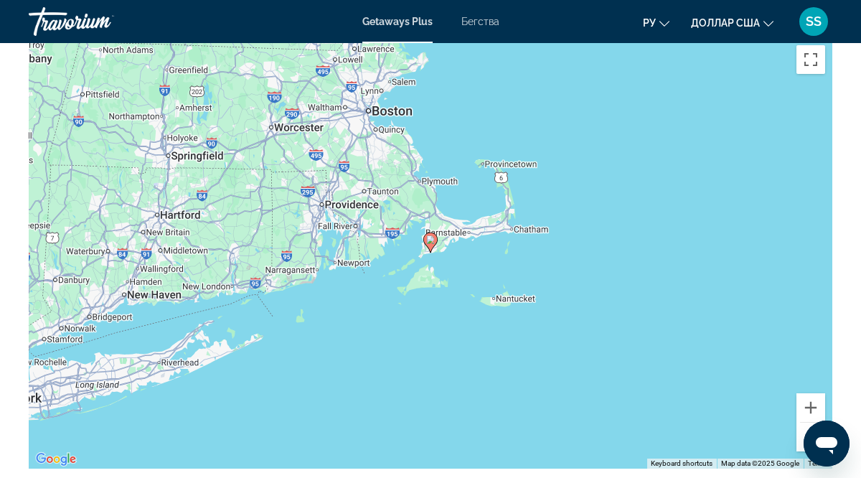
click at [810, 424] on button "Zoom out" at bounding box center [811, 437] width 29 height 29
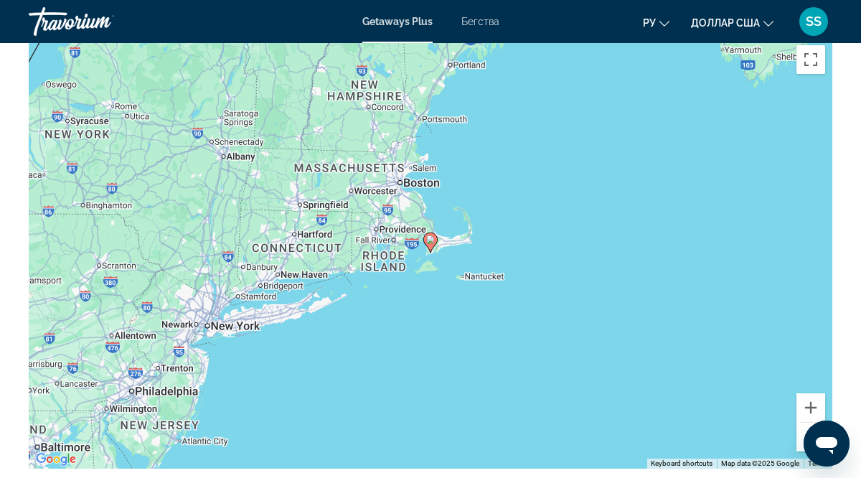
click at [810, 424] on button "Zoom out" at bounding box center [811, 437] width 29 height 29
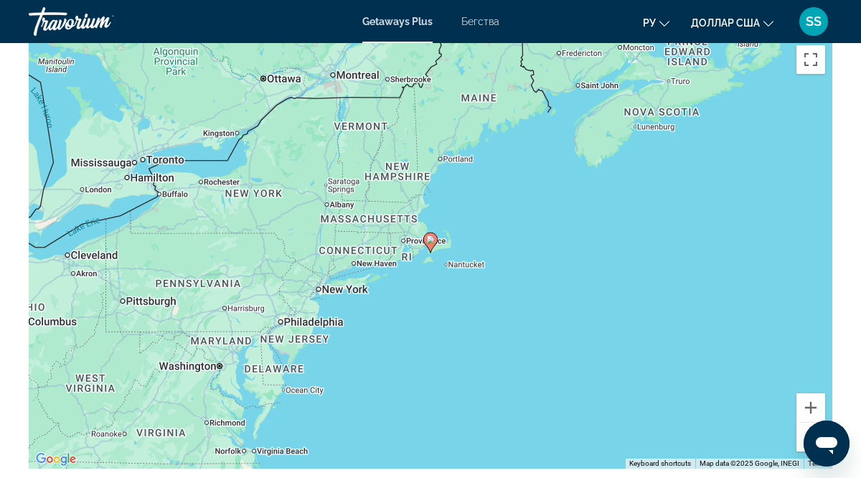
click at [810, 424] on button "Zoom out" at bounding box center [811, 437] width 29 height 29
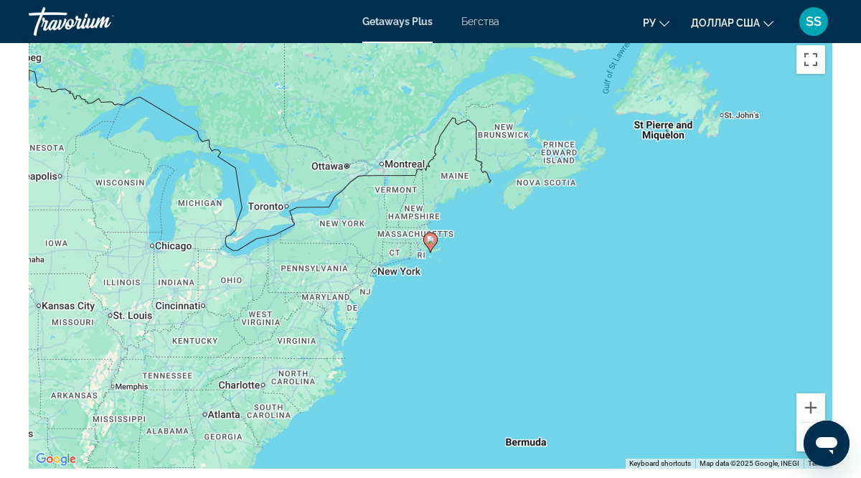
click at [431, 235] on image "Основное содержание" at bounding box center [430, 239] width 9 height 9
click at [435, 233] on icon "Основное содержание" at bounding box center [430, 242] width 13 height 19
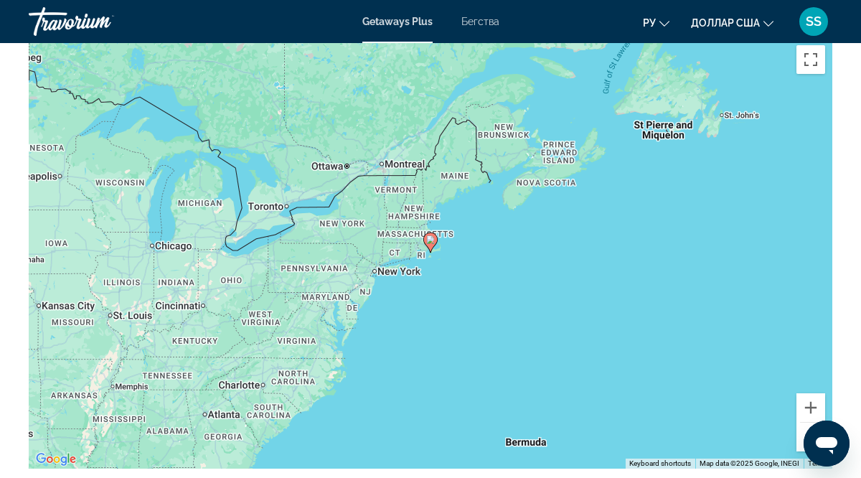
click at [435, 233] on icon "Основное содержание" at bounding box center [430, 242] width 13 height 19
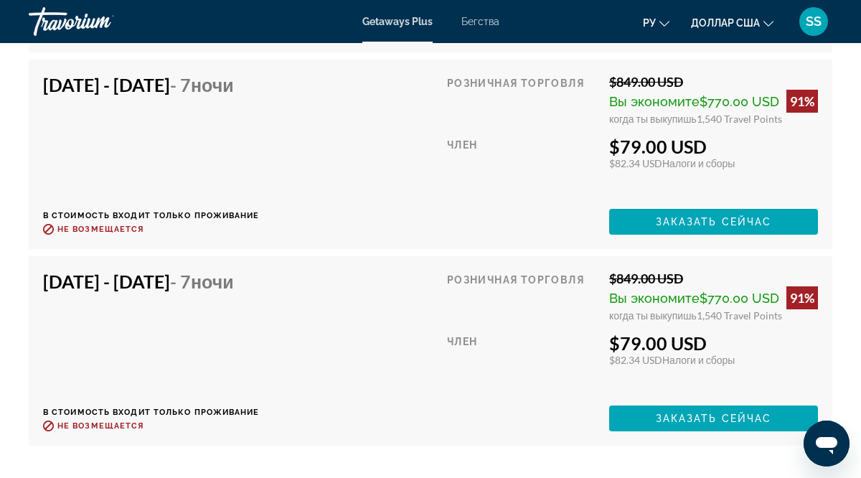
scroll to position [4645, 0]
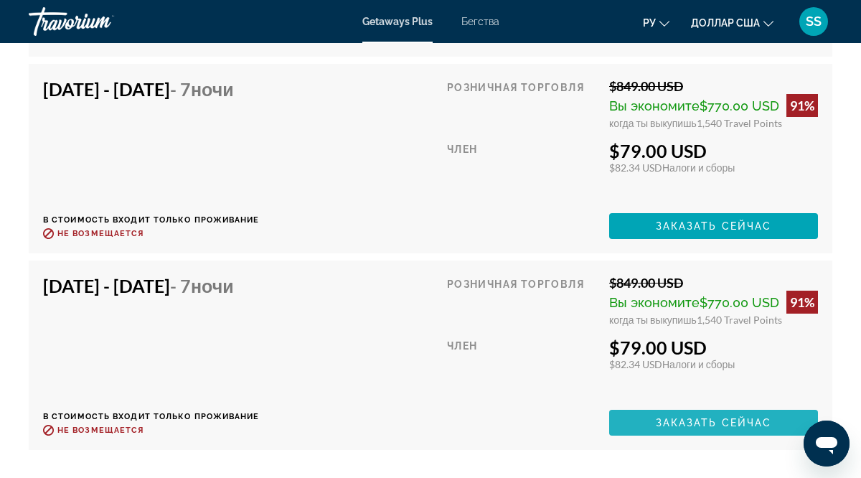
click at [693, 420] on span "Основное содержание" at bounding box center [713, 423] width 209 height 34
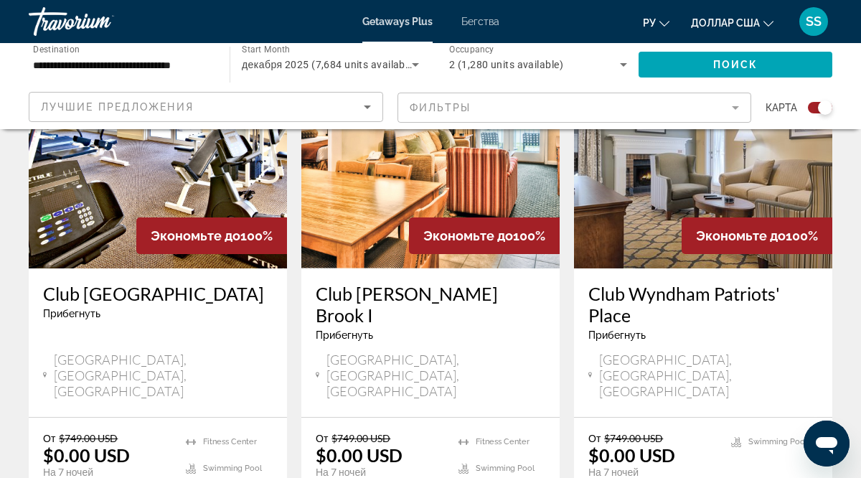
scroll to position [2318, 0]
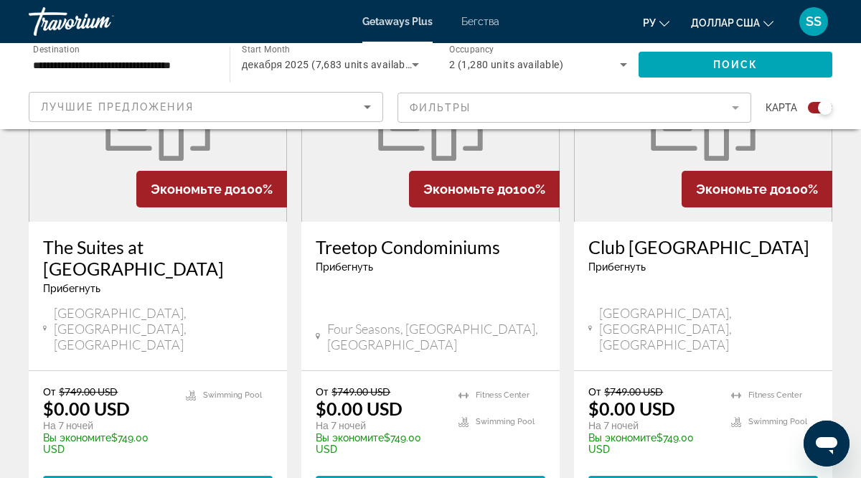
scroll to position [1756, 0]
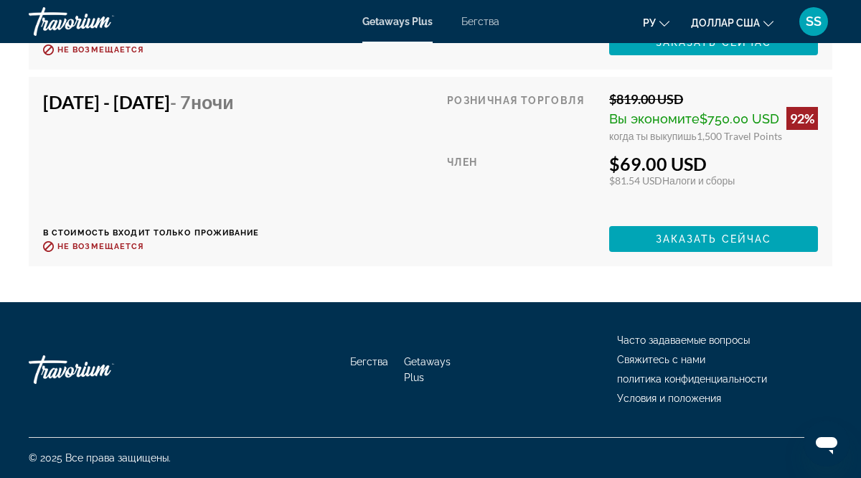
scroll to position [4781, 0]
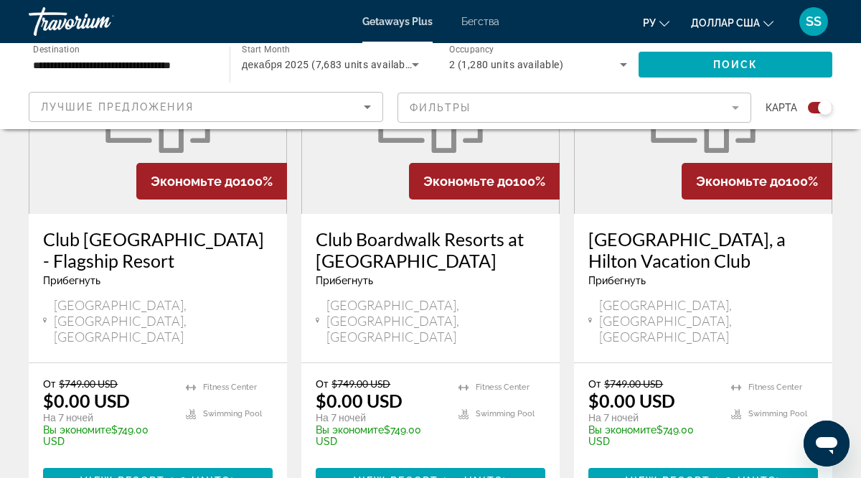
scroll to position [2324, 0]
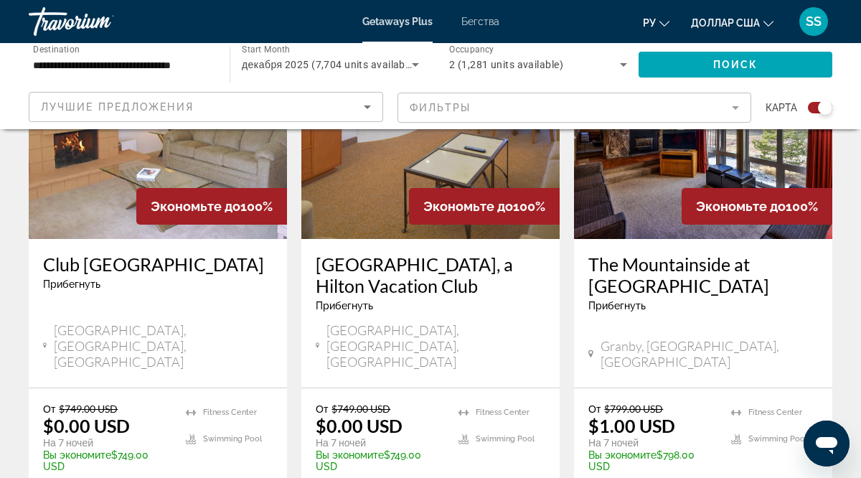
scroll to position [1167, 0]
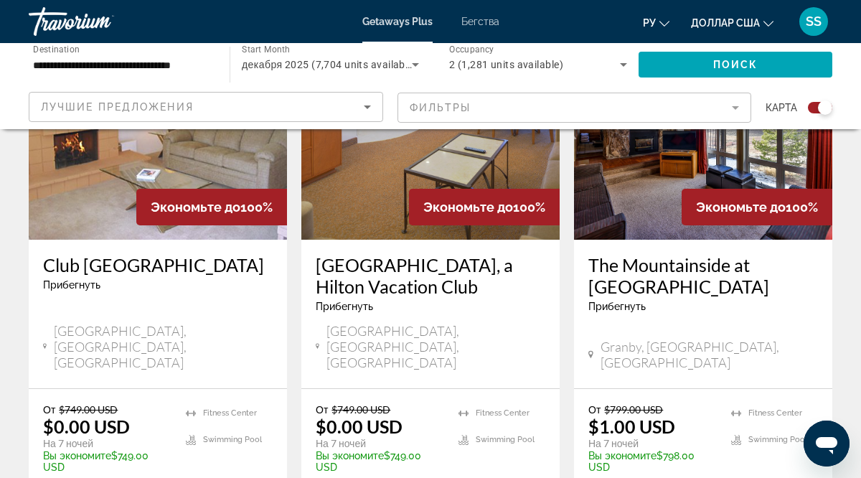
click at [141, 323] on span "[GEOGRAPHIC_DATA], [GEOGRAPHIC_DATA], [GEOGRAPHIC_DATA]" at bounding box center [163, 346] width 219 height 47
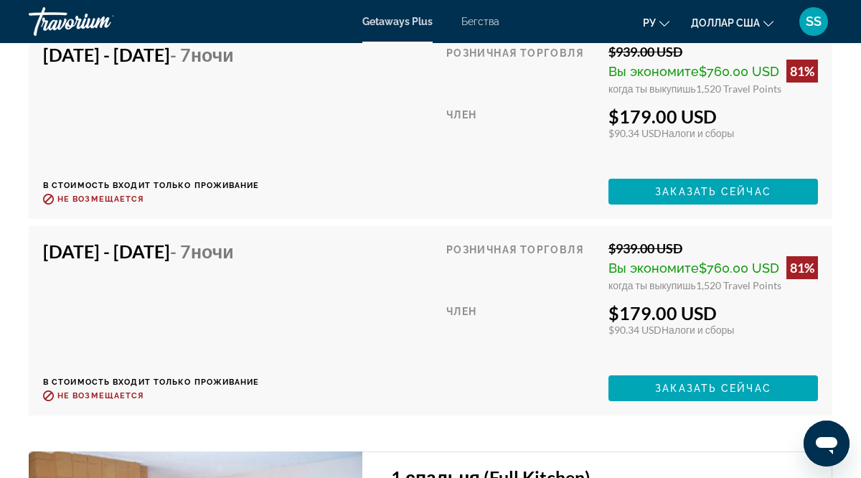
scroll to position [3558, 0]
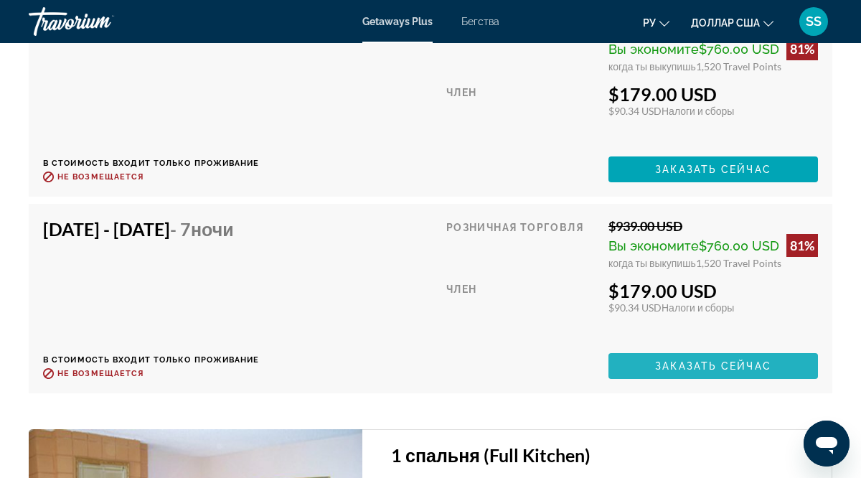
click at [682, 367] on span "Заказать сейчас" at bounding box center [713, 365] width 116 height 11
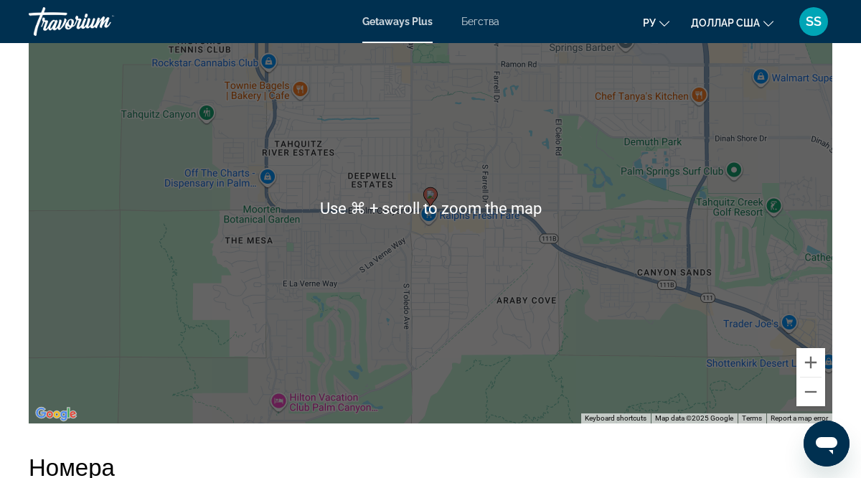
scroll to position [2299, 0]
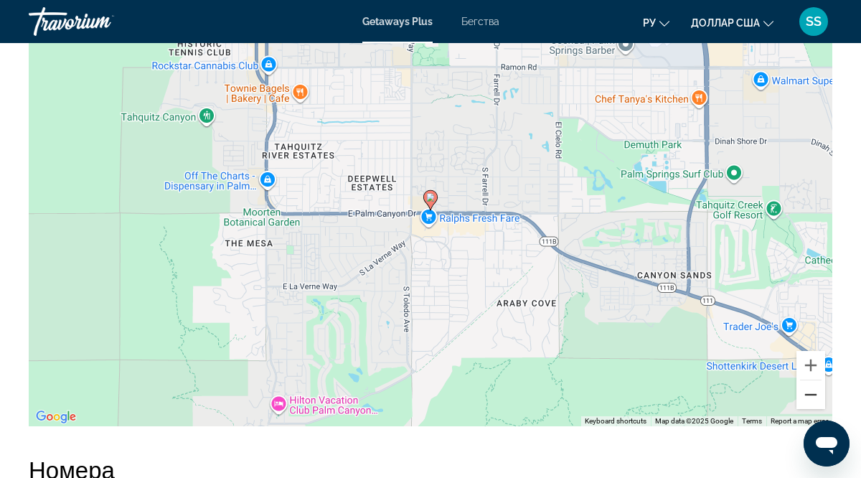
click at [811, 398] on button "Zoom out" at bounding box center [811, 394] width 29 height 29
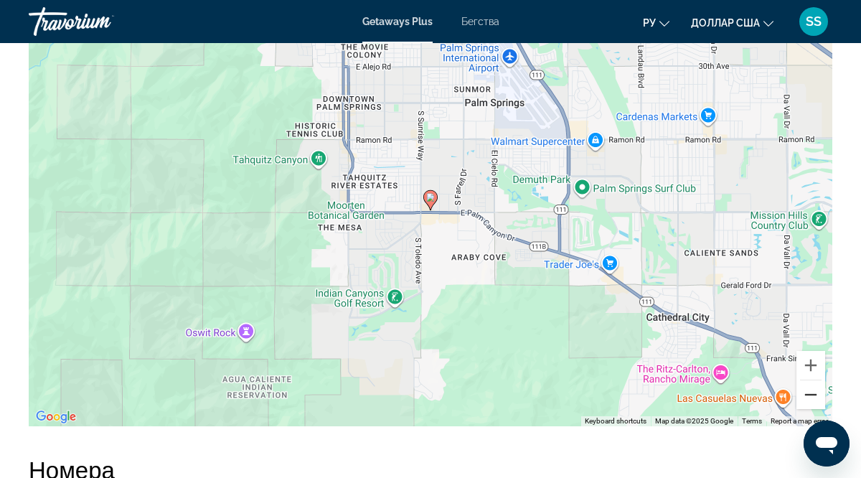
click at [811, 398] on button "Zoom out" at bounding box center [811, 394] width 29 height 29
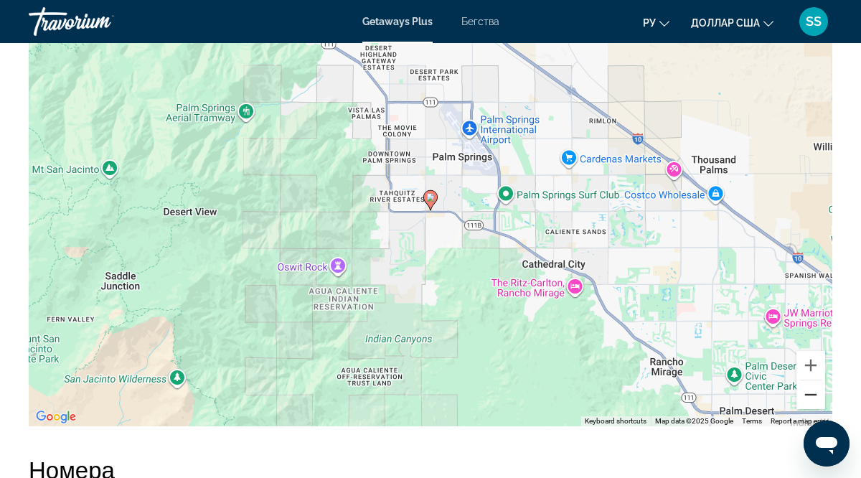
click at [811, 398] on button "Zoom out" at bounding box center [811, 394] width 29 height 29
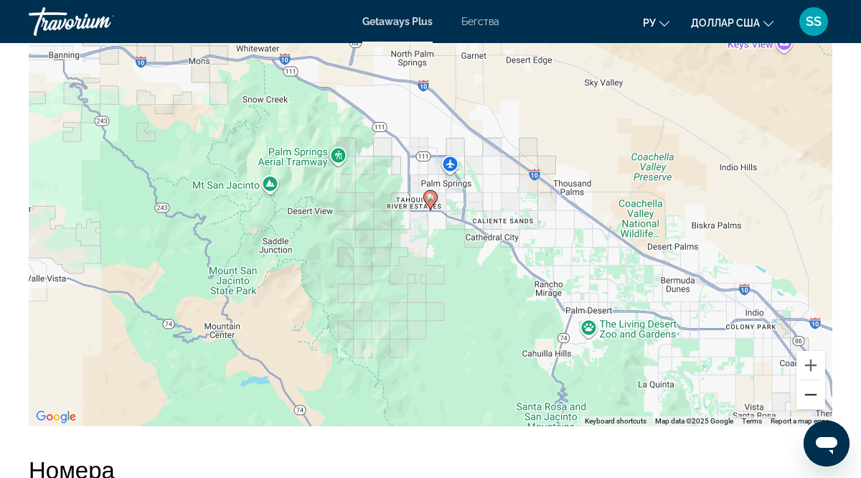
click at [811, 398] on button "Zoom out" at bounding box center [811, 394] width 29 height 29
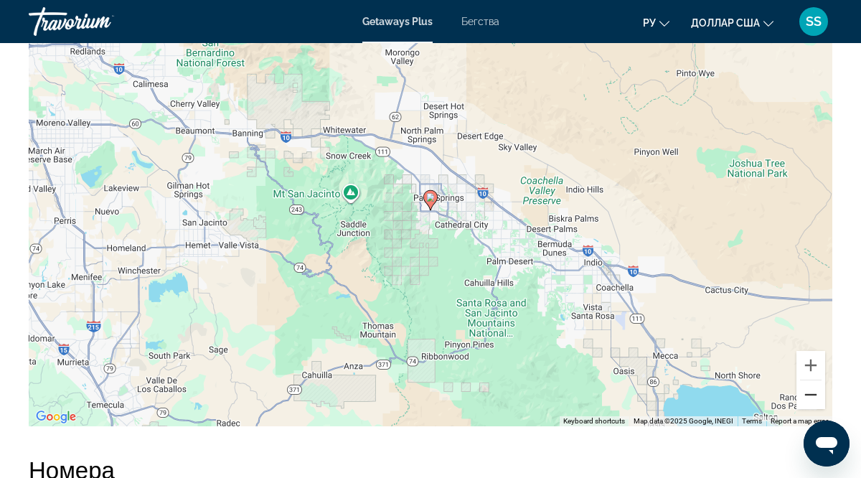
click at [811, 398] on button "Zoom out" at bounding box center [811, 394] width 29 height 29
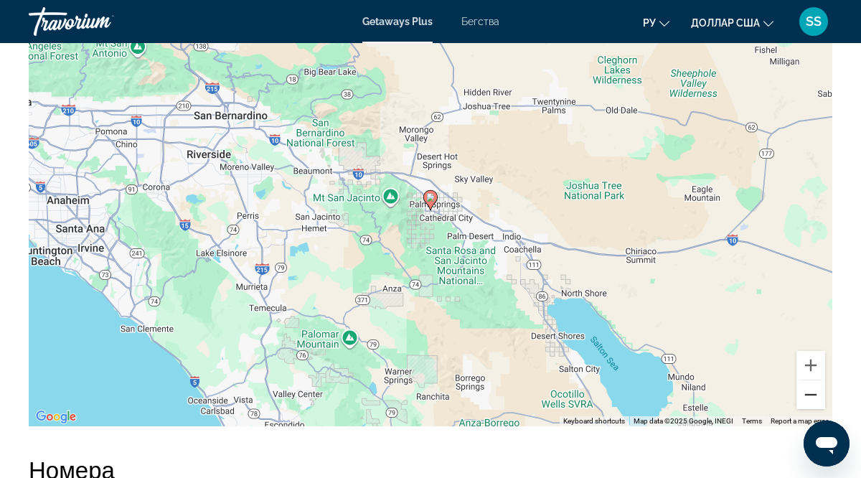
click at [811, 398] on button "Zoom out" at bounding box center [811, 394] width 29 height 29
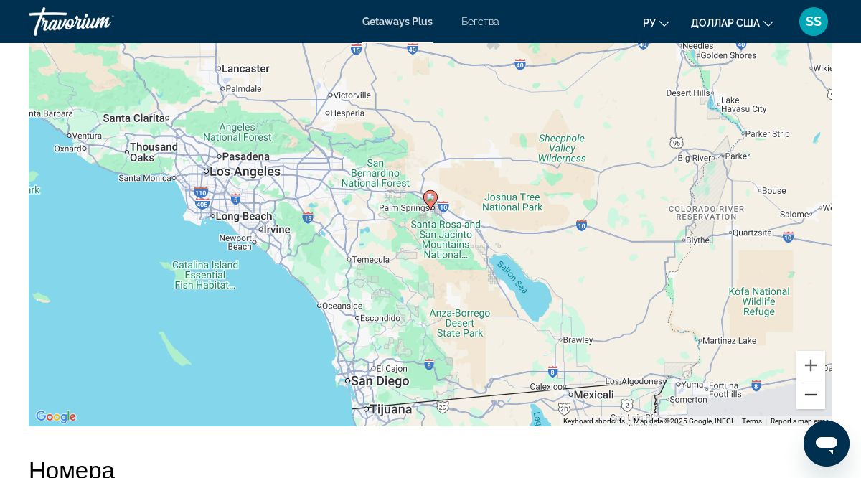
click at [811, 398] on button "Zoom out" at bounding box center [811, 394] width 29 height 29
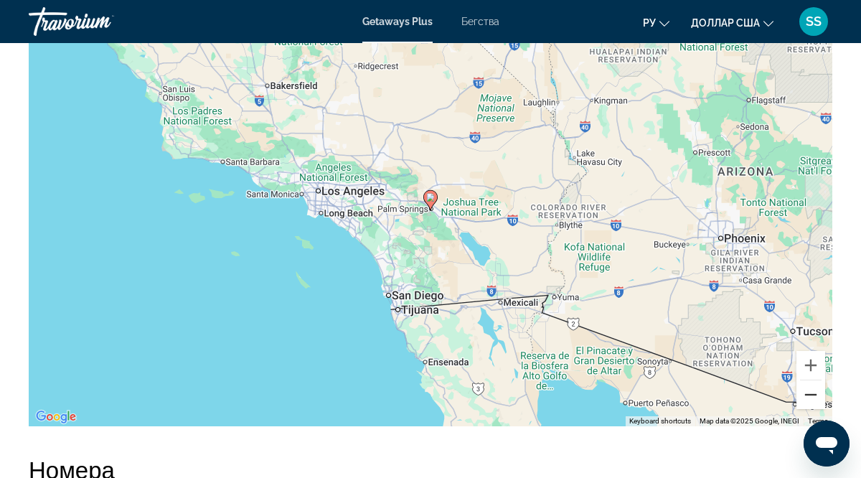
click at [811, 398] on button "Zoom out" at bounding box center [811, 394] width 29 height 29
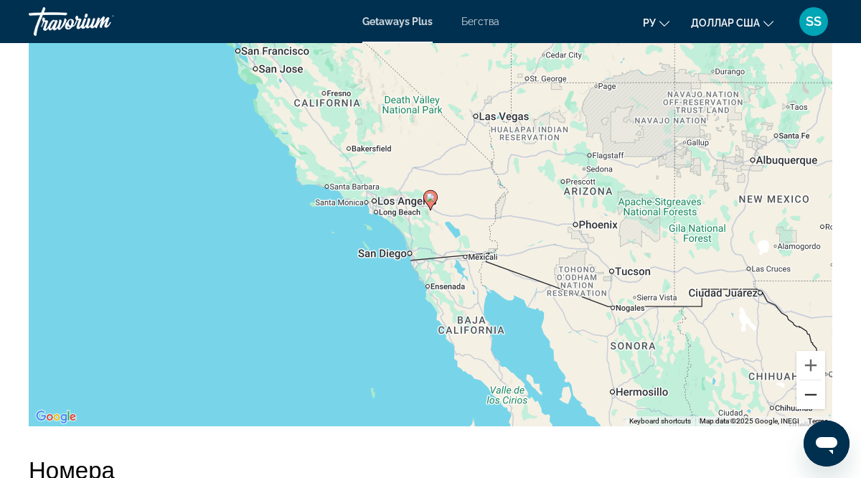
click at [811, 398] on button "Zoom out" at bounding box center [811, 394] width 29 height 29
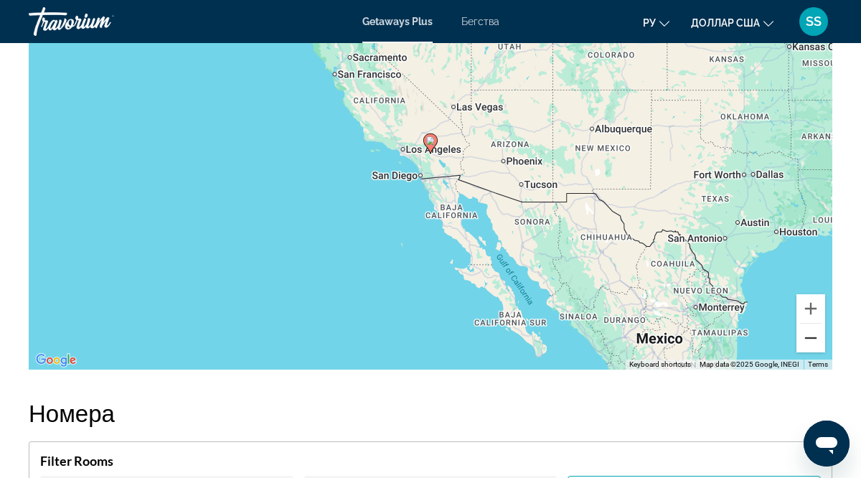
scroll to position [2354, 0]
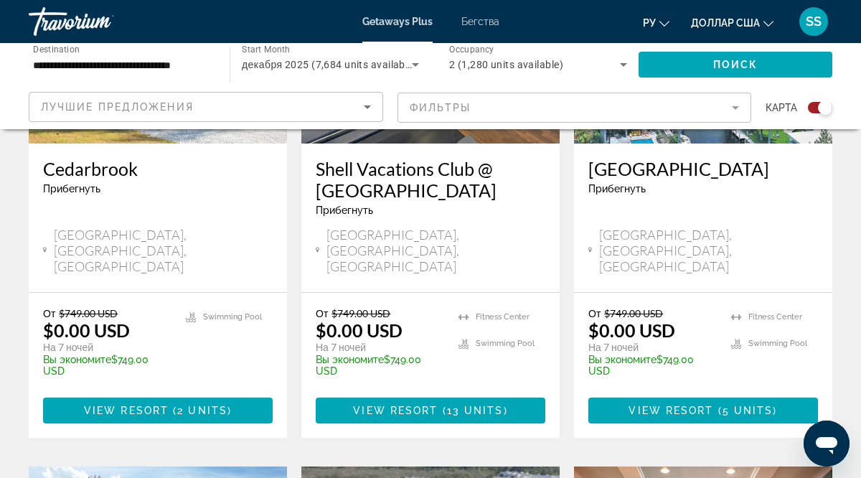
scroll to position [710, 0]
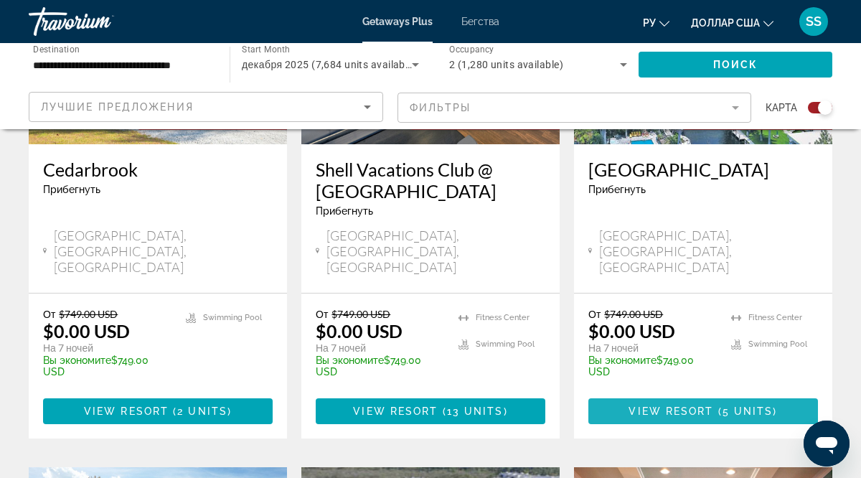
click at [749, 394] on span "Основное содержание" at bounding box center [704, 411] width 230 height 34
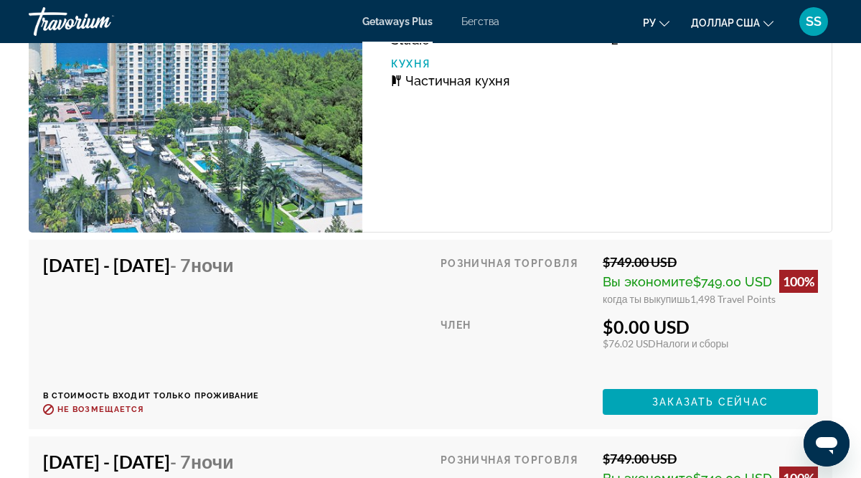
scroll to position [3127, 0]
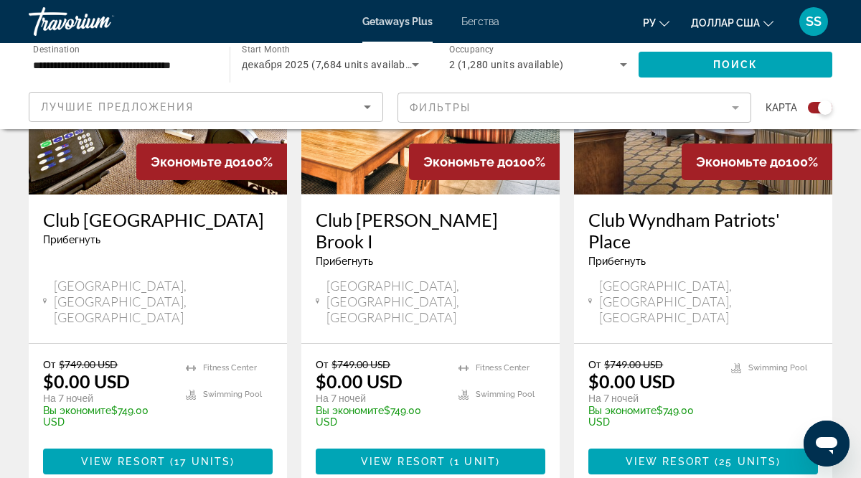
scroll to position [2486, 0]
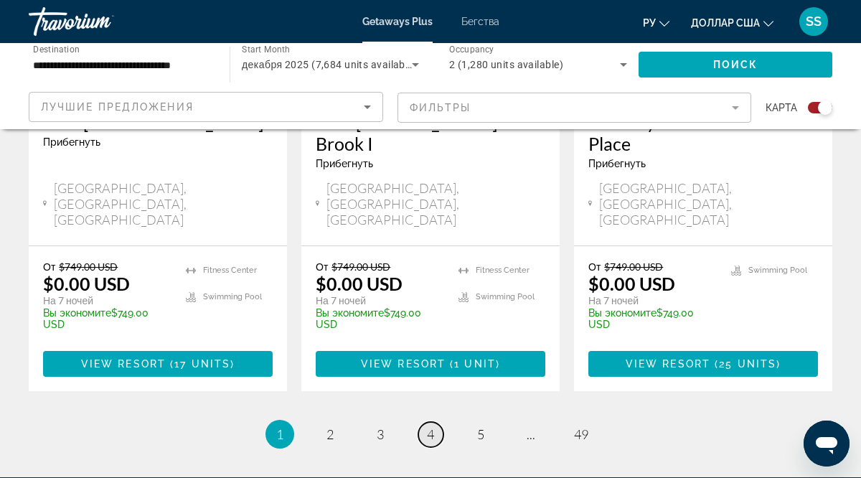
click at [433, 426] on span "4" at bounding box center [430, 434] width 7 height 16
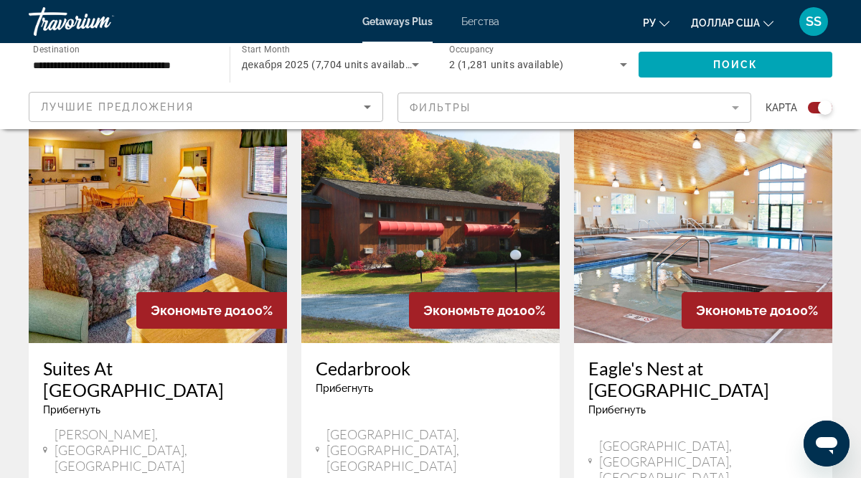
scroll to position [2172, 0]
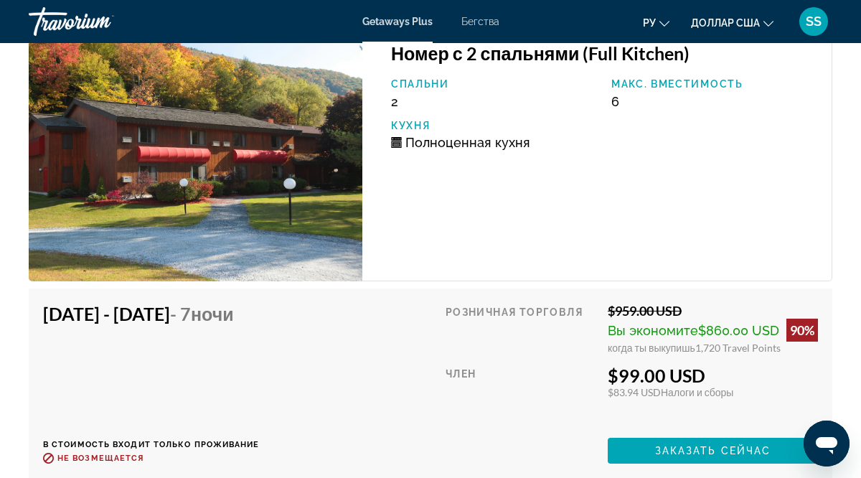
scroll to position [3425, 0]
